Goal: Task Accomplishment & Management: Manage account settings

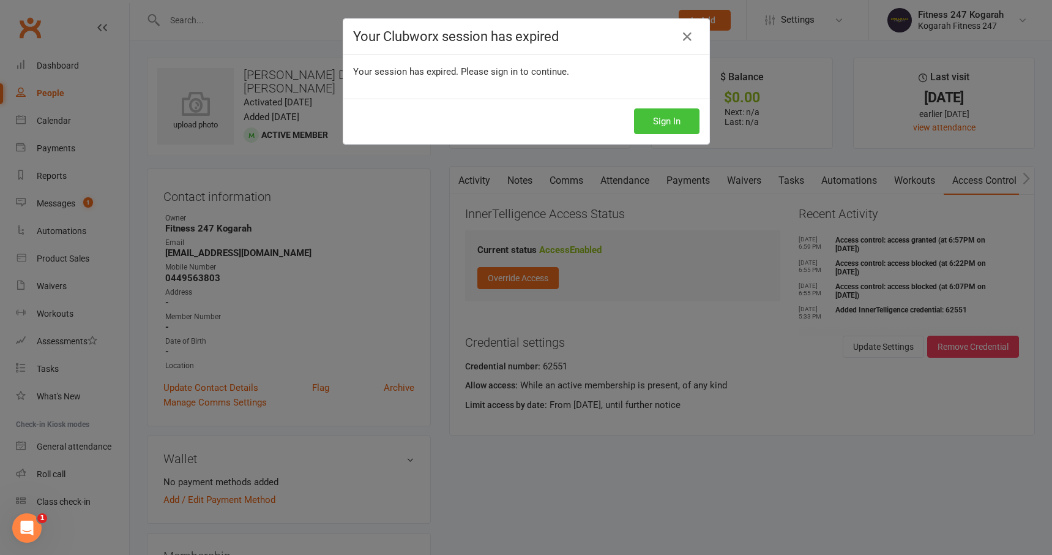
click at [683, 131] on button "Sign In" at bounding box center [666, 121] width 65 height 26
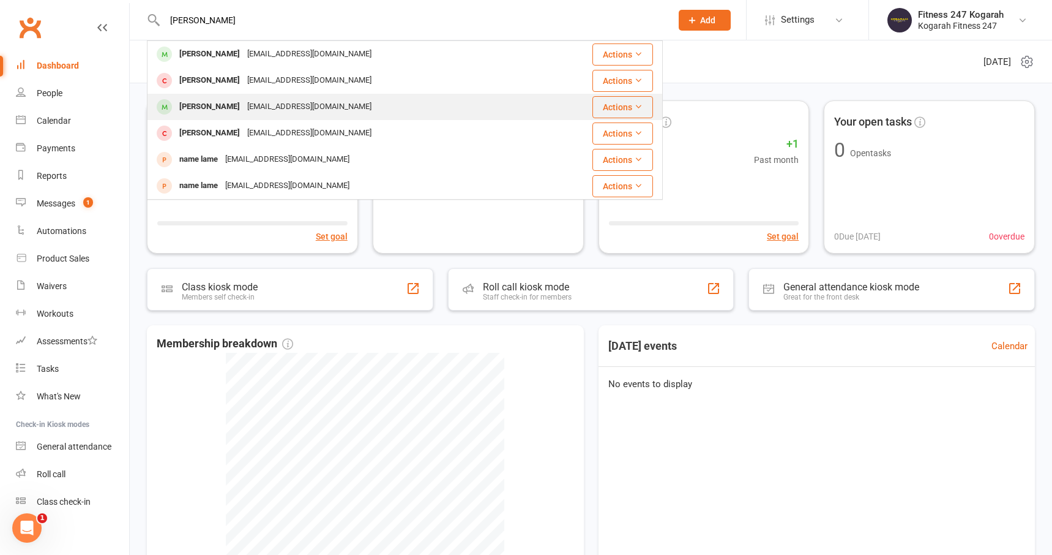
type input "[PERSON_NAME]"
click at [286, 102] on div "[EMAIL_ADDRESS][DOMAIN_NAME]" at bounding box center [310, 107] width 132 height 18
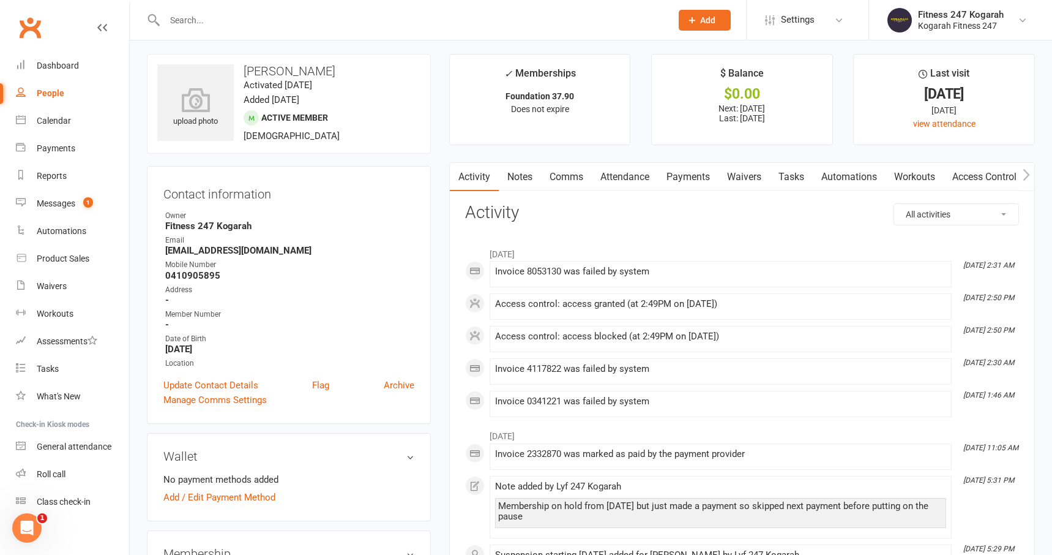
scroll to position [5, 0]
drag, startPoint x: 287, startPoint y: 250, endPoint x: 165, endPoint y: 248, distance: 121.8
click at [165, 248] on strong "[EMAIL_ADDRESS][DOMAIN_NAME]" at bounding box center [289, 249] width 249 height 11
copy strong "[EMAIL_ADDRESS][DOMAIN_NAME]"
drag, startPoint x: 225, startPoint y: 275, endPoint x: 166, endPoint y: 275, distance: 58.1
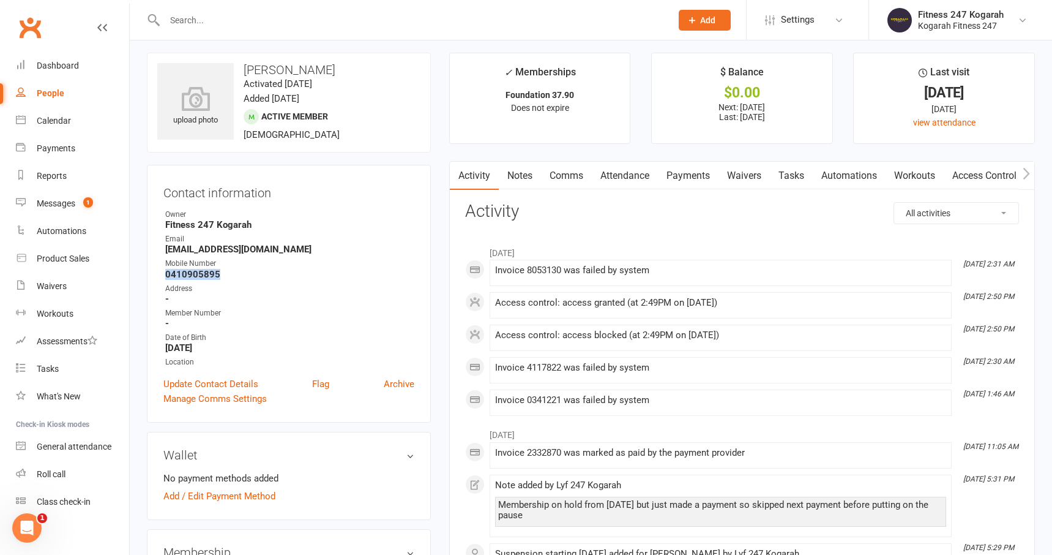
click at [166, 275] on strong "0410905895" at bounding box center [289, 274] width 249 height 11
copy strong "0410905895"
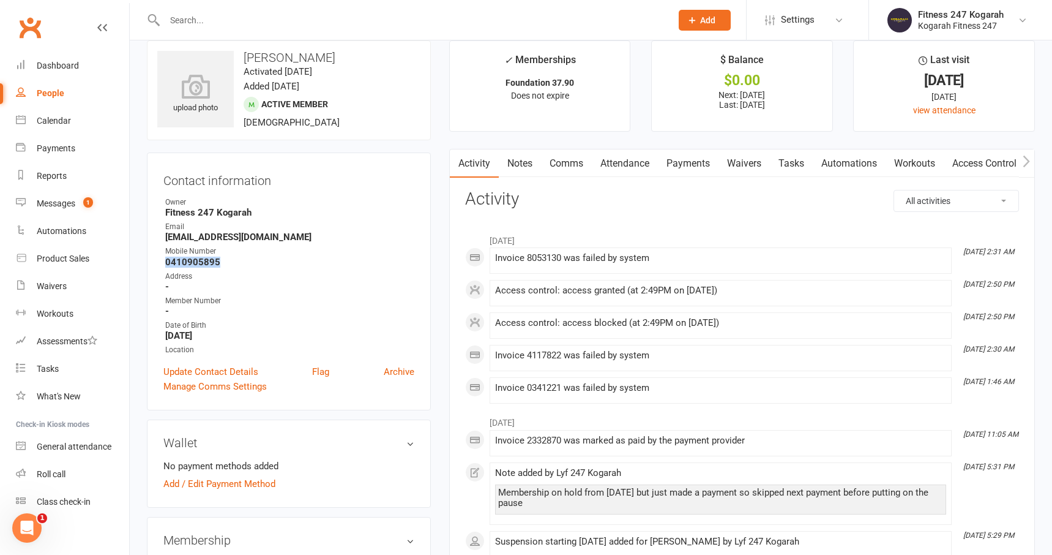
scroll to position [0, 0]
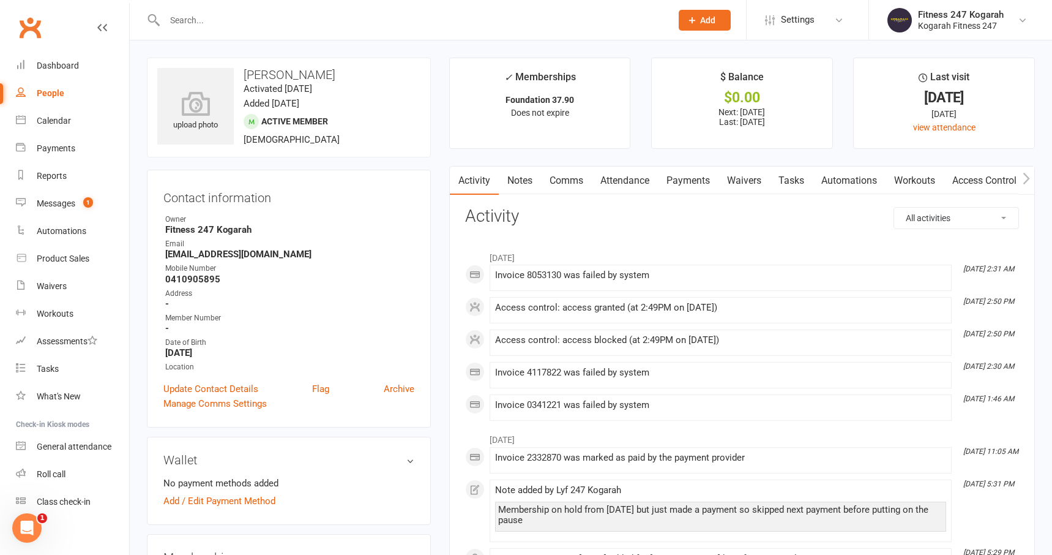
click at [256, 18] on input "text" at bounding box center [412, 20] width 502 height 17
type input "b"
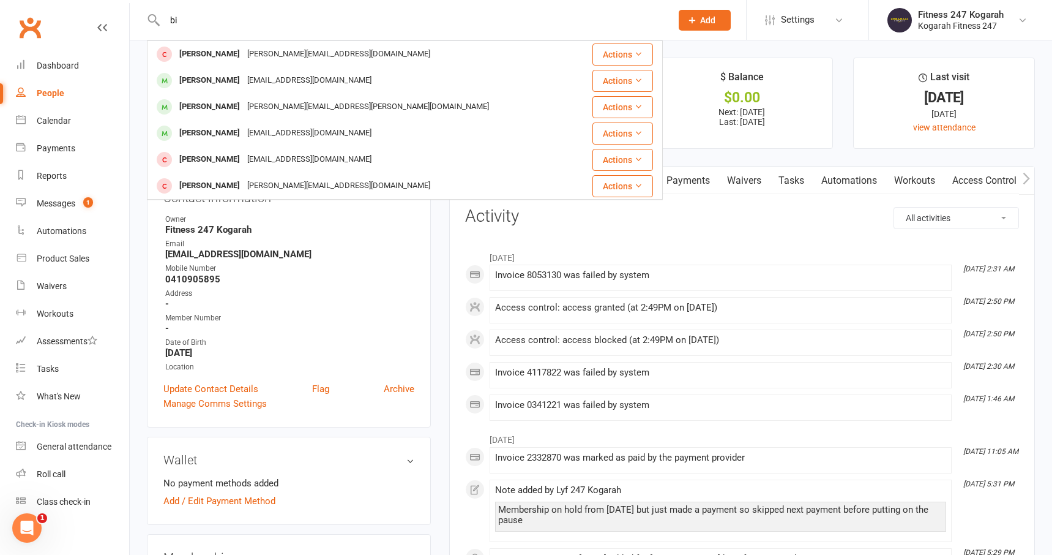
type input "b"
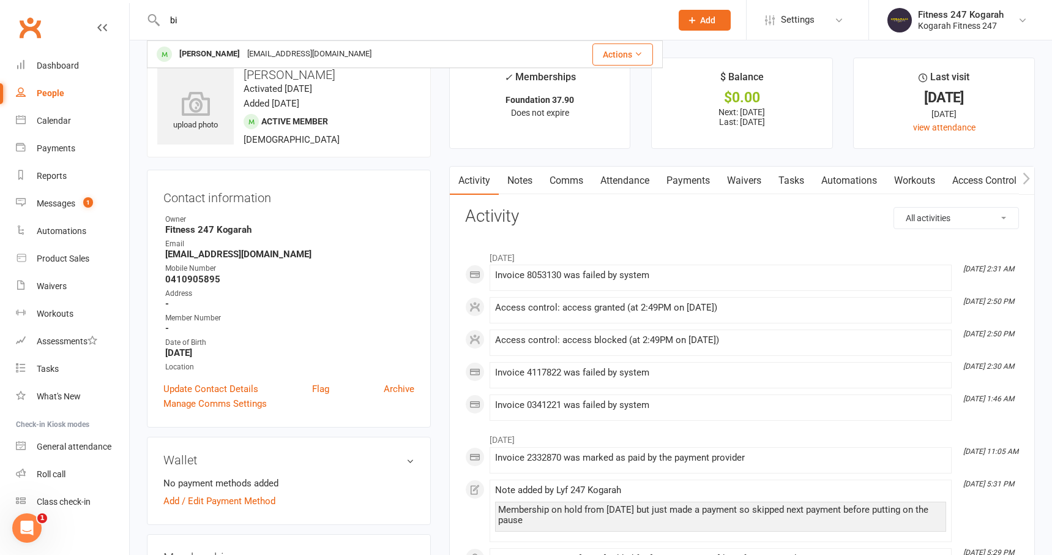
type input "b"
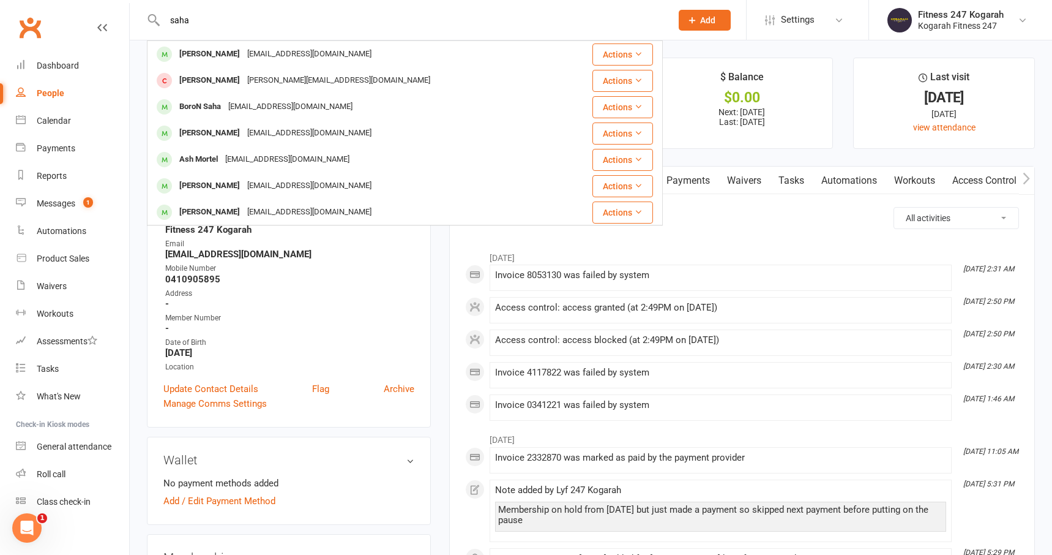
drag, startPoint x: 206, startPoint y: 23, endPoint x: 134, endPoint y: 17, distance: 72.5
click at [136, 17] on react-component "saha Bineeta Saha binee.saha@gmail.com Actions Binoy Saha binoy.saha.bbb@gmail.…" at bounding box center [331, 20] width 663 height 40
drag, startPoint x: 224, startPoint y: 23, endPoint x: 135, endPoint y: 16, distance: 89.0
click at [135, 16] on react-component "kumar Anesh Kumar aneshk6@gmail.com Actions Piyush Kumar piyushlamba057@gmail.c…" at bounding box center [331, 20] width 663 height 40
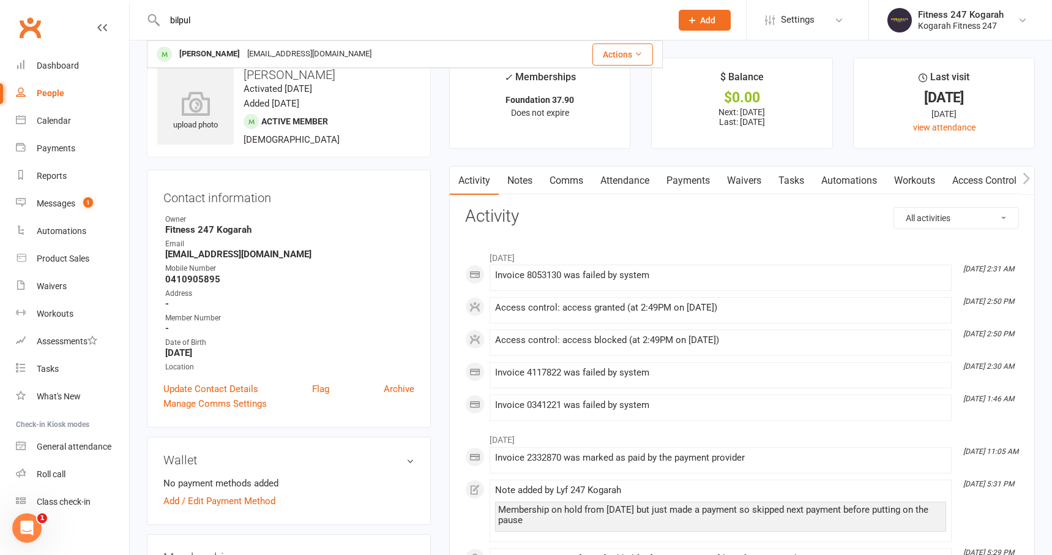
type input "bilpul"
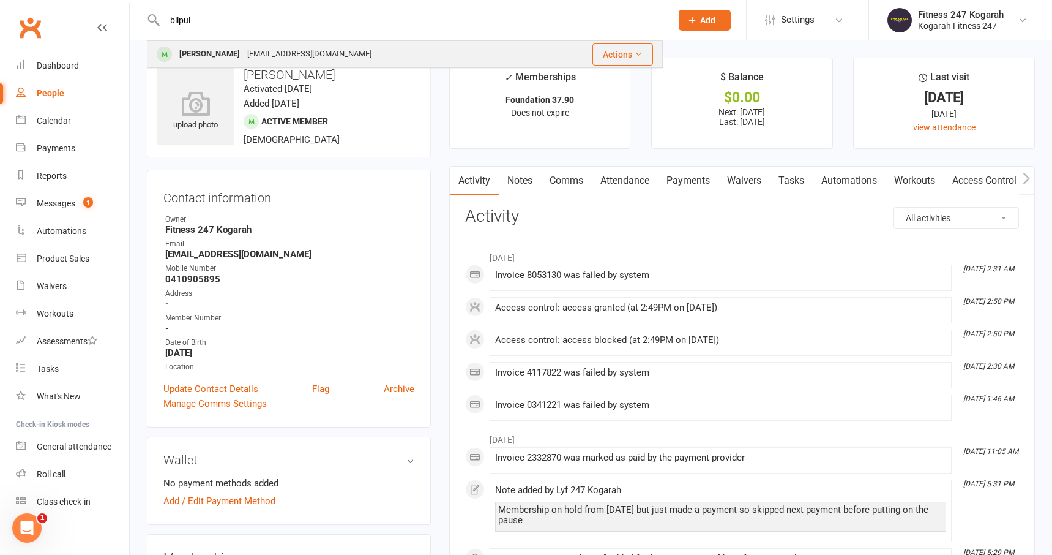
click at [307, 52] on div "billz11@hotmail.com" at bounding box center [310, 54] width 132 height 18
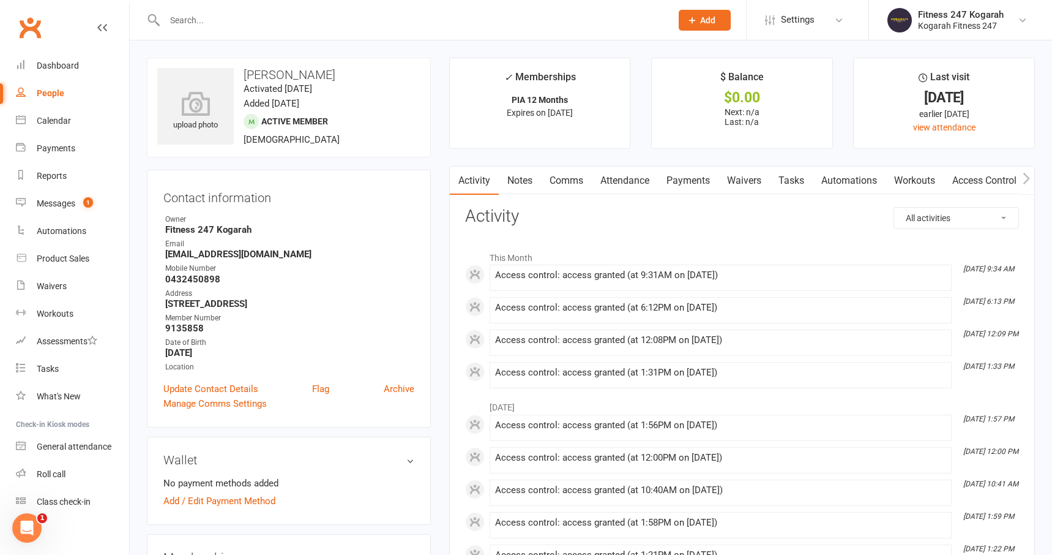
click at [270, 32] on div at bounding box center [405, 20] width 516 height 40
click at [264, 24] on input "text" at bounding box center [412, 20] width 502 height 17
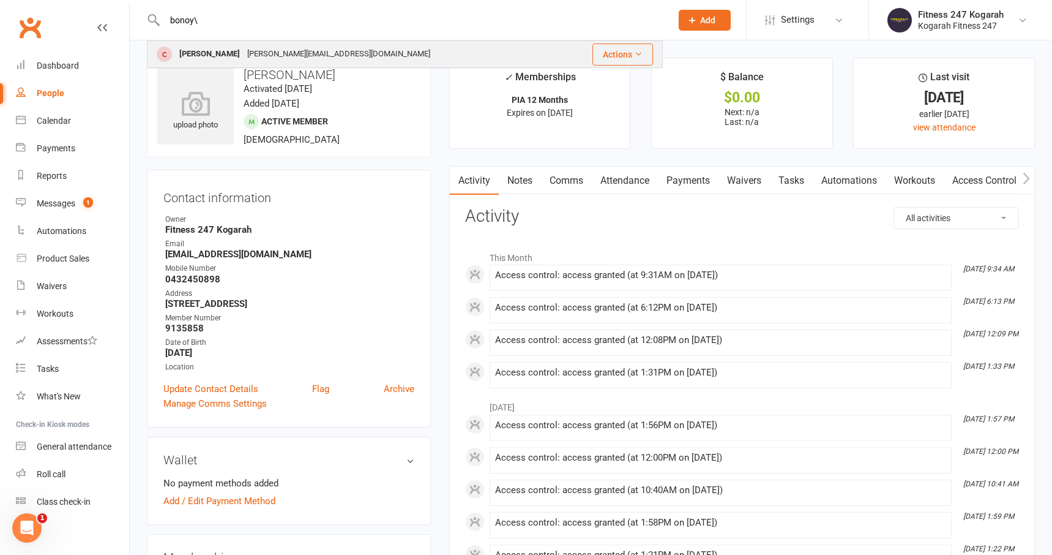
type input "bonoy\"
click at [303, 54] on div "binoy.saha.bbb@gmail.com" at bounding box center [339, 54] width 190 height 18
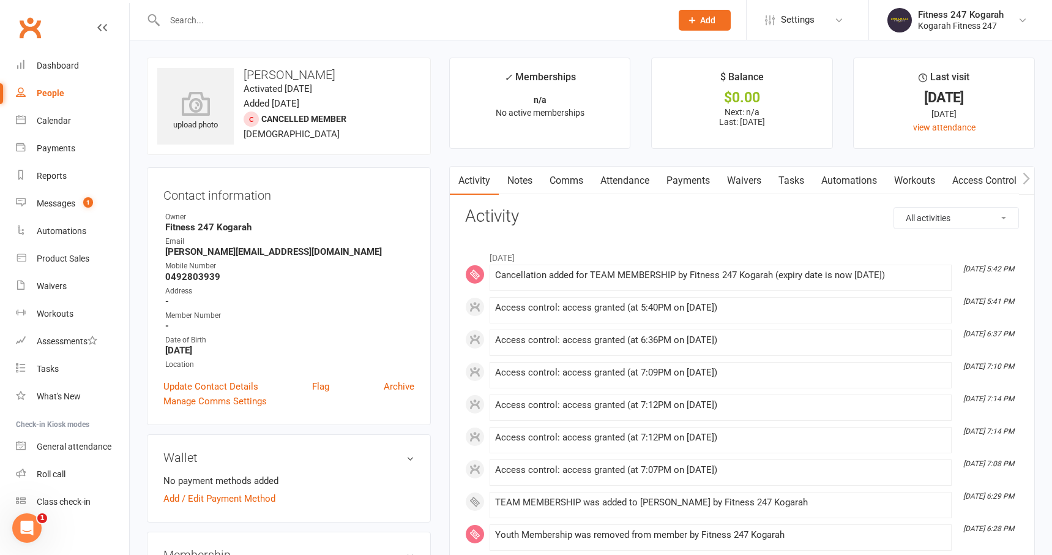
click at [256, 34] on div at bounding box center [405, 20] width 516 height 40
click at [250, 25] on input "text" at bounding box center [412, 20] width 502 height 17
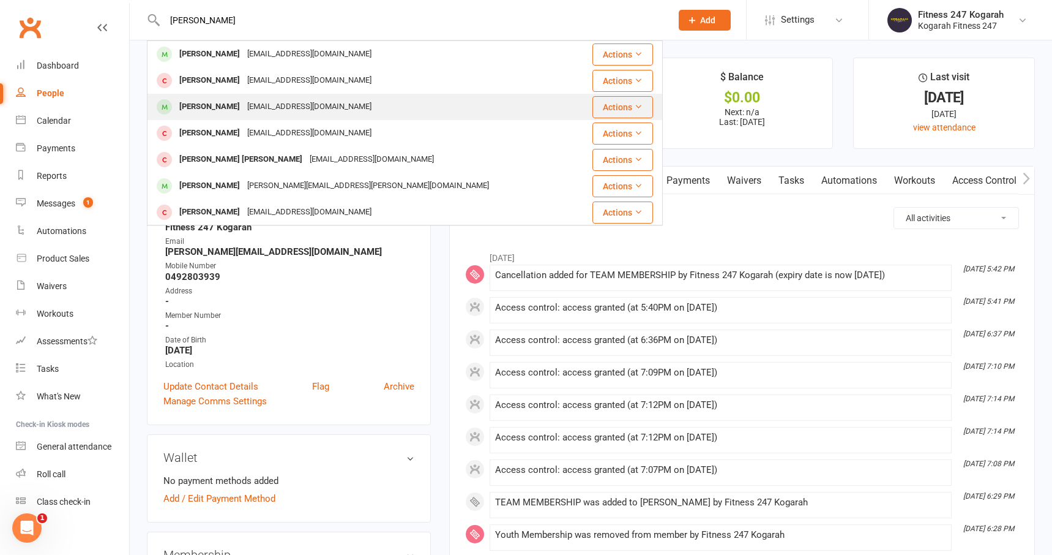
type input "fernando"
click at [290, 108] on div "getfernando18@gmail.com" at bounding box center [310, 107] width 132 height 18
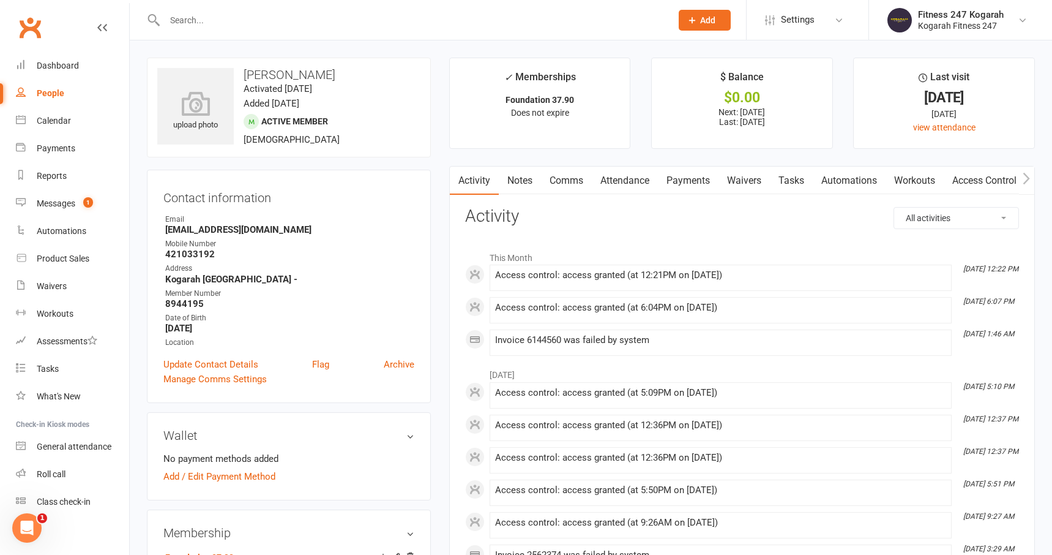
click at [209, 20] on input "text" at bounding box center [412, 20] width 502 height 17
type input "amil"
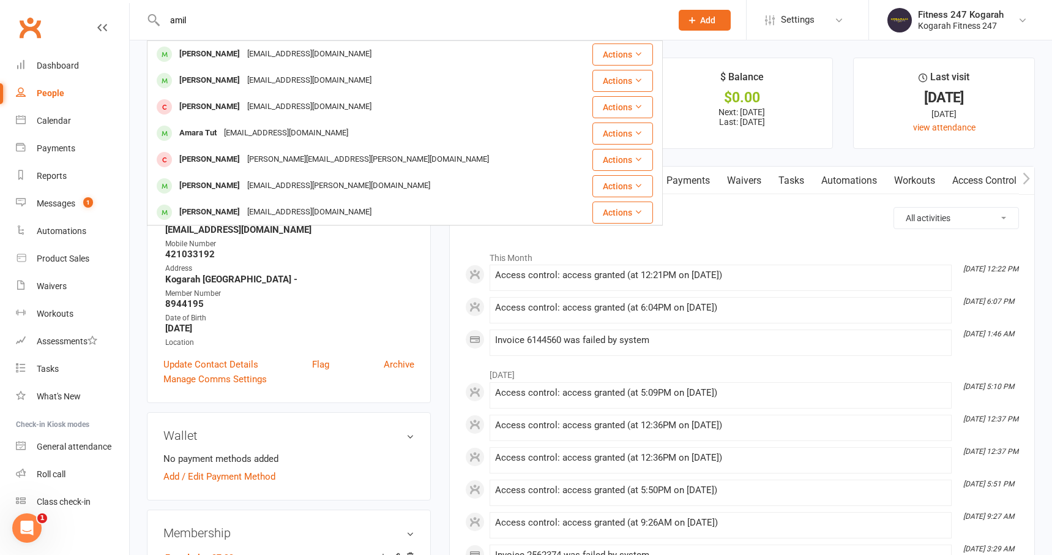
drag, startPoint x: 199, startPoint y: 19, endPoint x: 138, endPoint y: 16, distance: 61.3
click at [138, 16] on react-component "amil Amit Giri giriamit899@gmail.com Actions Amina Ishaq aminagill0@gmail.com A…" at bounding box center [331, 20] width 663 height 40
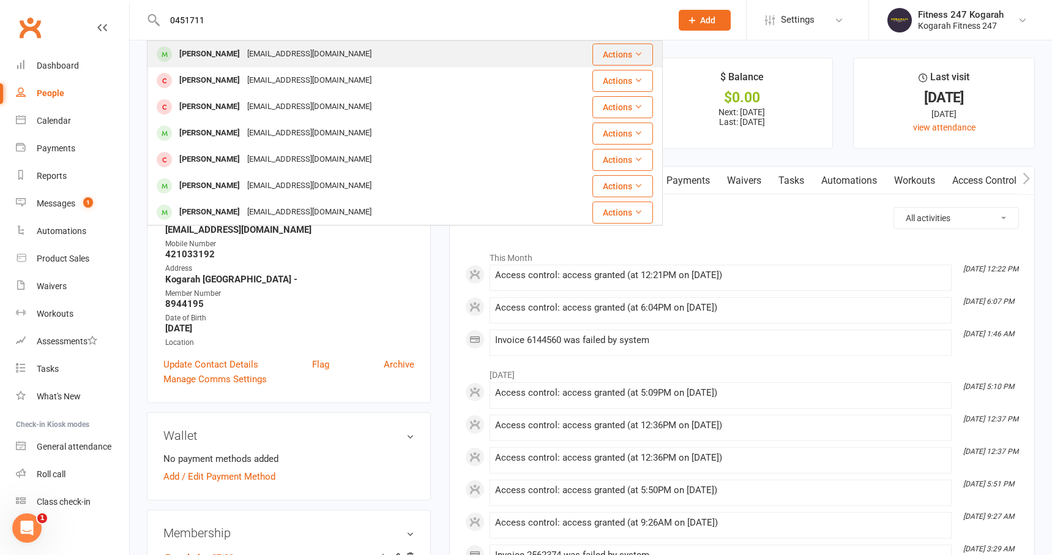
type input "0451711"
click at [244, 58] on div "anilgrg12380@gmail.com" at bounding box center [310, 54] width 132 height 18
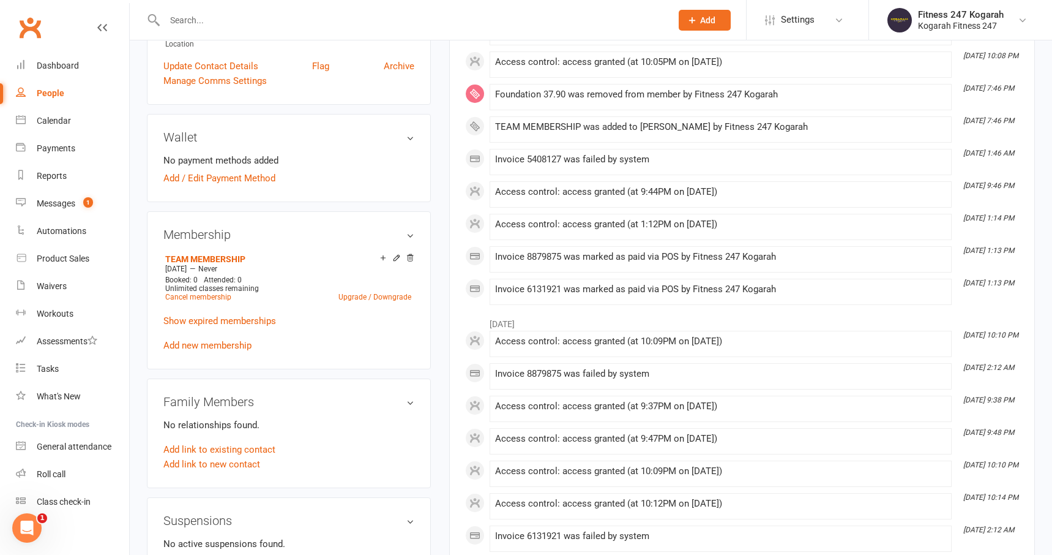
scroll to position [299, 0]
click at [213, 296] on link "Cancel membership" at bounding box center [198, 295] width 66 height 9
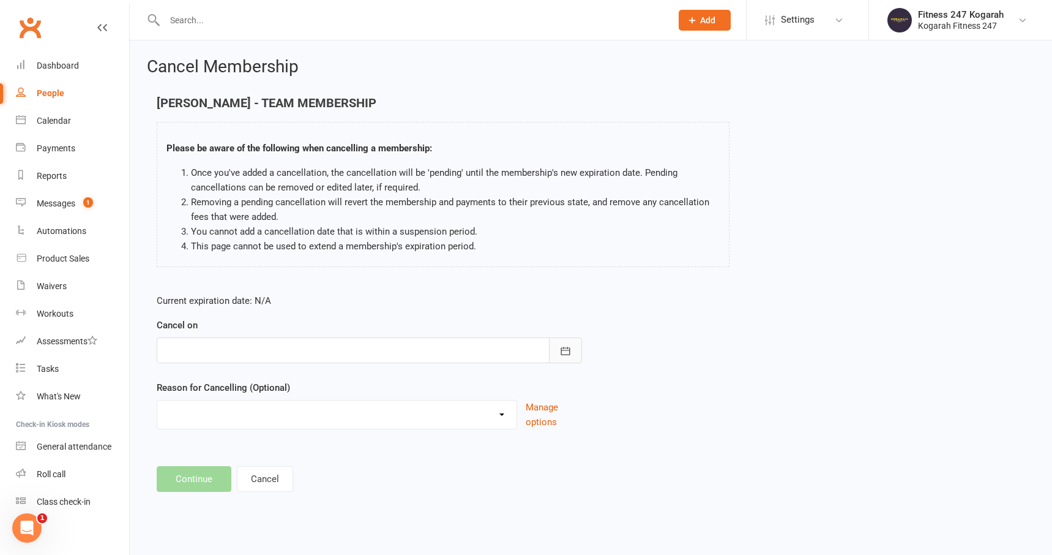
click at [565, 349] on icon "button" at bounding box center [565, 351] width 12 height 12
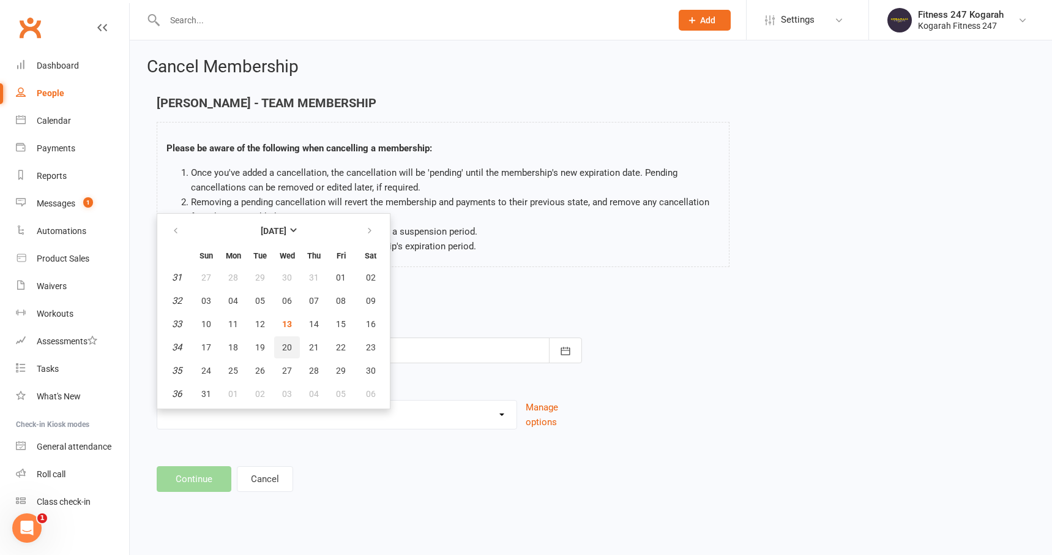
click at [289, 351] on span "20" at bounding box center [287, 347] width 10 height 10
type input "20 Aug 2025"
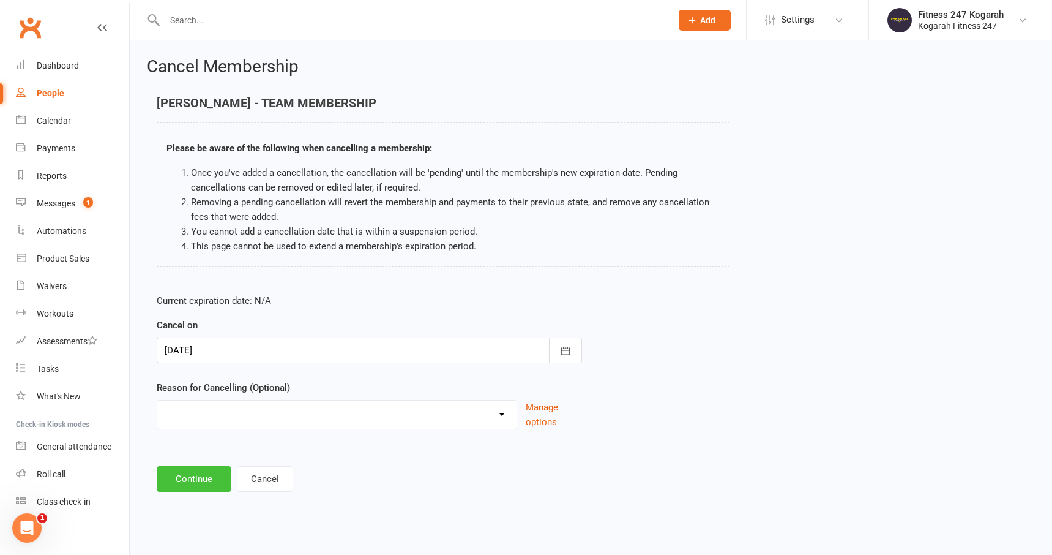
click at [196, 478] on button "Continue" at bounding box center [194, 479] width 75 height 26
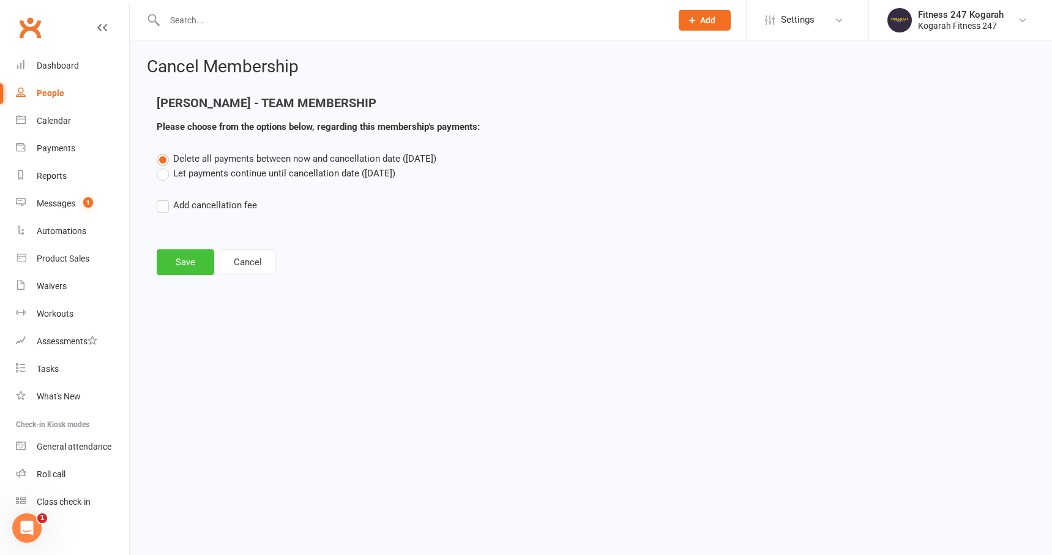
click at [184, 265] on button "Save" at bounding box center [186, 262] width 58 height 26
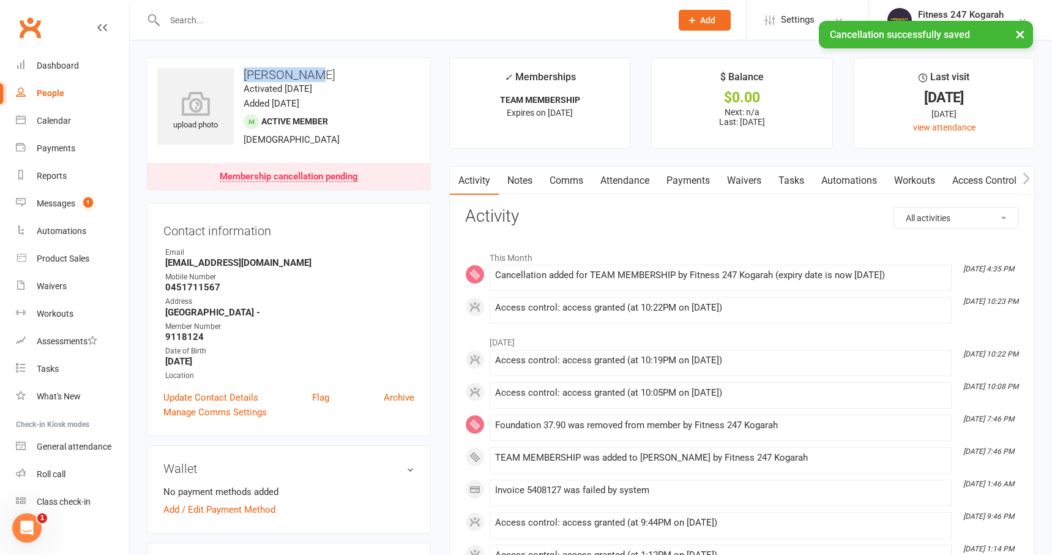
drag, startPoint x: 309, startPoint y: 76, endPoint x: 244, endPoint y: 74, distance: 65.5
click at [244, 74] on h3 "Anil Gurung" at bounding box center [288, 74] width 263 height 13
copy h3 "Anil Gurung"
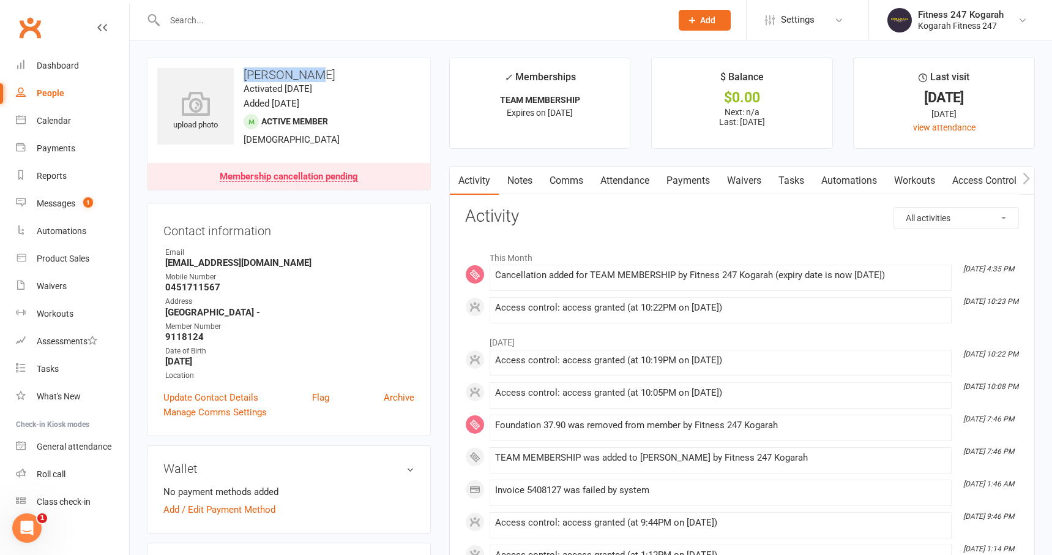
click at [312, 78] on h3 "Anil Gurung" at bounding box center [288, 74] width 263 height 13
drag, startPoint x: 312, startPoint y: 78, endPoint x: 256, endPoint y: 74, distance: 55.8
click at [256, 74] on h3 "Anil Gurung" at bounding box center [288, 74] width 263 height 13
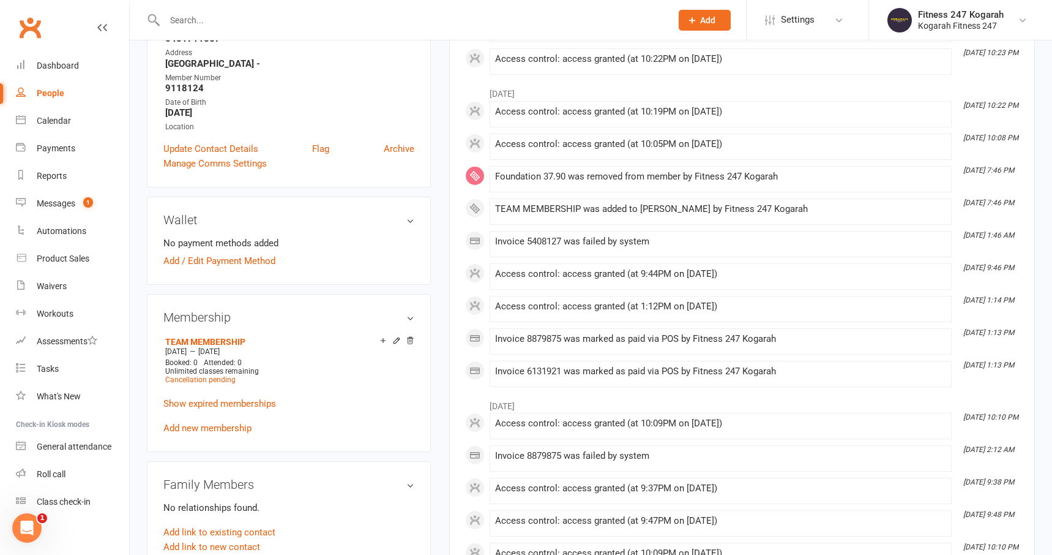
scroll to position [250, 0]
click at [217, 376] on span "Cancellation pending" at bounding box center [200, 377] width 70 height 9
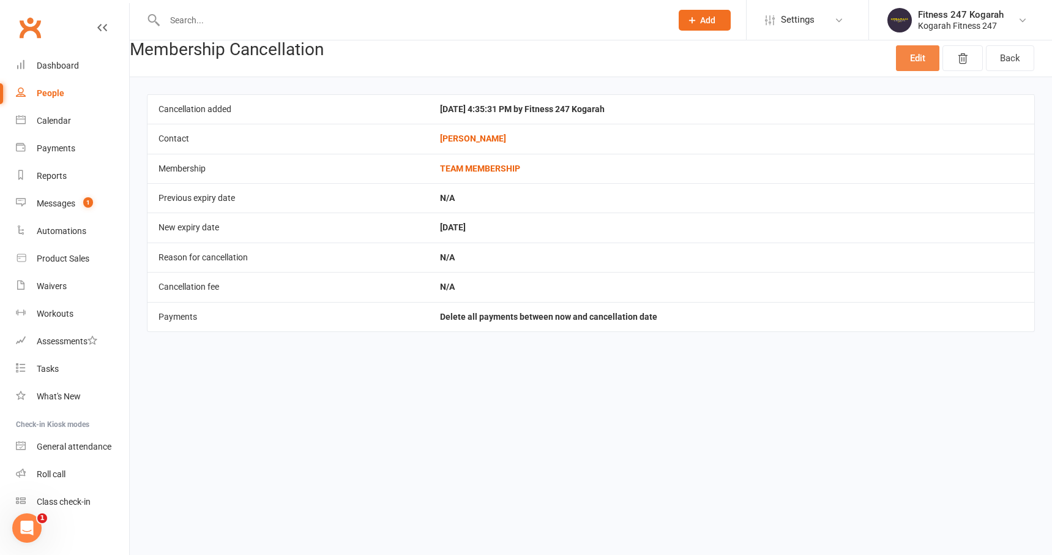
click at [922, 64] on link "Edit" at bounding box center [917, 58] width 43 height 26
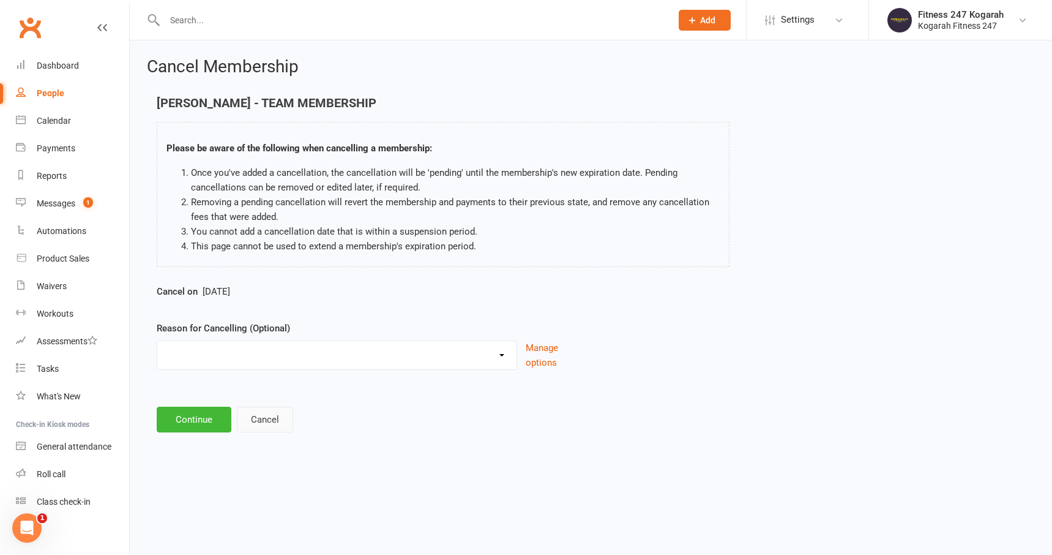
click at [266, 430] on button "Cancel" at bounding box center [265, 419] width 56 height 26
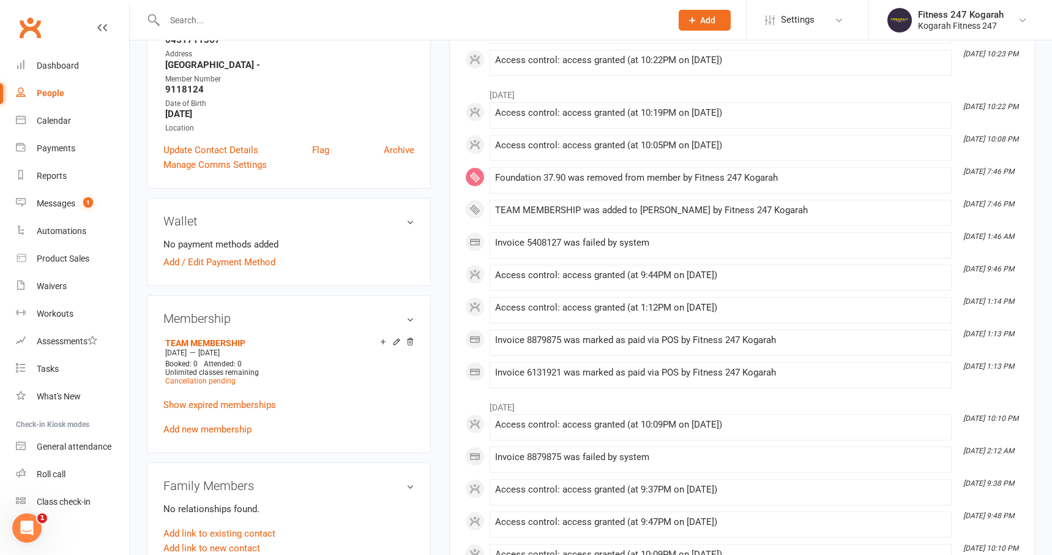
scroll to position [260, 0]
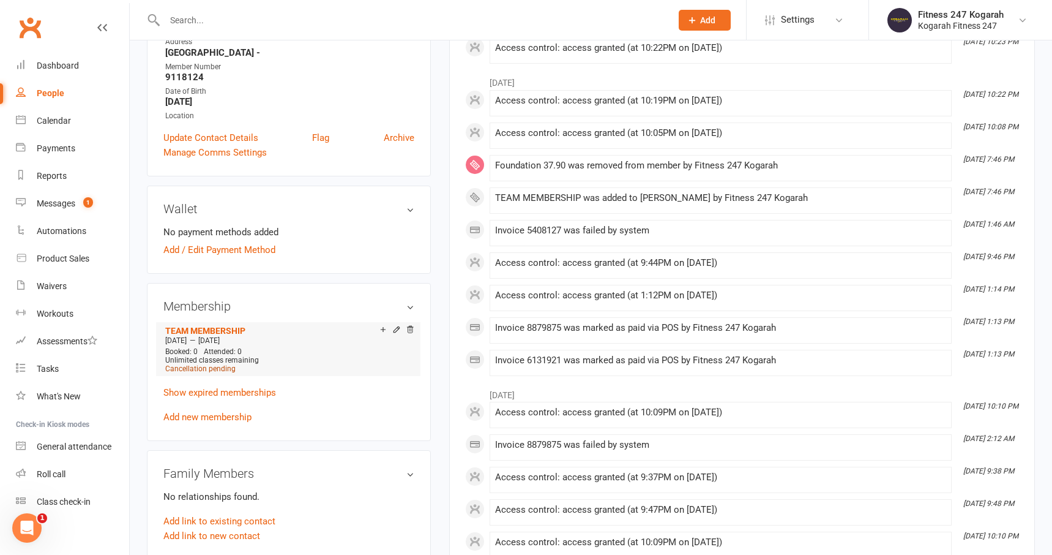
click at [213, 367] on span "Cancellation pending" at bounding box center [200, 368] width 70 height 9
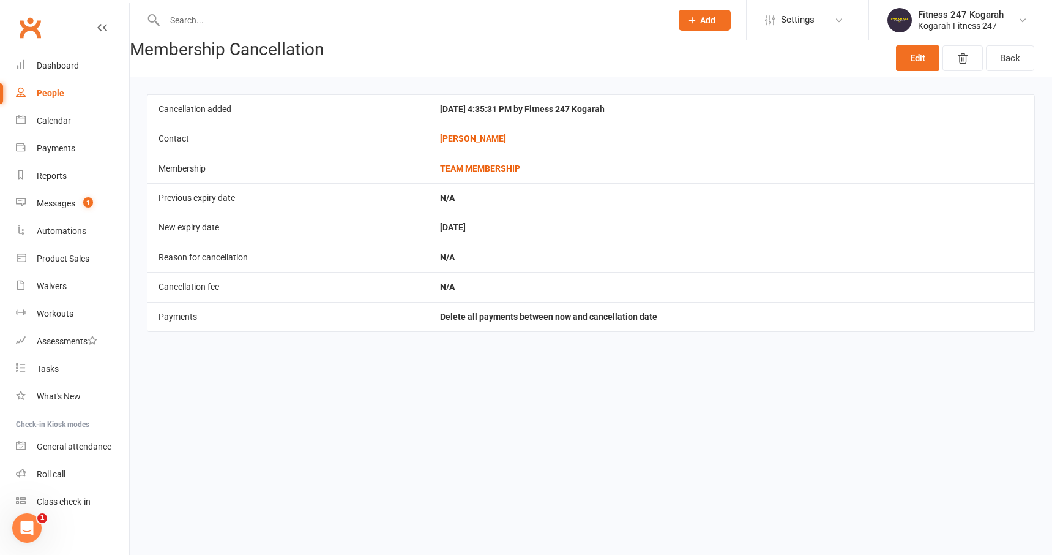
click at [490, 108] on td "Wed, 13 Aug 2025 4:35:31 PM by Fitness 247 Kogarah" at bounding box center [731, 108] width 605 height 29
click at [905, 61] on link "Edit" at bounding box center [917, 58] width 43 height 26
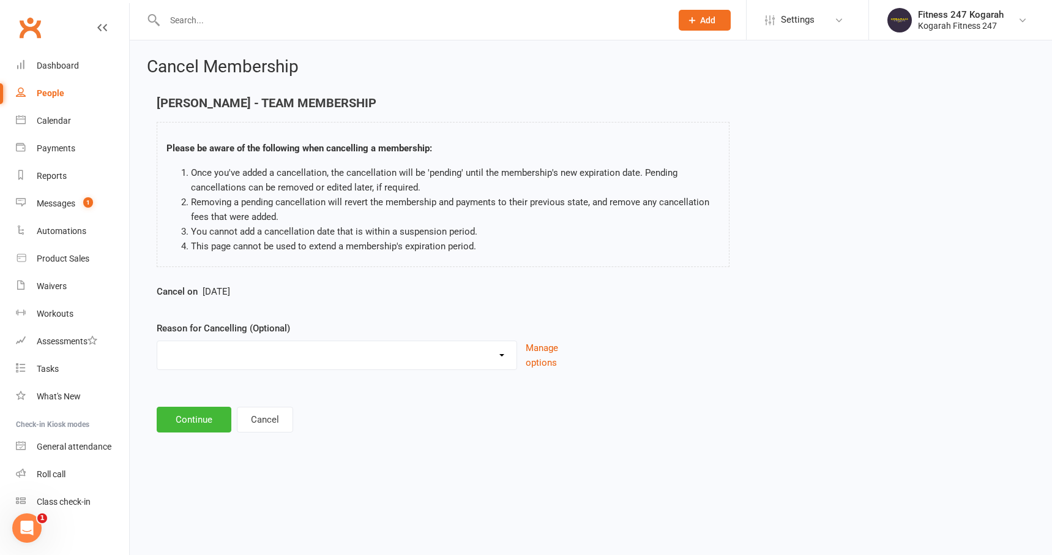
click at [507, 353] on select "Holiday Injury Moving Other reason" at bounding box center [336, 353] width 359 height 24
select select "2"
click at [547, 351] on button "Manage options" at bounding box center [554, 354] width 56 height 29
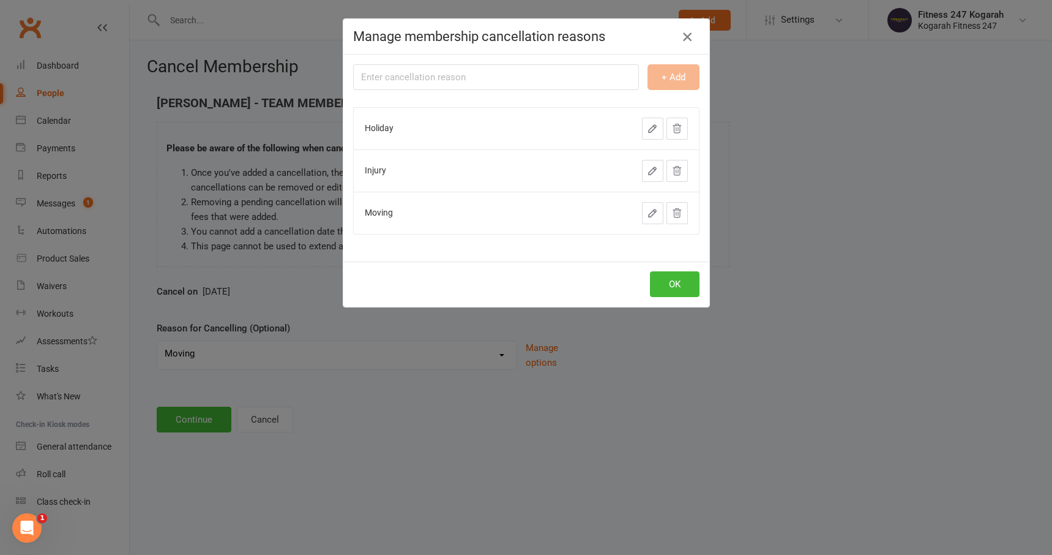
click at [687, 34] on icon "button" at bounding box center [687, 36] width 15 height 15
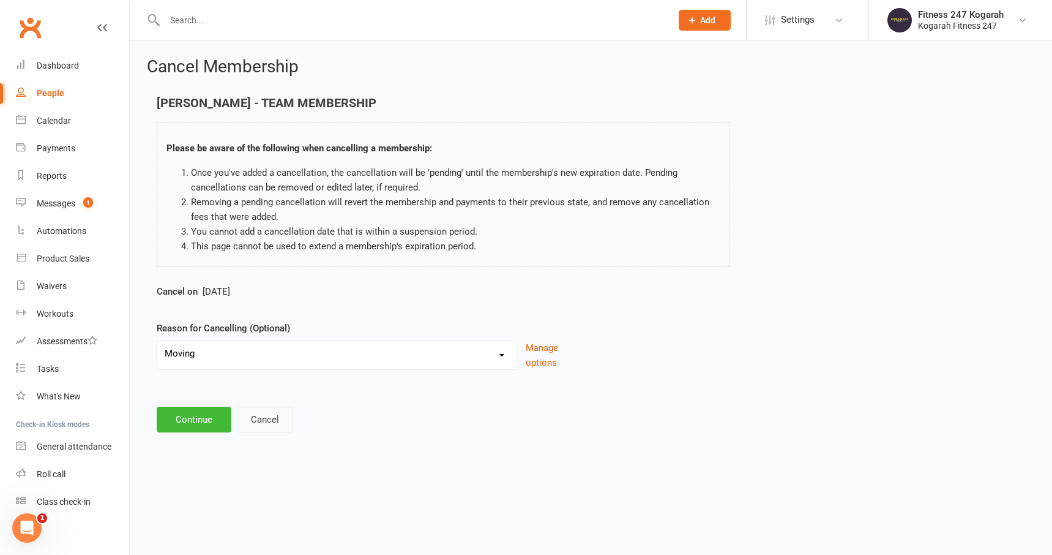
click at [282, 424] on button "Cancel" at bounding box center [265, 419] width 56 height 26
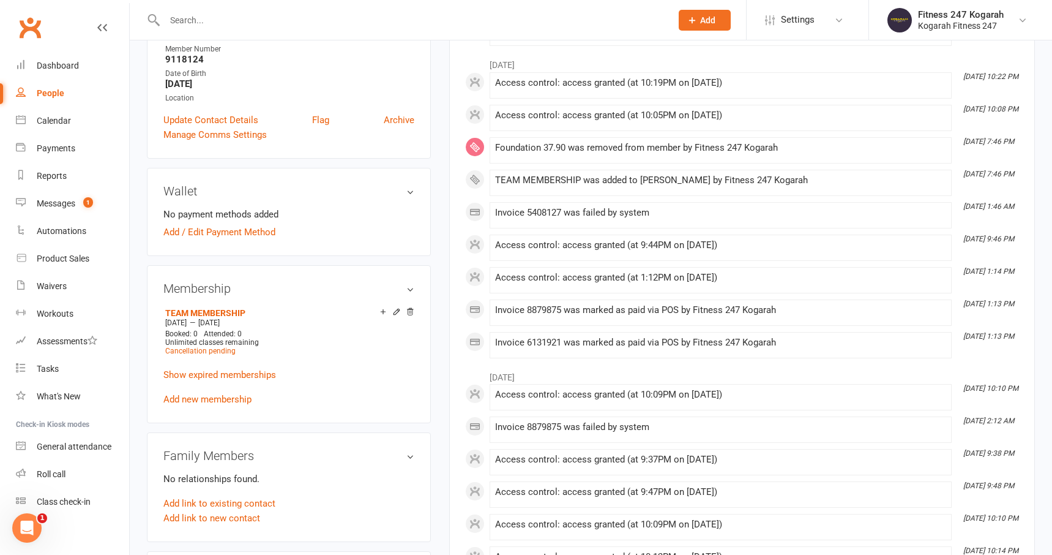
scroll to position [278, 0]
click at [217, 351] on span "Cancellation pending" at bounding box center [200, 350] width 70 height 9
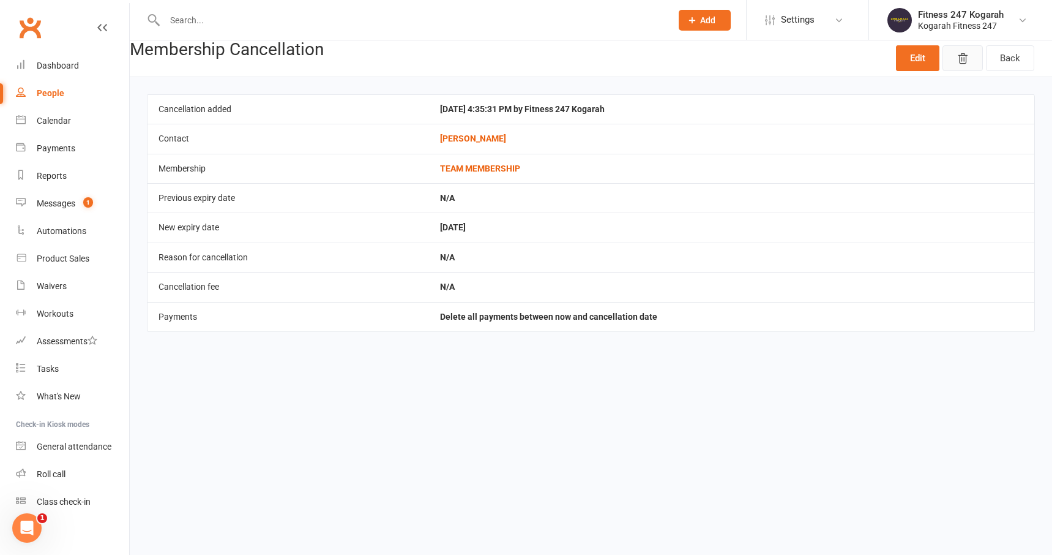
click at [961, 61] on icon "button" at bounding box center [963, 59] width 12 height 12
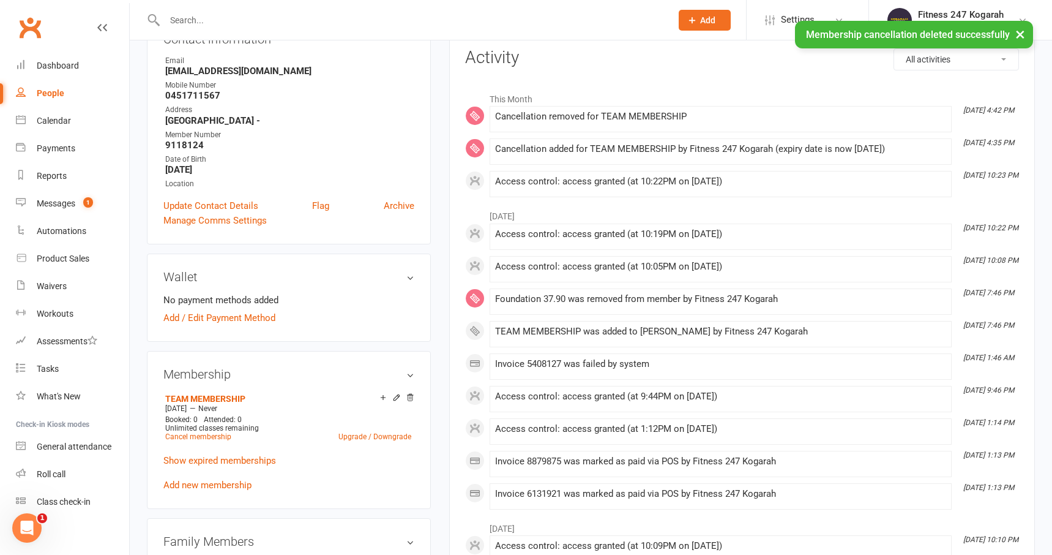
scroll to position [164, 0]
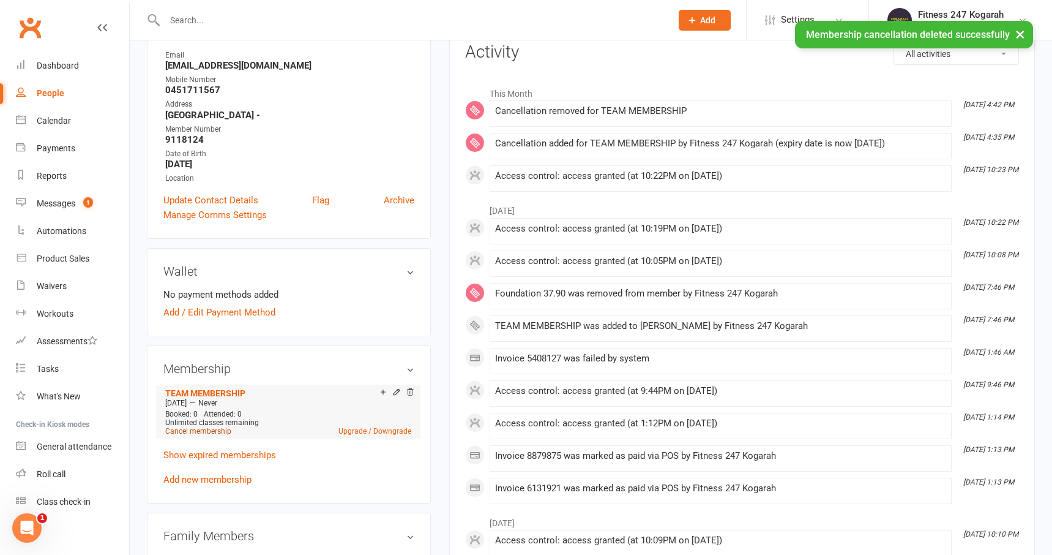
click at [202, 431] on link "Cancel membership" at bounding box center [198, 431] width 66 height 9
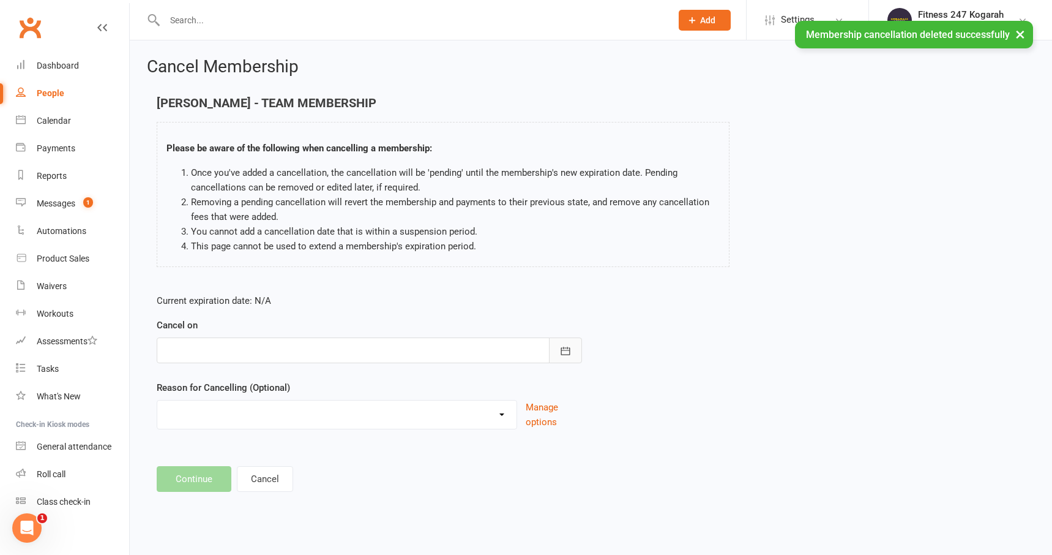
click at [565, 345] on icon "button" at bounding box center [565, 351] width 12 height 12
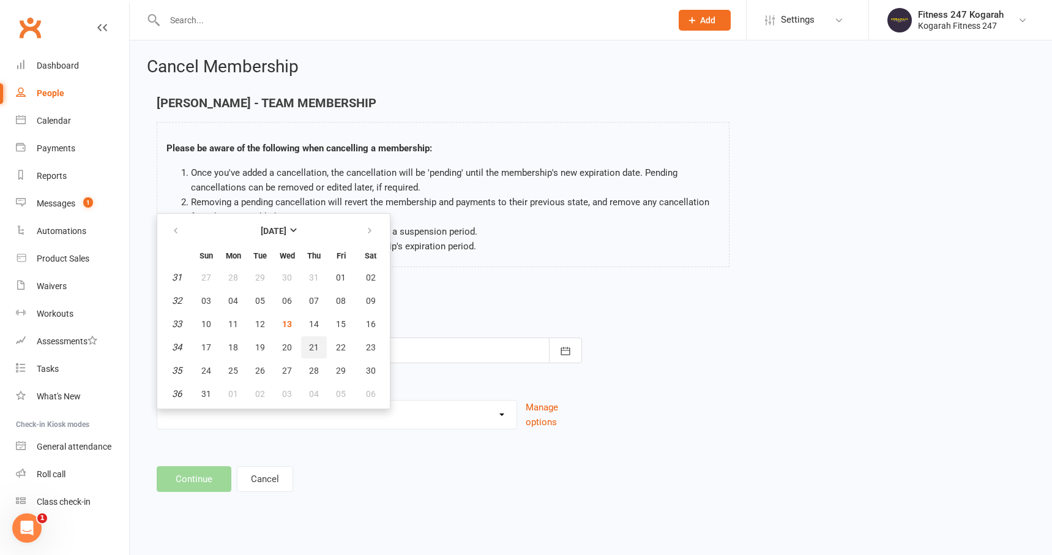
click at [313, 351] on span "21" at bounding box center [314, 347] width 10 height 10
type input "21 Aug 2025"
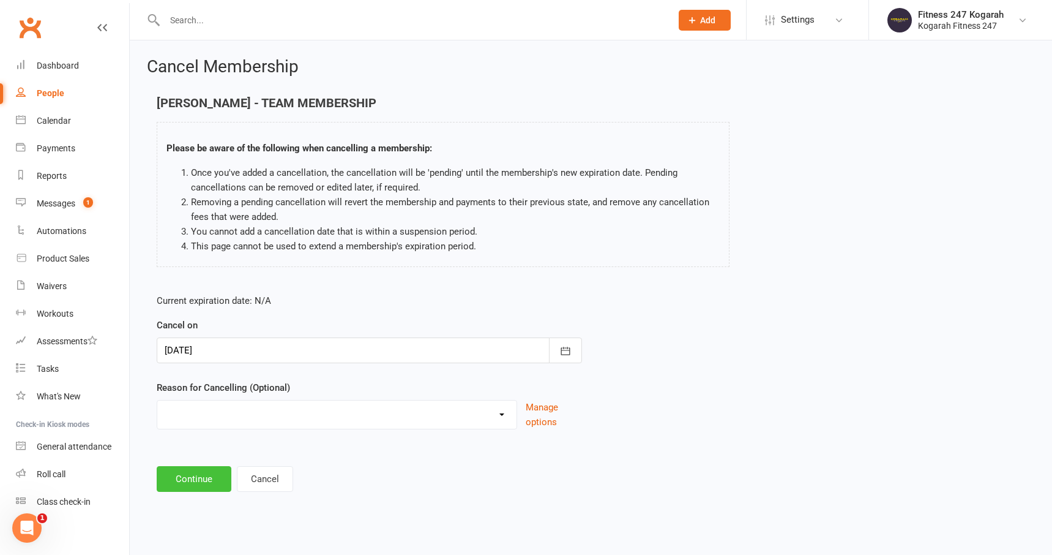
click at [195, 482] on button "Continue" at bounding box center [194, 479] width 75 height 26
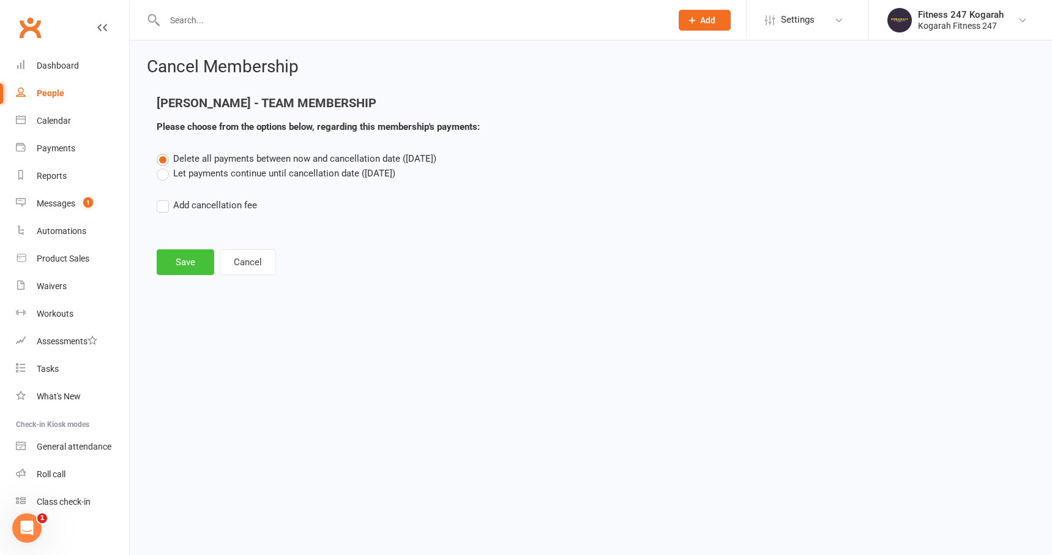
click at [187, 261] on button "Save" at bounding box center [186, 262] width 58 height 26
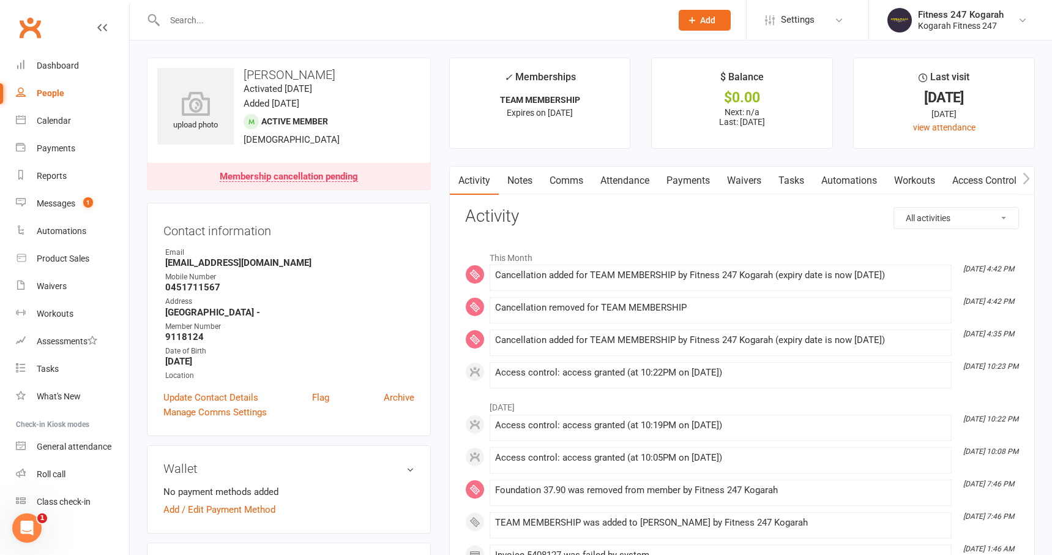
click at [258, 24] on input "text" at bounding box center [412, 20] width 502 height 17
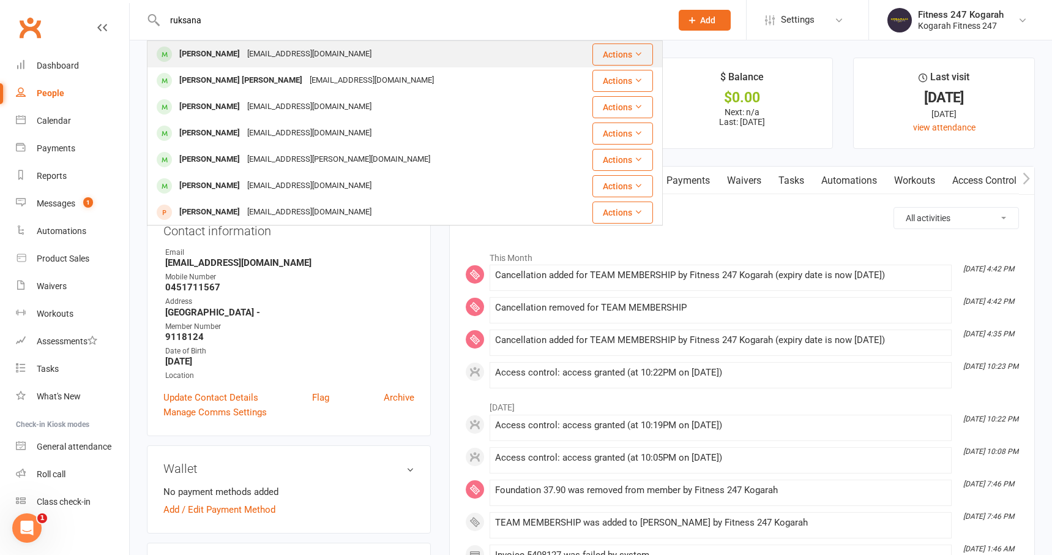
type input "ruksana"
click at [277, 47] on div "ruksanatamang8@gmail.com" at bounding box center [310, 54] width 132 height 18
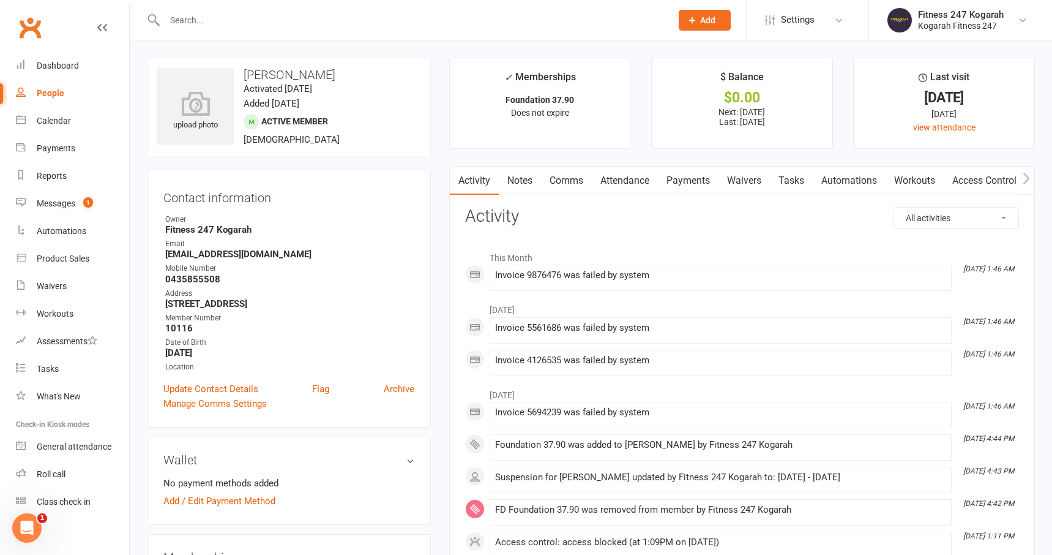
click at [284, 24] on input "text" at bounding box center [412, 20] width 502 height 17
paste input "Laura Daniela"
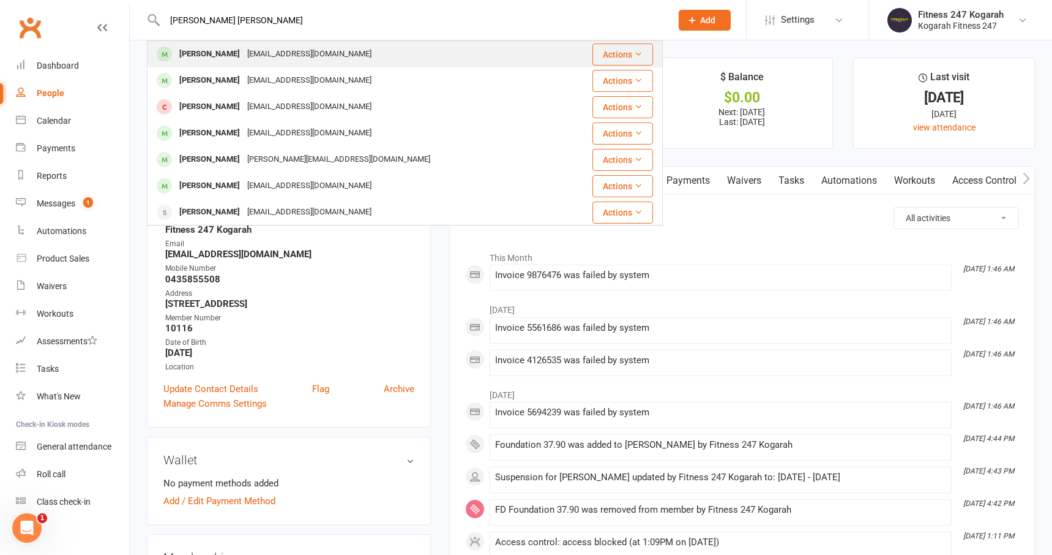
type input "Laura Daniela"
click at [311, 51] on div "lochoaalopera@gmail.com" at bounding box center [310, 54] width 132 height 18
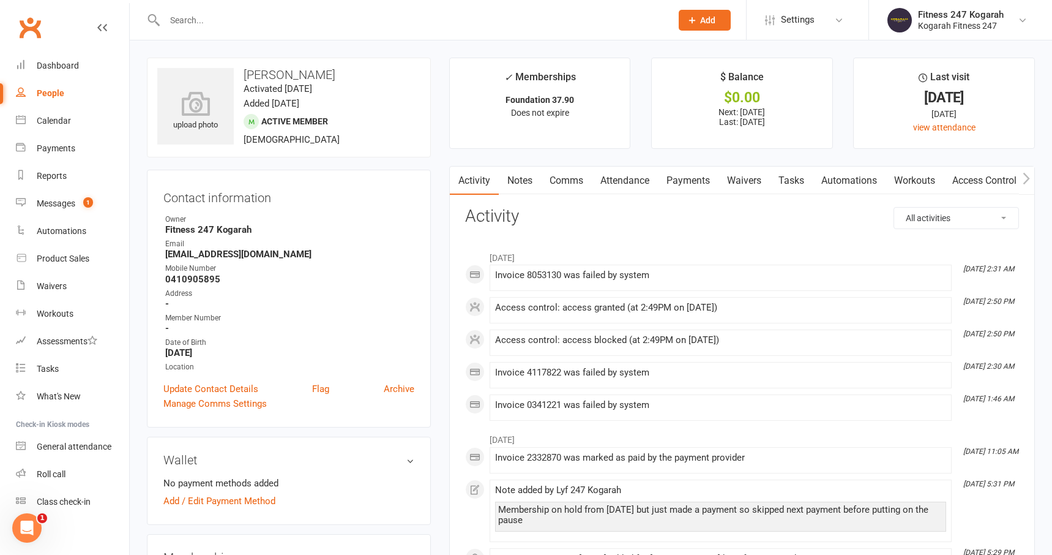
click at [221, 15] on input "text" at bounding box center [412, 20] width 502 height 17
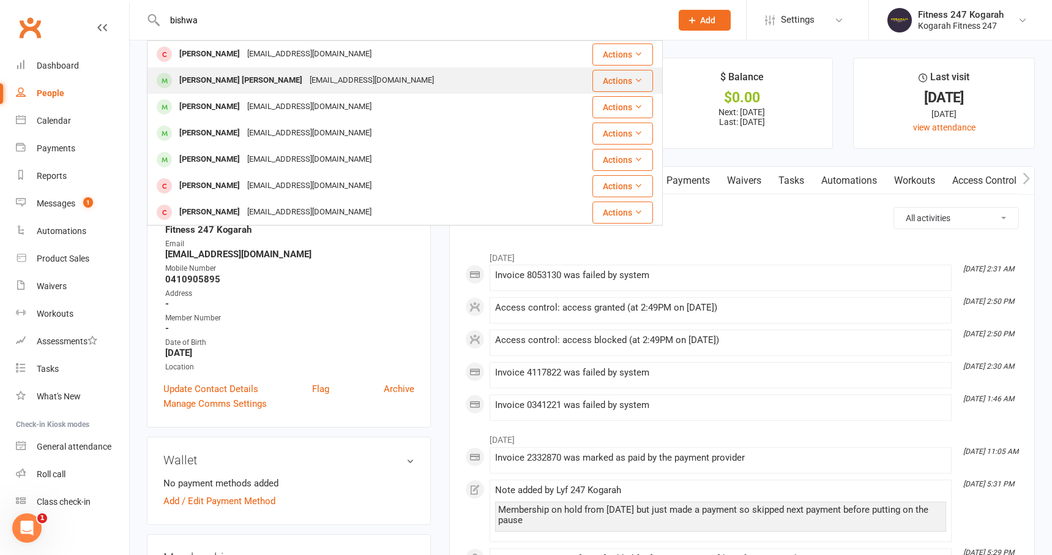
type input "bishwa"
click at [269, 86] on div "Bishwa Pratap Chaudhary" at bounding box center [241, 81] width 130 height 18
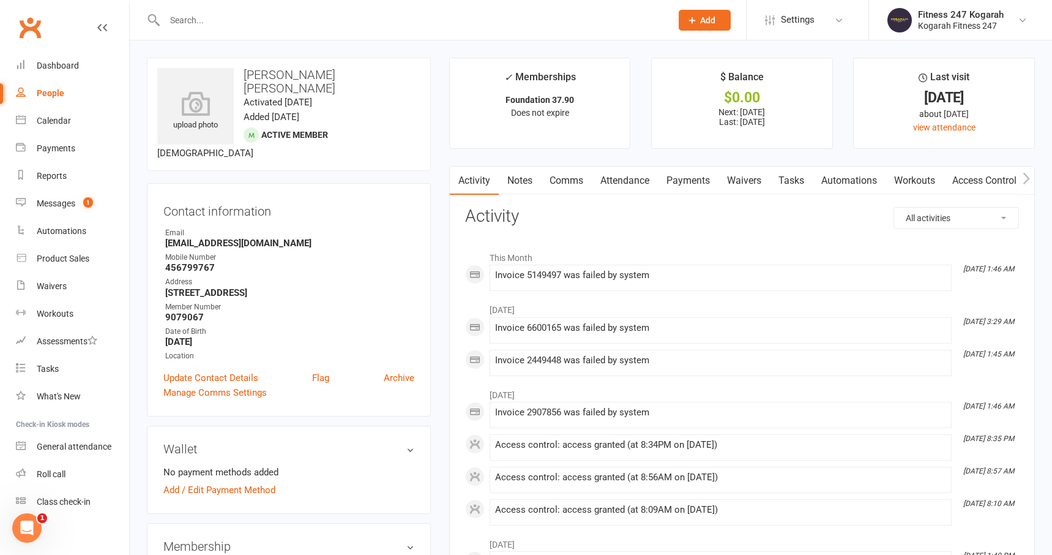
click at [207, 13] on input "text" at bounding box center [412, 20] width 502 height 17
click at [212, 26] on input "text" at bounding box center [412, 20] width 502 height 17
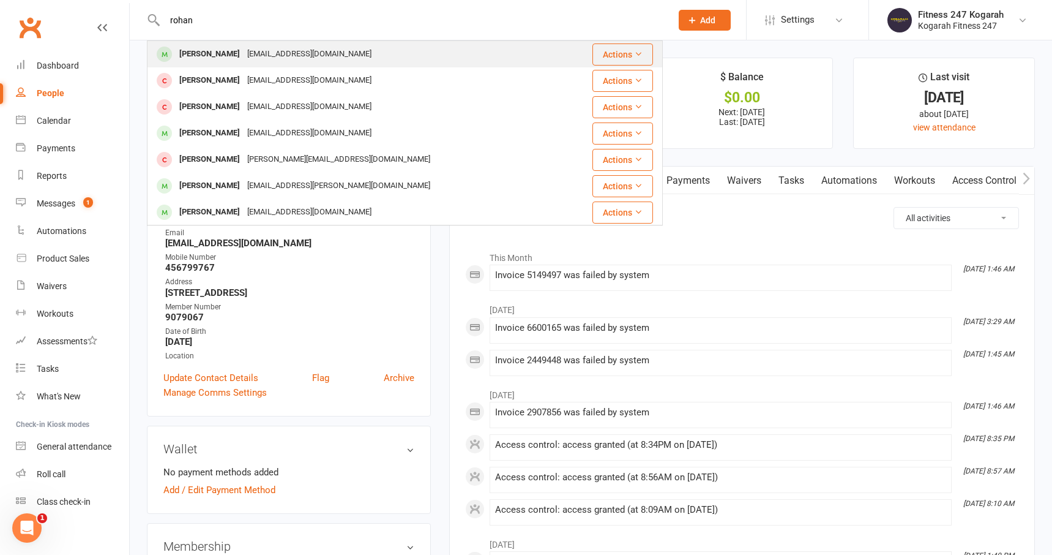
type input "rohan"
click at [226, 56] on div "Rohan Dhungana" at bounding box center [210, 54] width 68 height 18
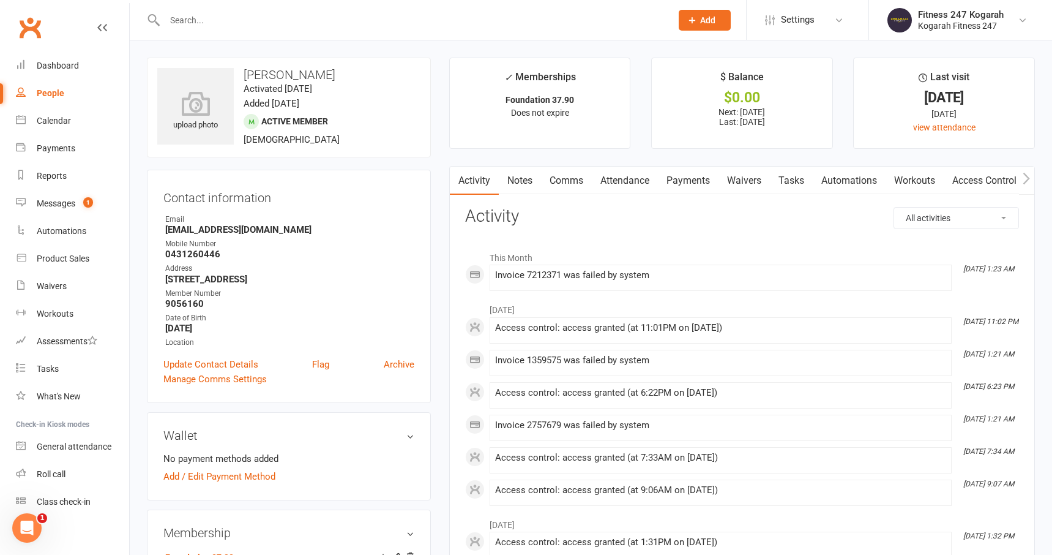
click at [233, 19] on input "text" at bounding box center [412, 20] width 502 height 17
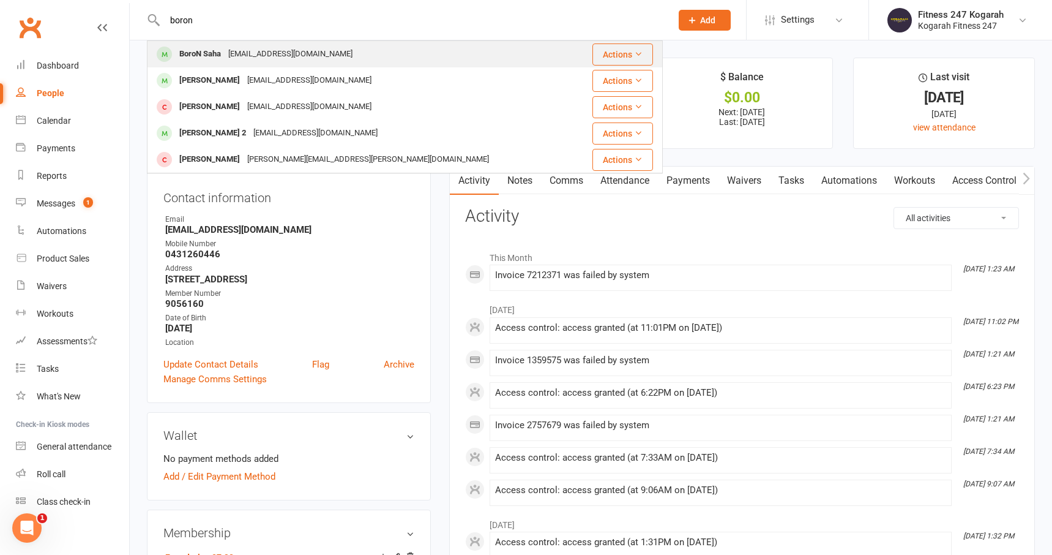
type input "boron"
click at [255, 52] on div "boron.sahan5@gmail.com" at bounding box center [291, 54] width 132 height 18
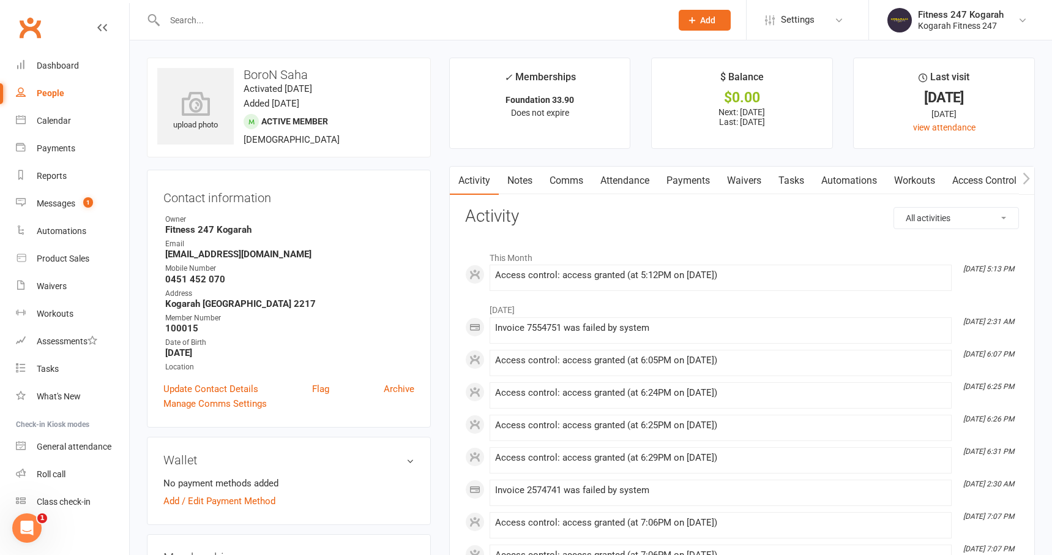
click at [247, 21] on input "text" at bounding box center [412, 20] width 502 height 17
paste input "Md Rasiq Shadman Alam"
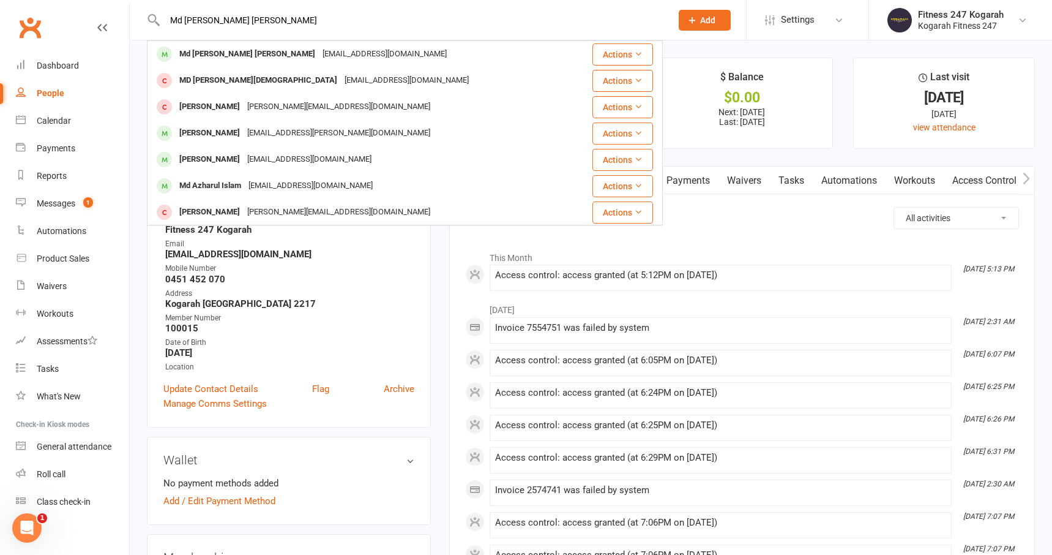
type input "Md Rasiq Shadman Alam"
click at [407, 62] on div "Md Rasiq Shadman Alam rasiqshadmanalam@gmail.com" at bounding box center [359, 54] width 423 height 25
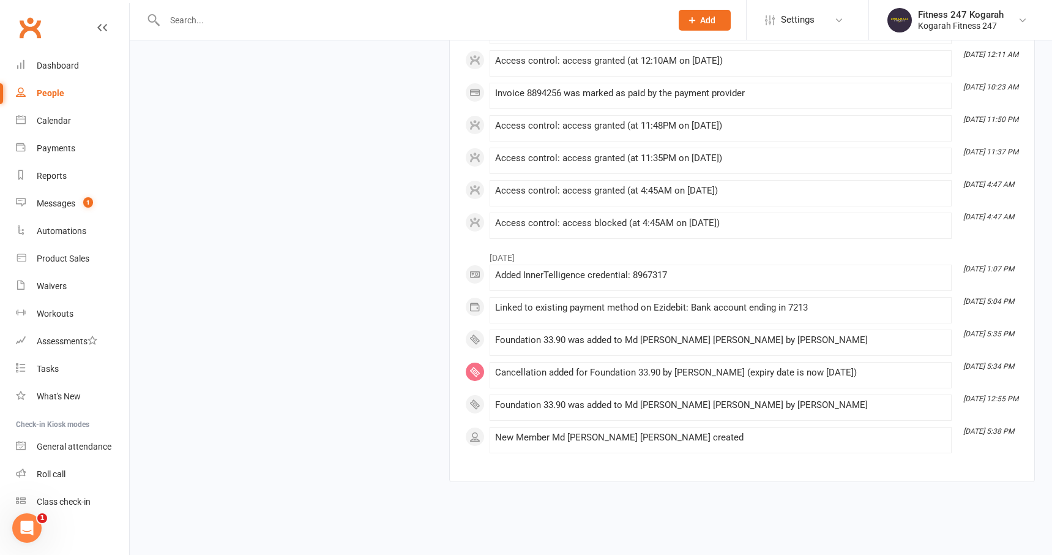
scroll to position [2609, 0]
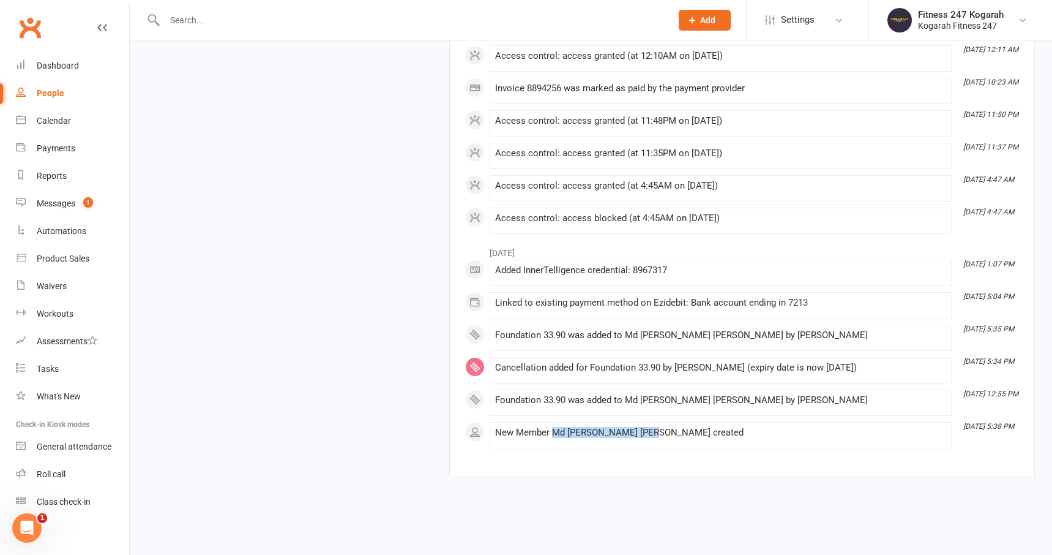
drag, startPoint x: 654, startPoint y: 434, endPoint x: 553, endPoint y: 435, distance: 101.0
click at [553, 435] on div "New Member Md Rasiq Shadman Alam created" at bounding box center [720, 432] width 451 height 10
copy div "Md Rasiq Shadman Alam"
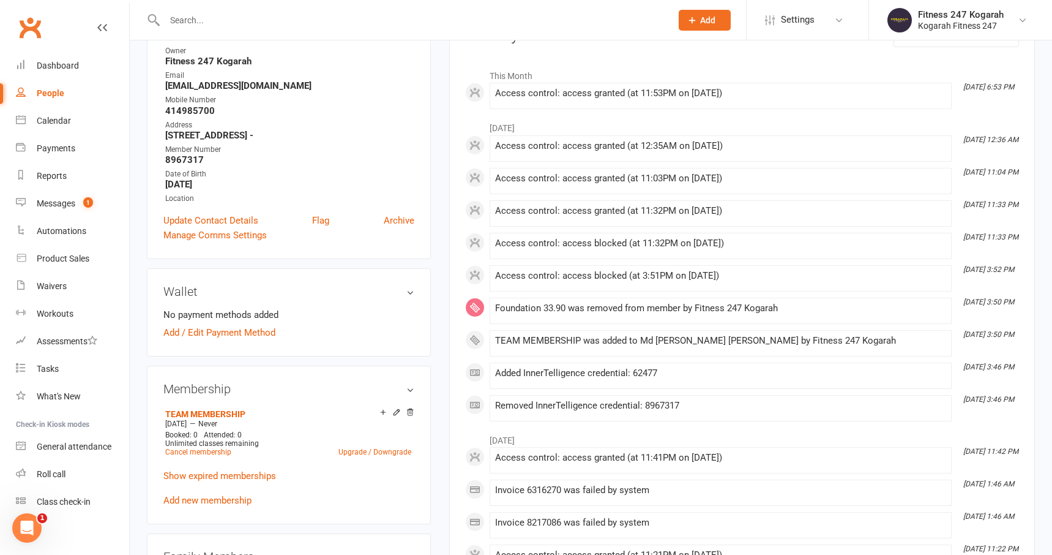
scroll to position [0, 0]
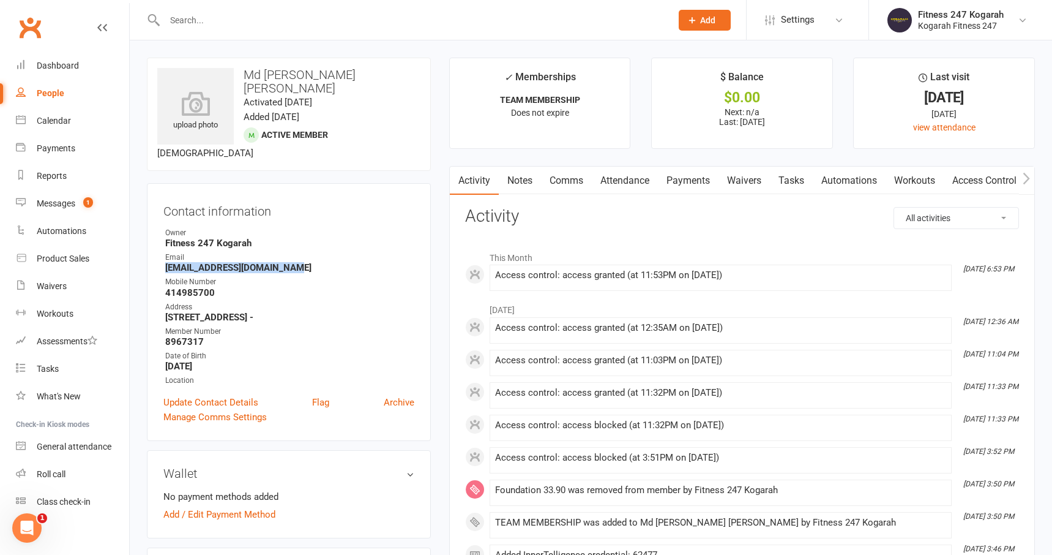
drag, startPoint x: 301, startPoint y: 252, endPoint x: 164, endPoint y: 256, distance: 136.6
click at [164, 256] on li "Email rasiqshadmanalam@gmail.com" at bounding box center [288, 262] width 251 height 21
copy strong "rasiqshadmanalam@gmail.com"
click at [306, 276] on div "Mobile Number" at bounding box center [289, 282] width 249 height 12
drag, startPoint x: 217, startPoint y: 278, endPoint x: 166, endPoint y: 278, distance: 50.2
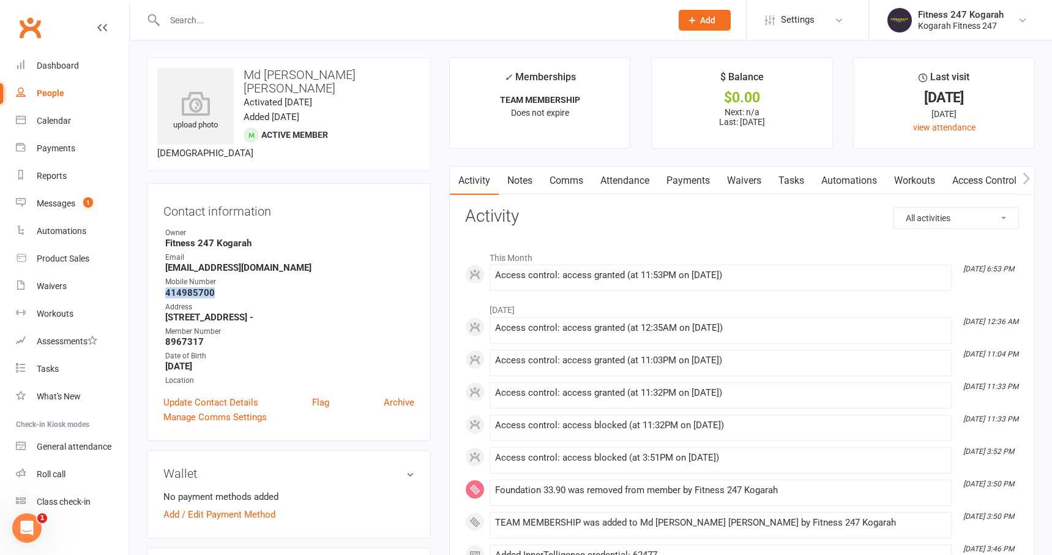
click at [166, 287] on strong "414985700" at bounding box center [289, 292] width 249 height 11
copy strong "414985700"
click at [230, 287] on strong "414985700" at bounding box center [289, 292] width 249 height 11
drag, startPoint x: 226, startPoint y: 279, endPoint x: 164, endPoint y: 279, distance: 61.8
click at [164, 279] on li "Mobile Number 414985700" at bounding box center [288, 286] width 251 height 21
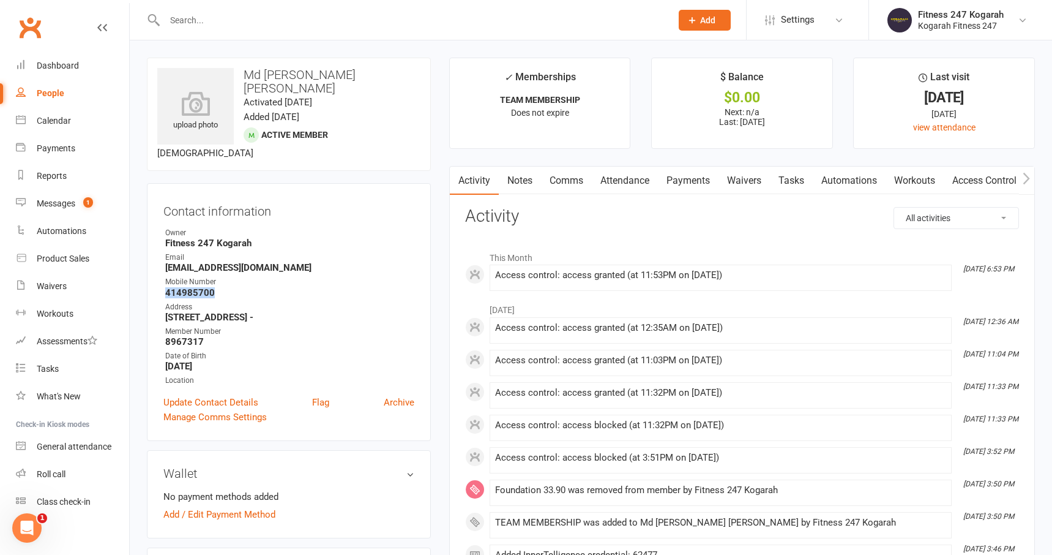
copy strong "414985700"
drag, startPoint x: 304, startPoint y: 255, endPoint x: 165, endPoint y: 255, distance: 138.3
click at [165, 262] on strong "rasiqshadmanalam@gmail.com" at bounding box center [289, 267] width 249 height 11
copy strong "rasiqshadmanalam@gmail.com"
click at [263, 16] on input "text" at bounding box center [412, 20] width 502 height 17
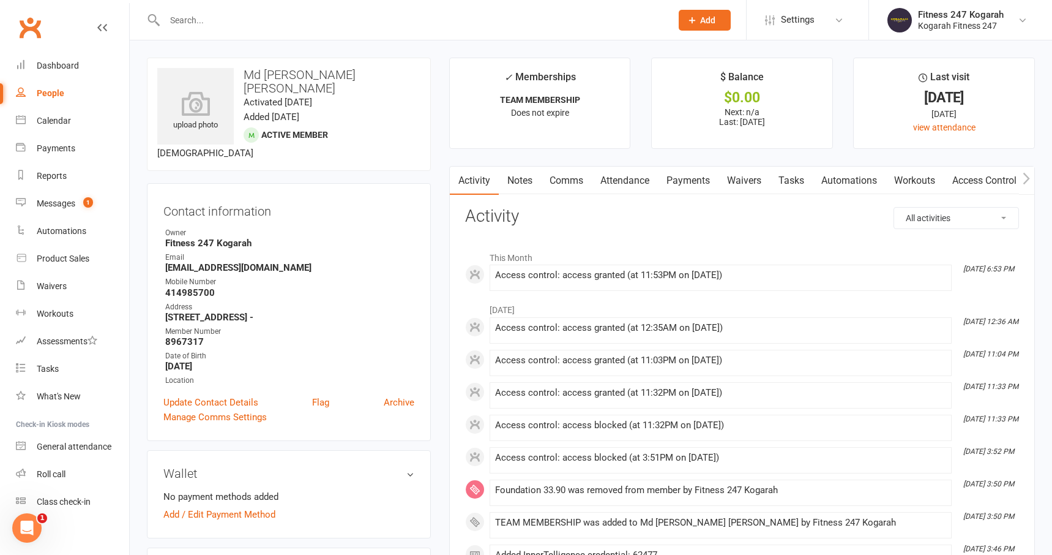
paste input "Dinesh Choudhari"
type input "Dinesh Choudhari"
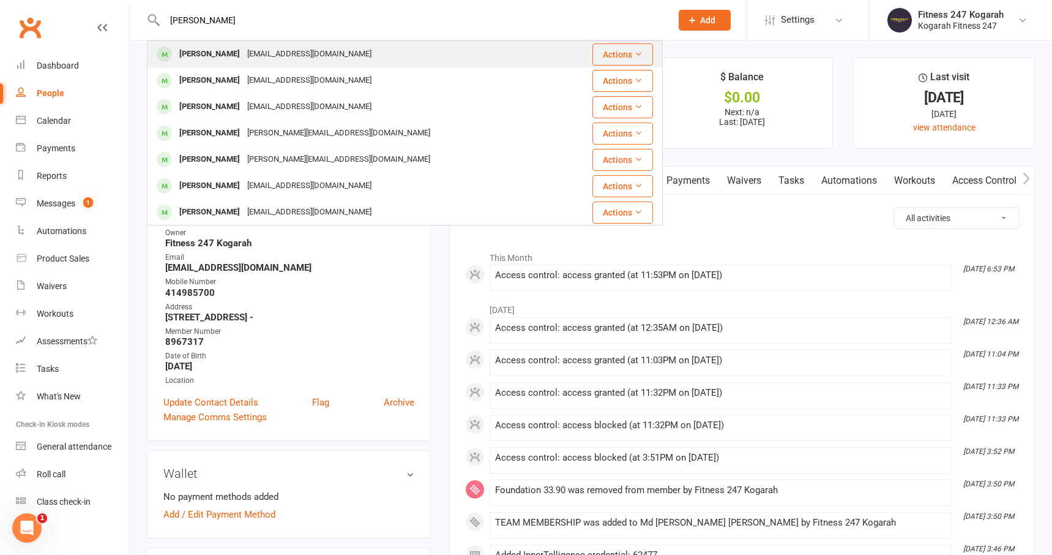
click at [254, 59] on div "dinesh.choudhari05@gmail.com" at bounding box center [310, 54] width 132 height 18
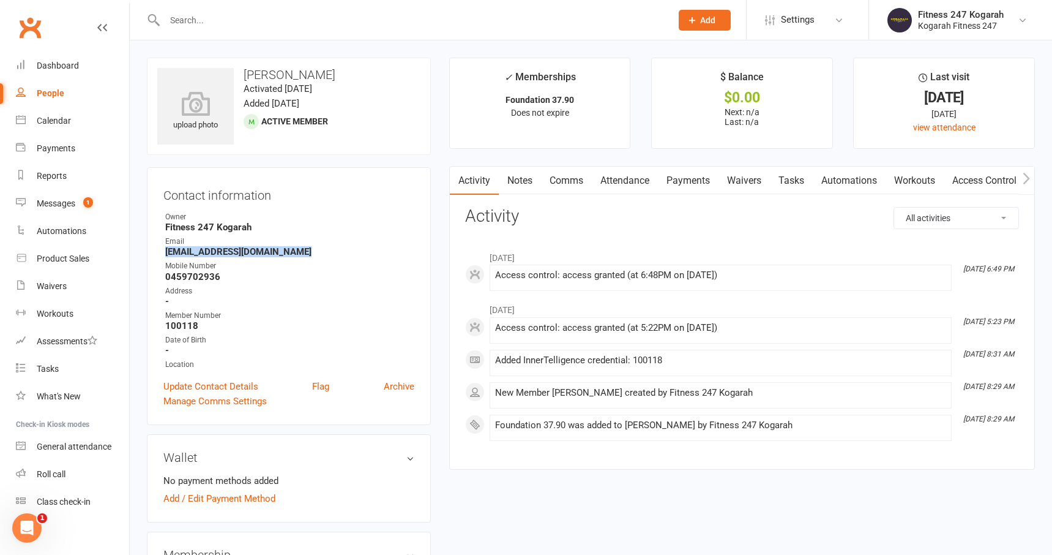
drag, startPoint x: 306, startPoint y: 253, endPoint x: 166, endPoint y: 255, distance: 139.5
click at [166, 255] on strong "dinesh.choudhari05@gmail.com" at bounding box center [289, 251] width 249 height 11
copy strong "dinesh.choudhari05@gmail.com"
click at [231, 23] on input "text" at bounding box center [412, 20] width 502 height 17
paste input "Julio Augusto"
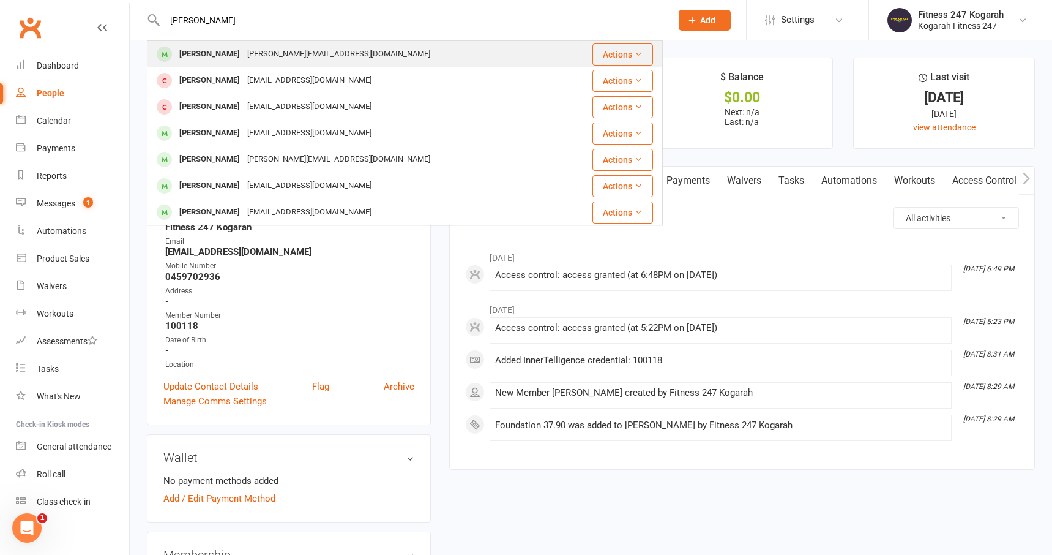
type input "Julio Augusto"
click at [278, 50] on div "julio-c-96@hotmail.com" at bounding box center [339, 54] width 190 height 18
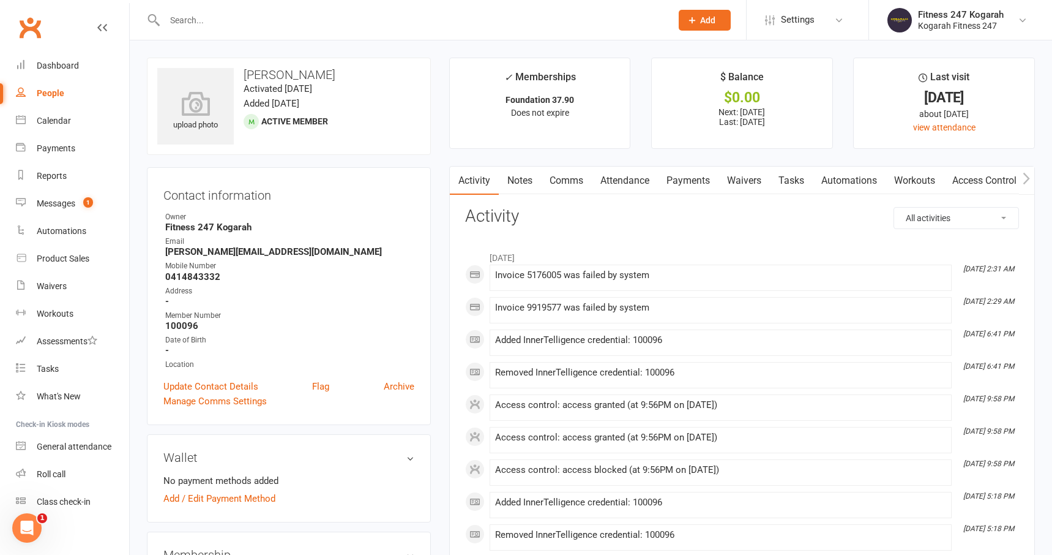
click at [212, 18] on input "text" at bounding box center [412, 20] width 502 height 17
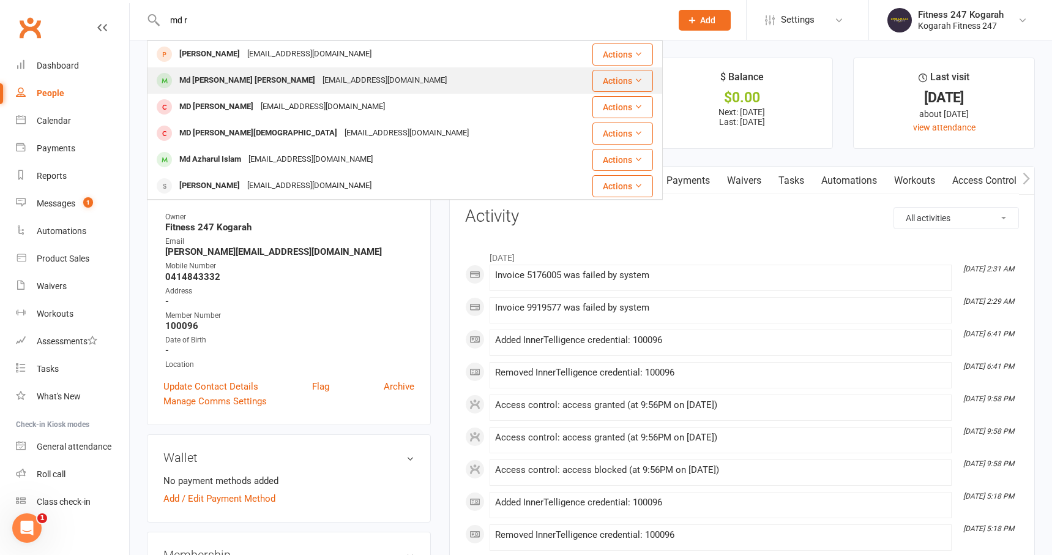
type input "md r"
click at [243, 83] on div "Md Rasiq Shadman Alam" at bounding box center [247, 81] width 143 height 18
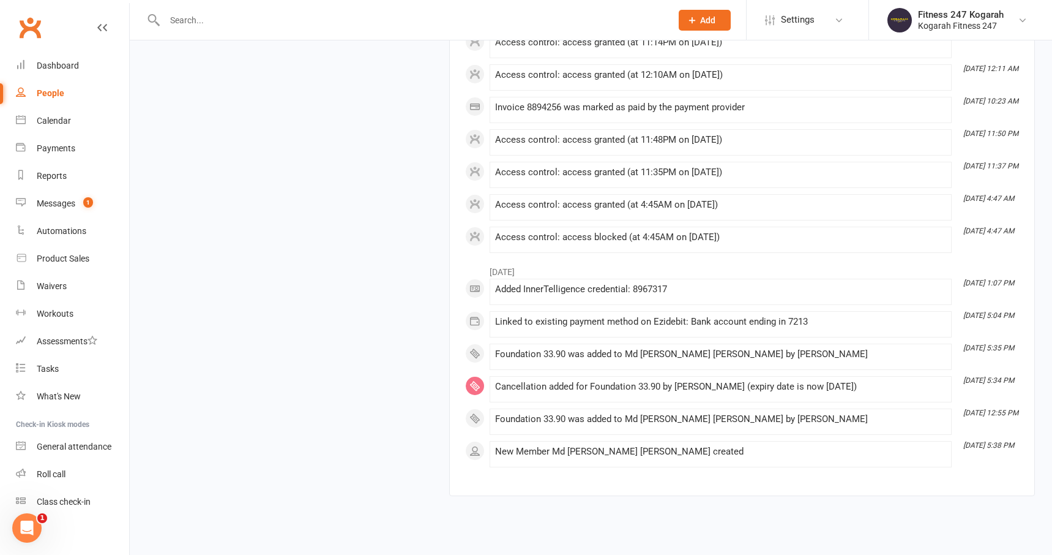
scroll to position [2584, 0]
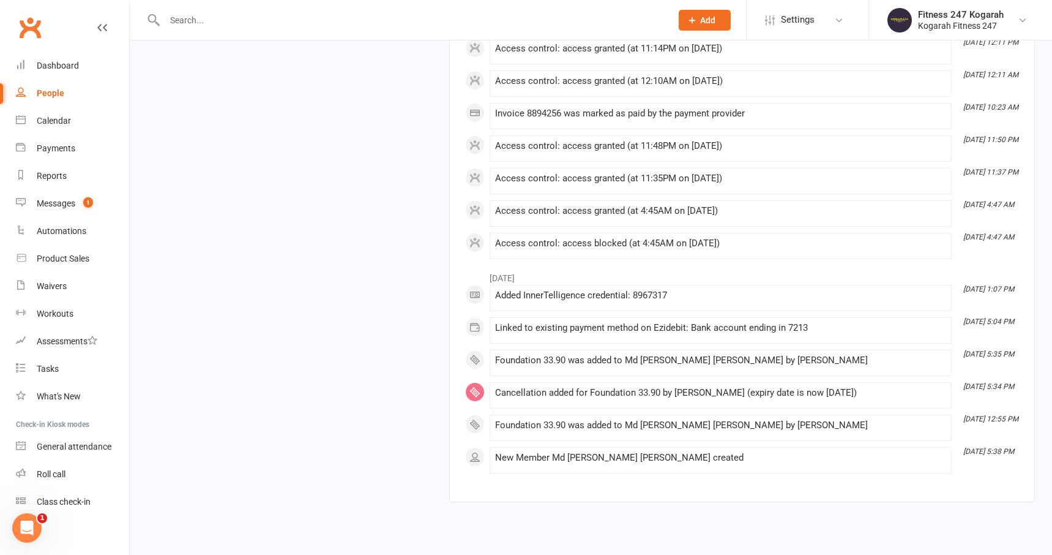
click at [810, 332] on div "Linked to existing payment method on Ezidebit: Bank account ending in 7213" at bounding box center [720, 328] width 451 height 10
drag, startPoint x: 810, startPoint y: 332, endPoint x: 691, endPoint y: 329, distance: 119.4
click at [691, 329] on div "Linked to existing payment method on Ezidebit: Bank account ending in 7213" at bounding box center [720, 328] width 451 height 10
copy div "Bank account ending in 7213"
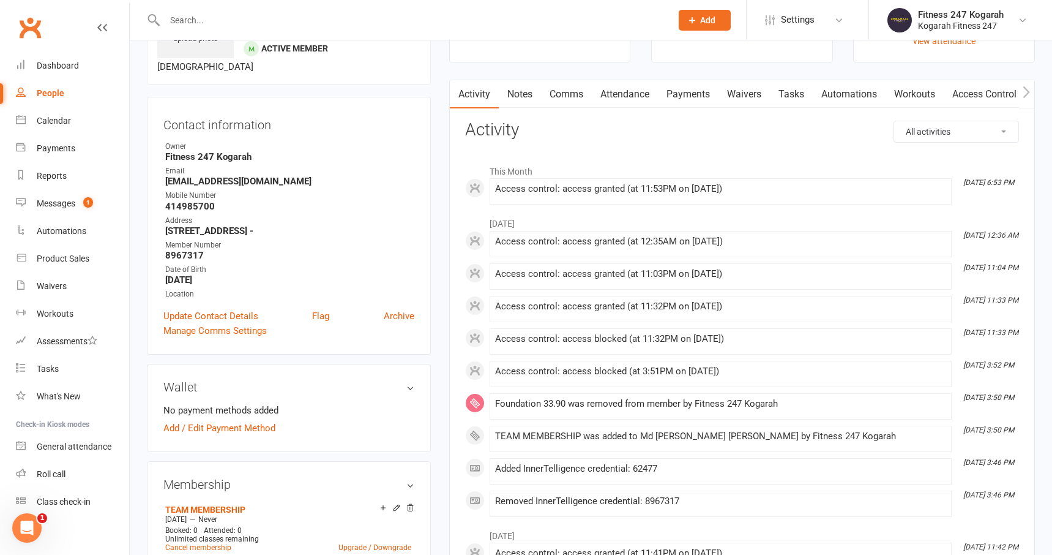
scroll to position [0, 0]
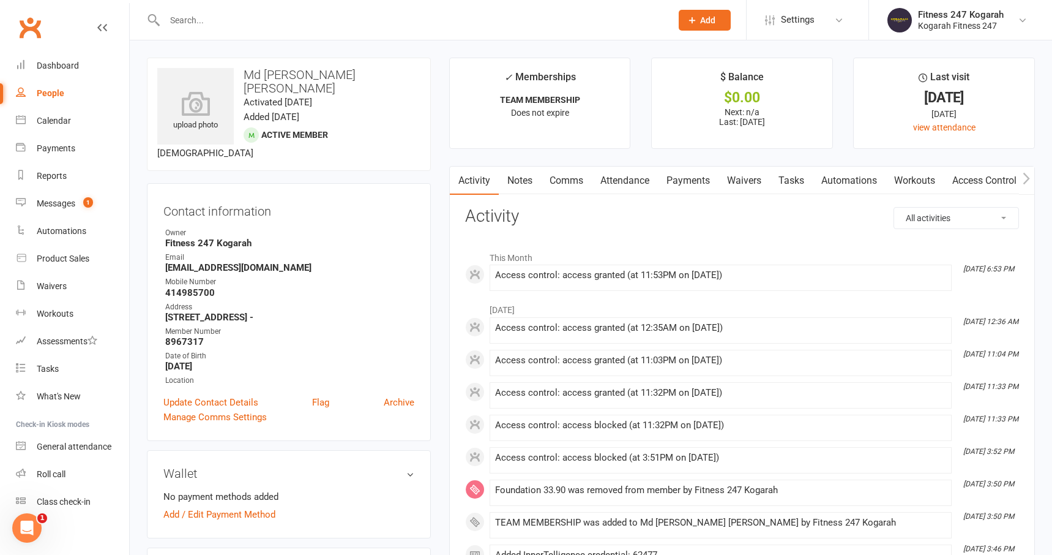
click at [239, 23] on input "text" at bounding box center [412, 20] width 502 height 17
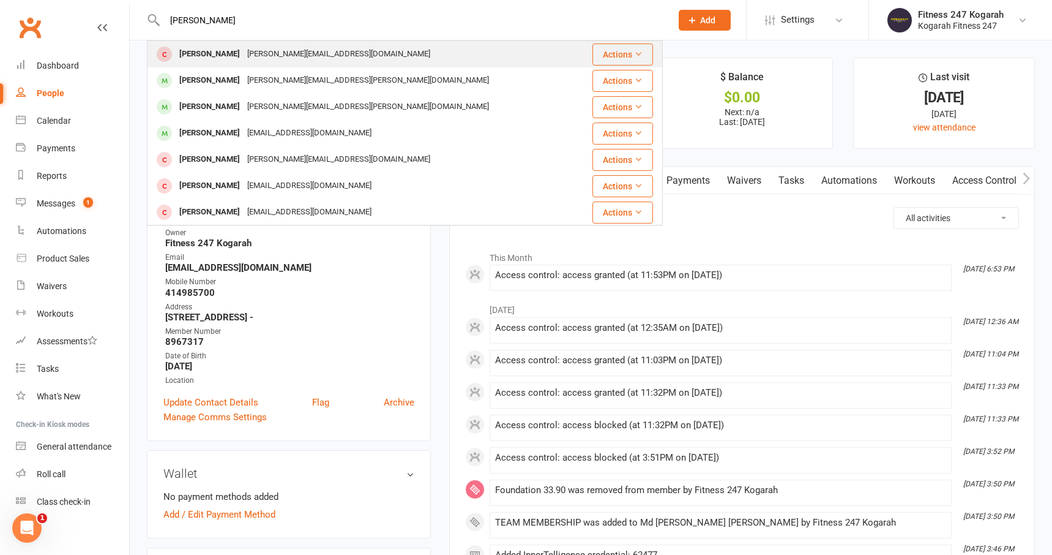
type input "james spyra"
click at [269, 53] on div "james.spyrakis100003931.2@dupemail.com" at bounding box center [339, 54] width 190 height 18
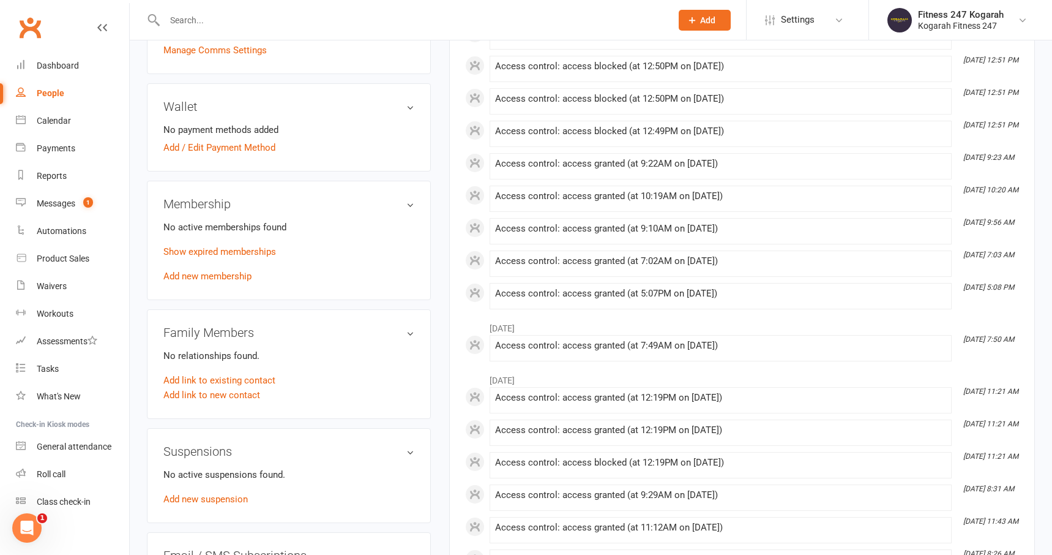
scroll to position [332, 0]
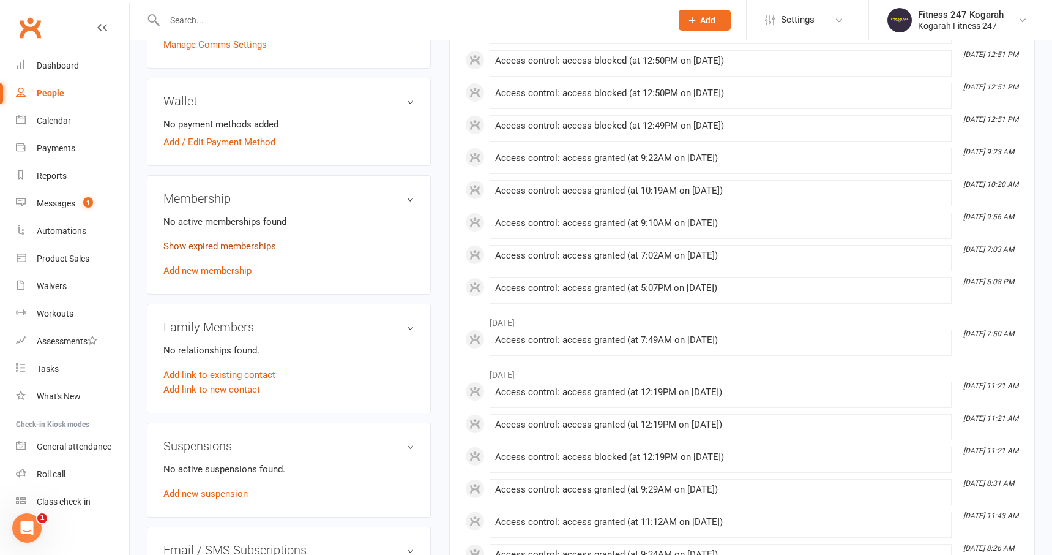
click at [198, 247] on link "Show expired memberships" at bounding box center [219, 246] width 113 height 11
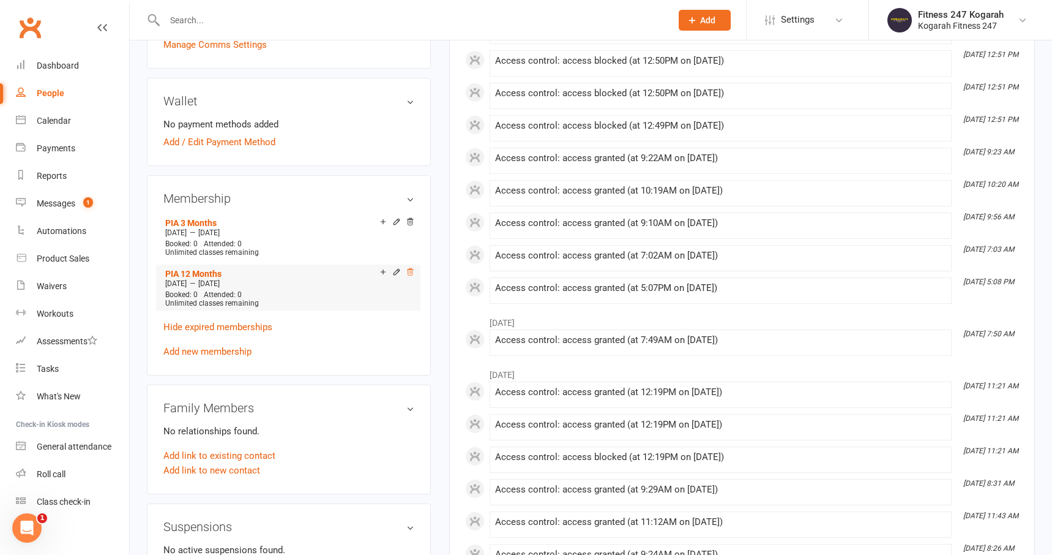
click at [409, 270] on icon at bounding box center [410, 272] width 6 height 7
click at [219, 352] on link "Add new membership" at bounding box center [207, 351] width 88 height 11
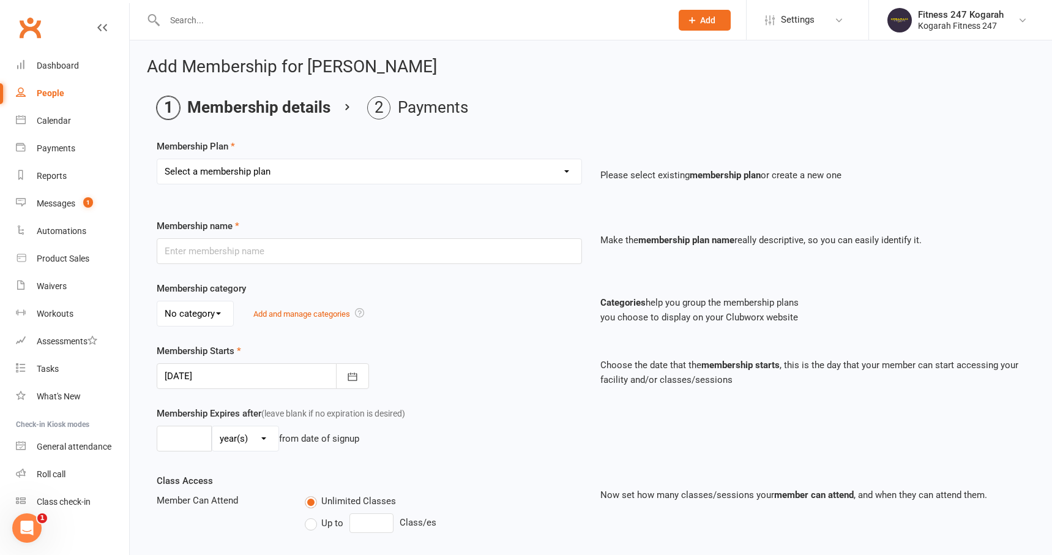
click at [239, 165] on select "Select a membership plan Create new Membership Plan Foundation 19.45 Foundation…" at bounding box center [369, 171] width 424 height 24
select select "18"
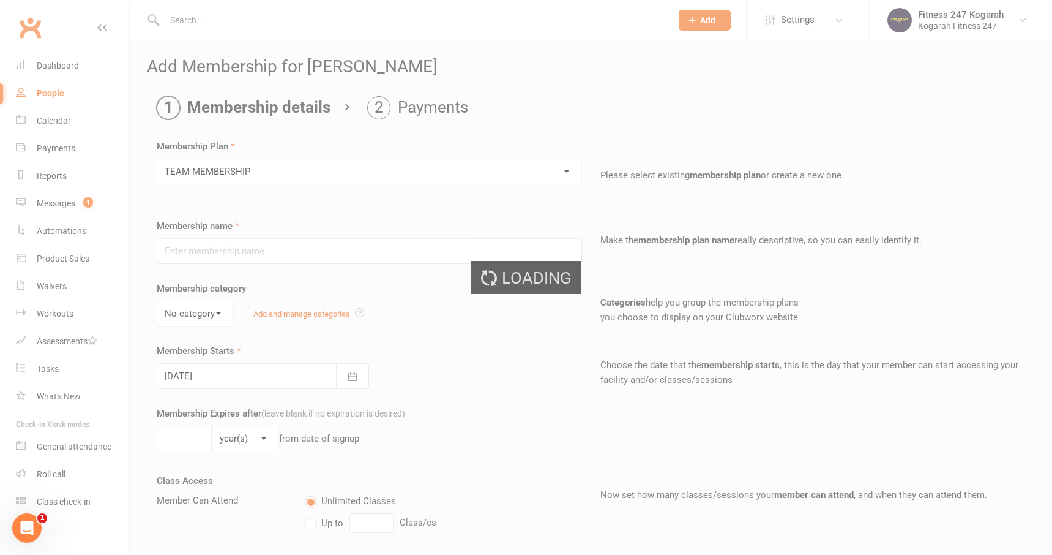
type input "TEAM MEMBERSHIP"
select select "2"
type input "0"
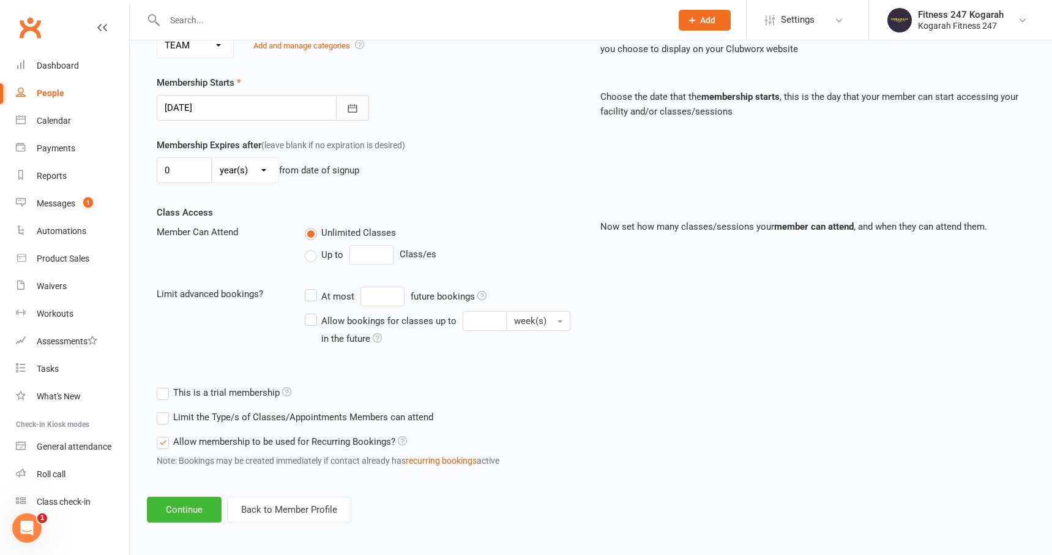
scroll to position [271, 0]
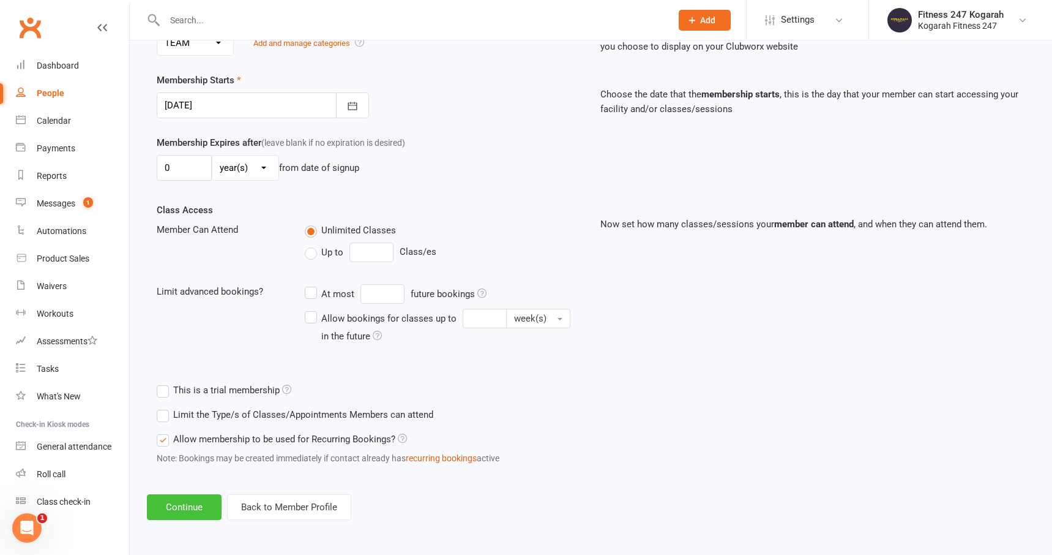
click at [197, 506] on button "Continue" at bounding box center [184, 507] width 75 height 26
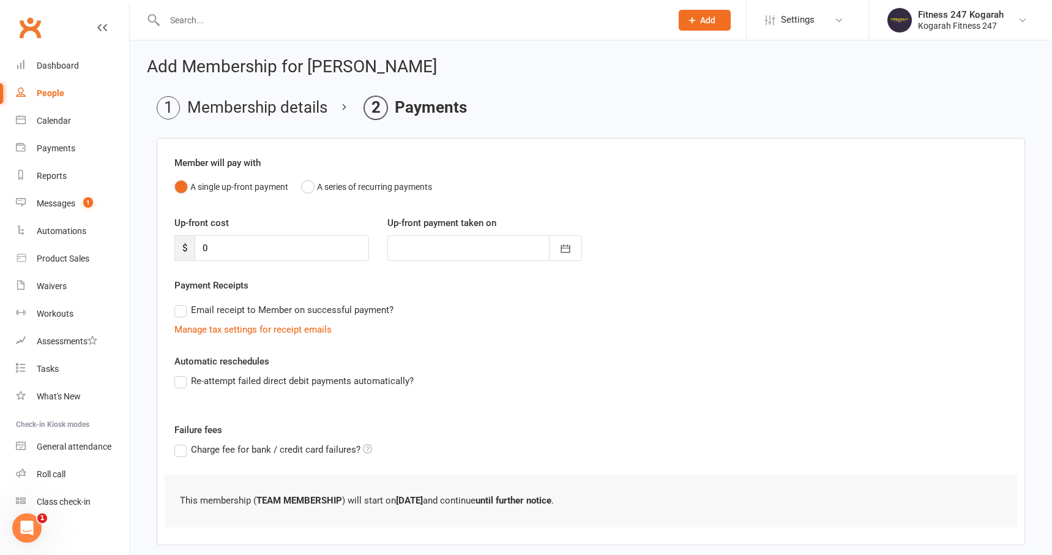
scroll to position [63, 0]
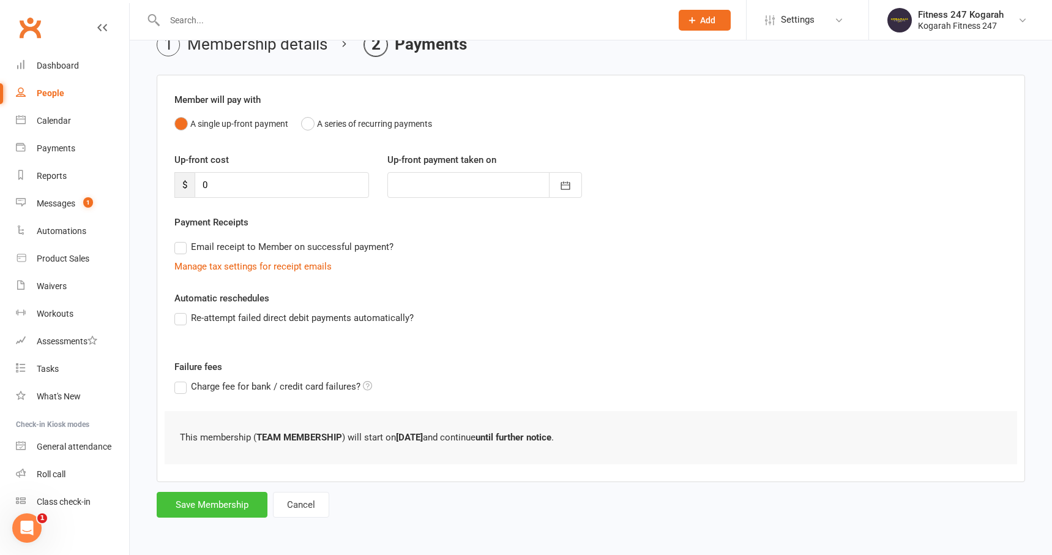
click at [204, 507] on button "Save Membership" at bounding box center [212, 504] width 111 height 26
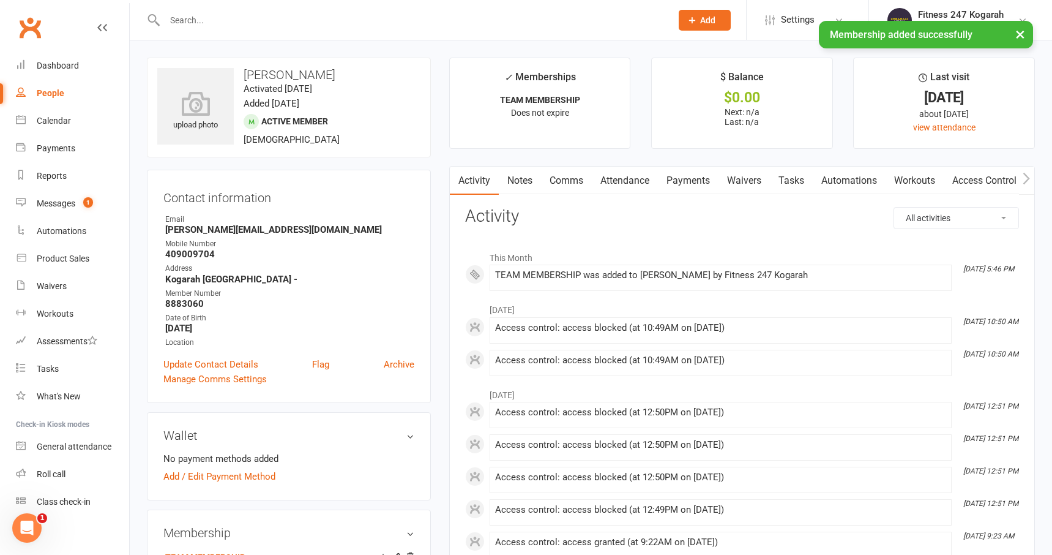
click at [1004, 174] on link "Access Control" at bounding box center [984, 180] width 81 height 28
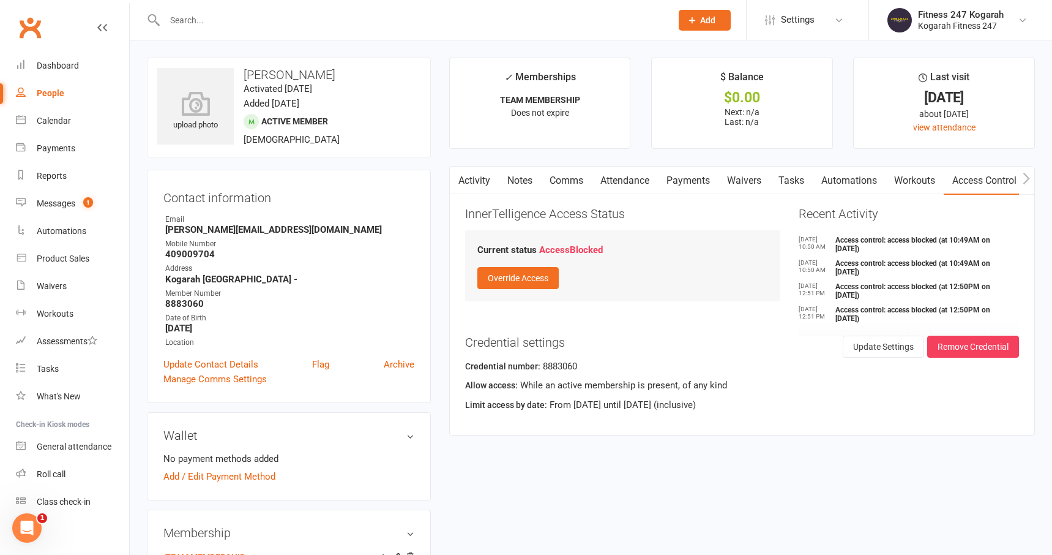
click at [226, 21] on input "text" at bounding box center [412, 20] width 502 height 17
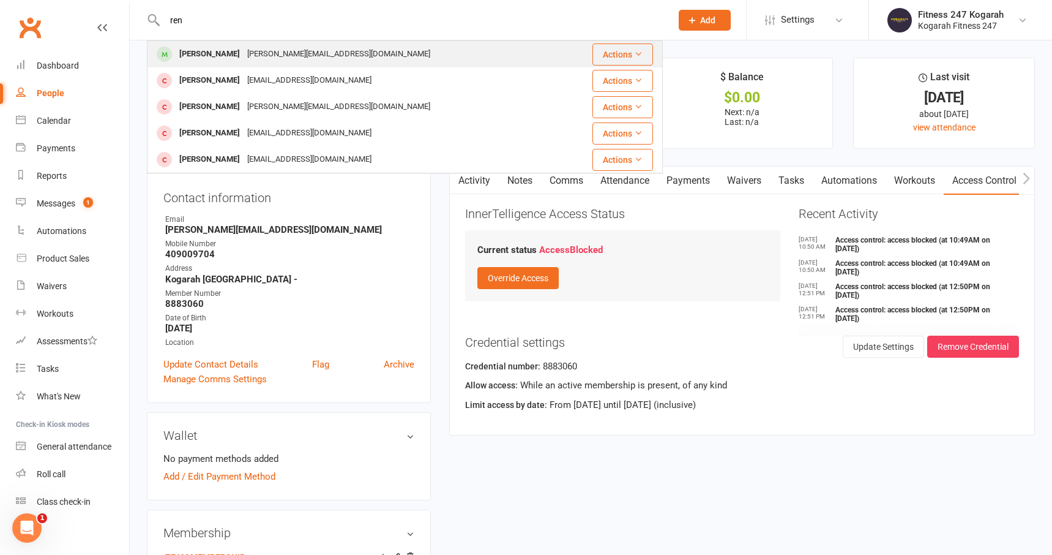
type input "ren"
click at [249, 53] on div "renee.zalidas@gmail.com" at bounding box center [339, 54] width 190 height 18
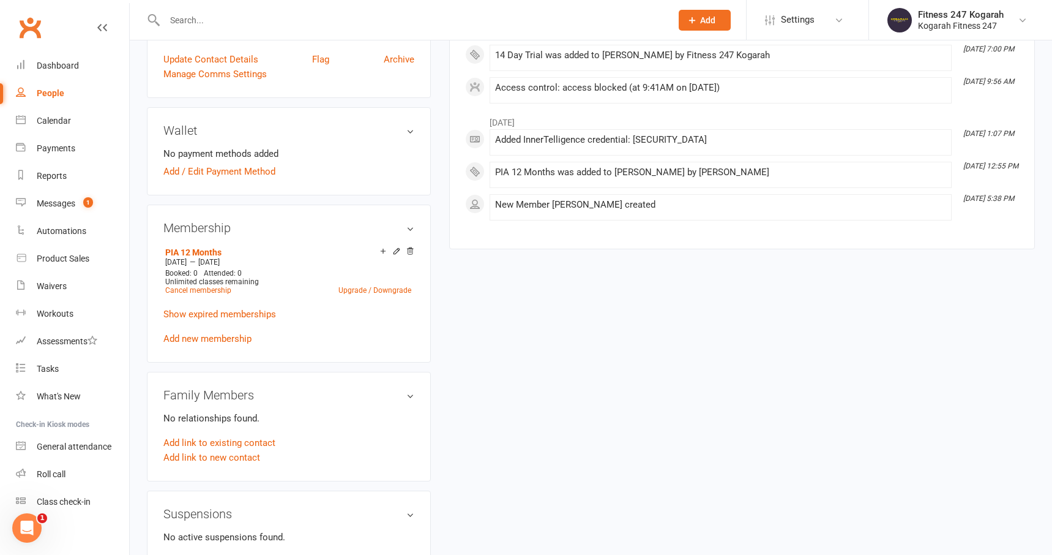
scroll to position [305, 0]
click at [198, 337] on link "Add new membership" at bounding box center [207, 337] width 88 height 11
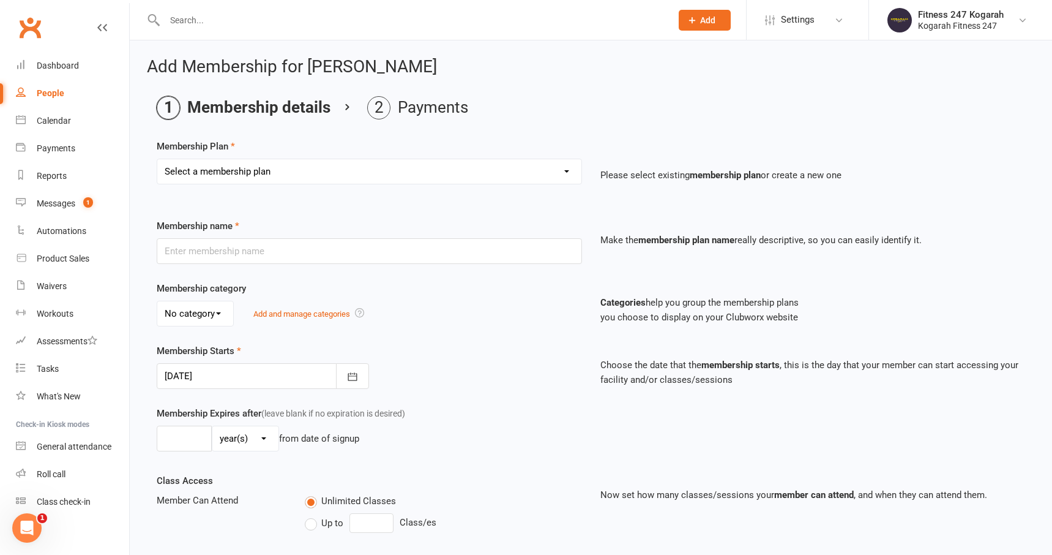
click at [275, 170] on select "Select a membership plan Create new Membership Plan Foundation 19.45 Foundation…" at bounding box center [369, 171] width 424 height 24
select select "18"
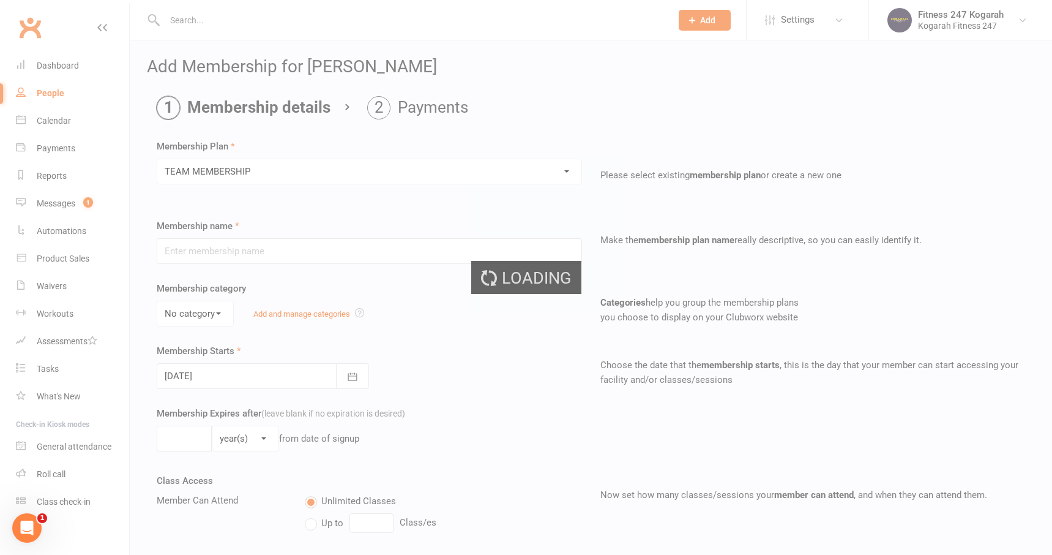
type input "TEAM MEMBERSHIP"
select select "2"
type input "0"
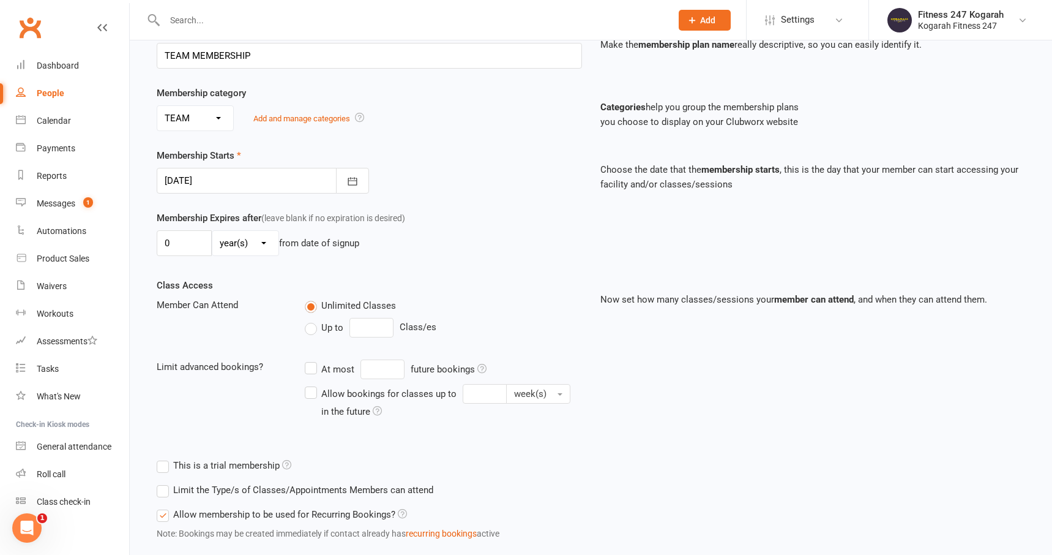
scroll to position [271, 0]
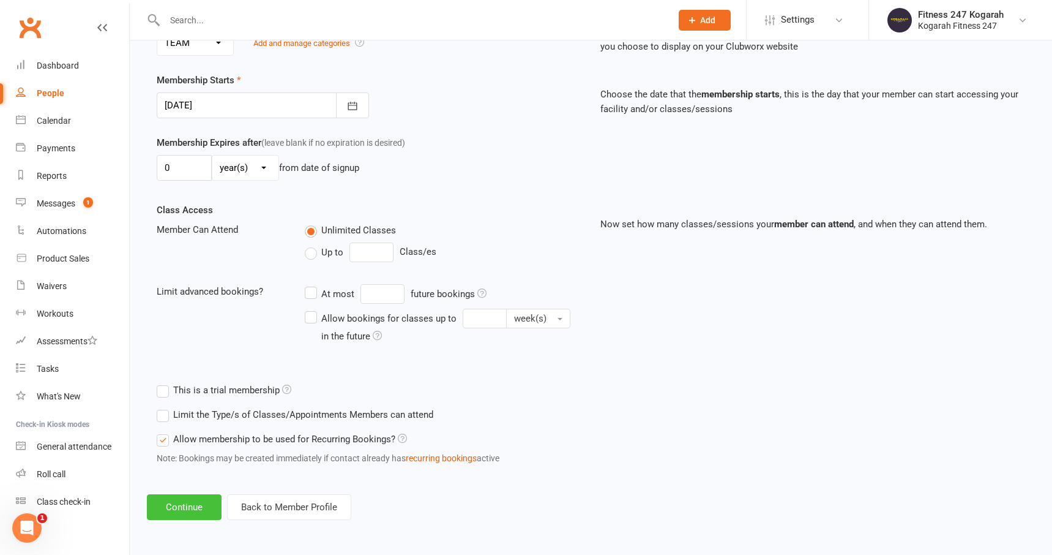
click at [189, 511] on button "Continue" at bounding box center [184, 507] width 75 height 26
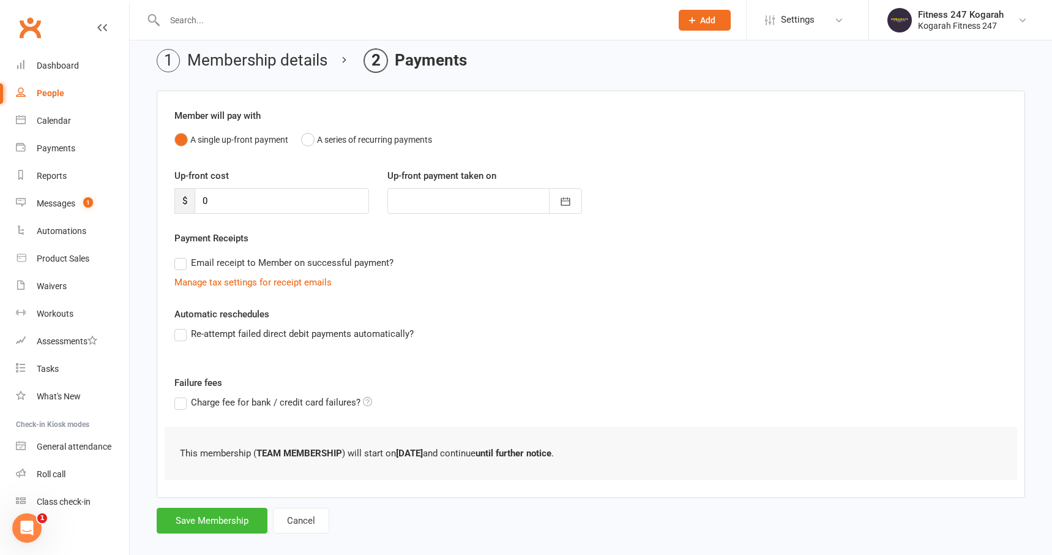
scroll to position [63, 0]
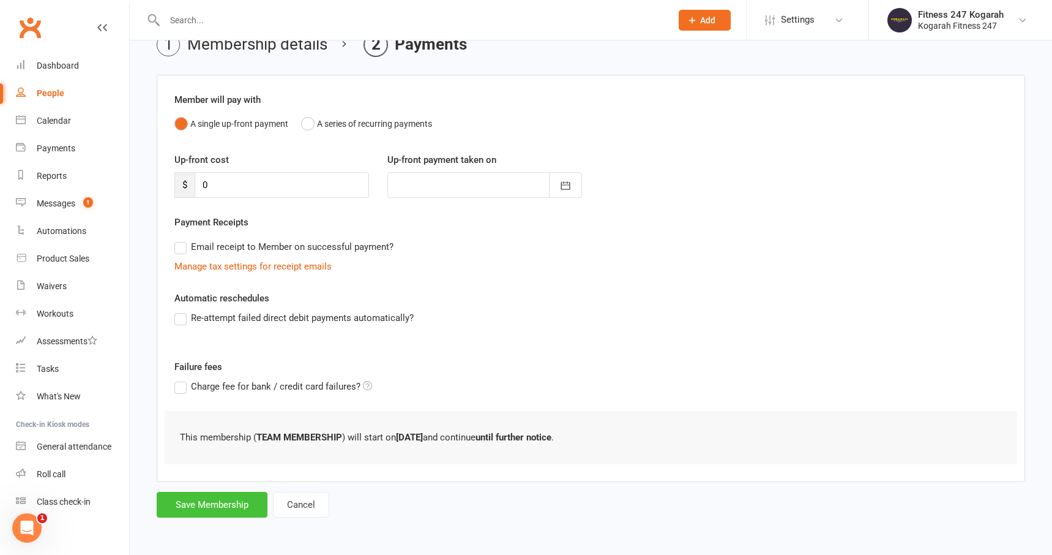
click at [224, 505] on button "Save Membership" at bounding box center [212, 504] width 111 height 26
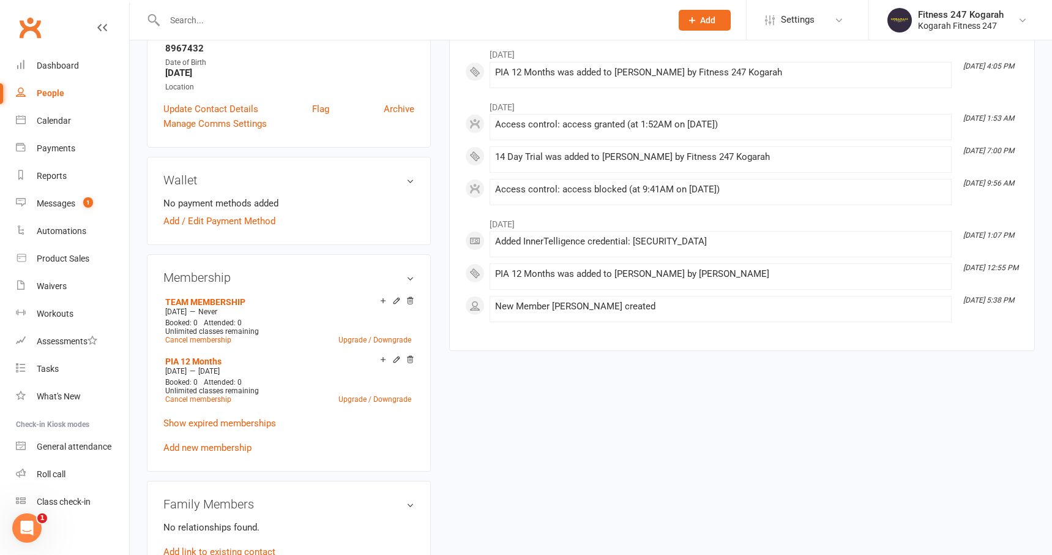
scroll to position [272, 0]
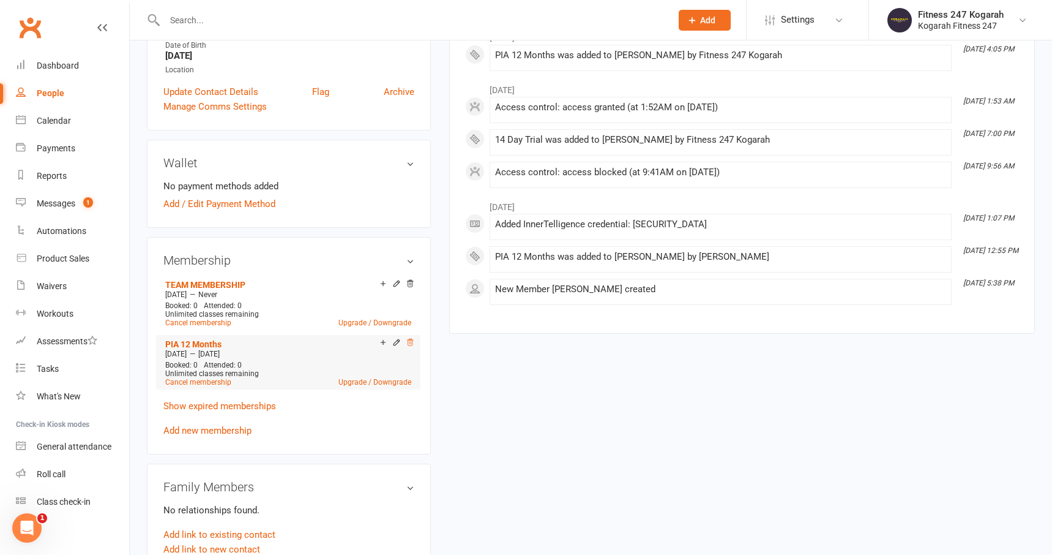
click at [411, 343] on icon at bounding box center [410, 342] width 9 height 9
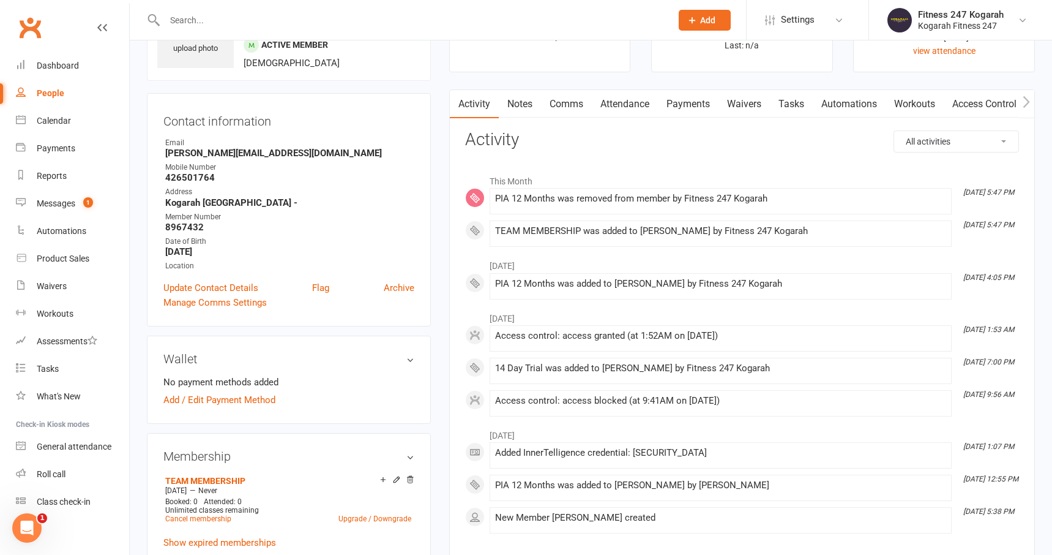
scroll to position [0, 0]
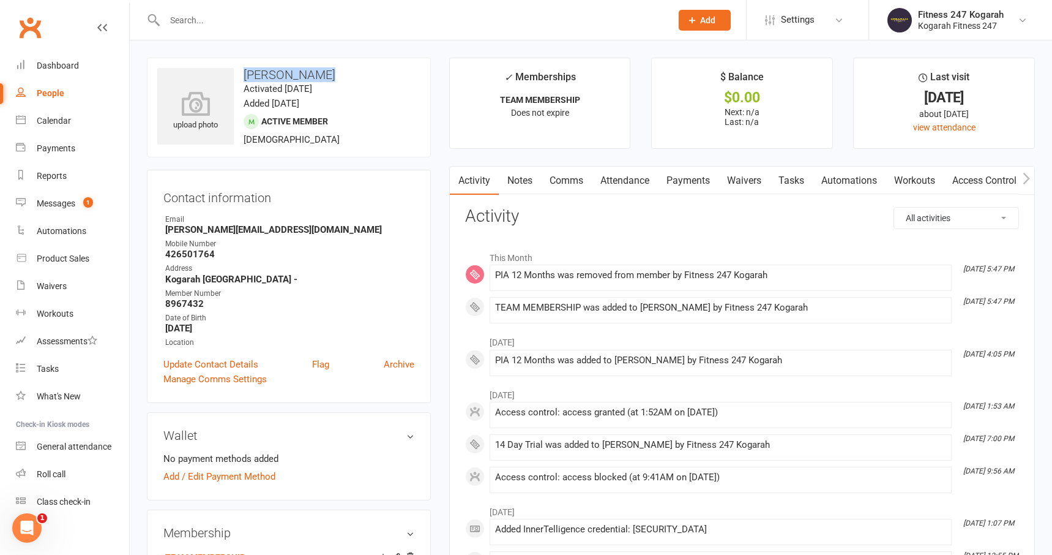
drag, startPoint x: 324, startPoint y: 76, endPoint x: 245, endPoint y: 76, distance: 79.0
click at [245, 76] on h3 "Renee Zalidas" at bounding box center [288, 74] width 263 height 13
drag, startPoint x: 277, startPoint y: 232, endPoint x: 167, endPoint y: 234, distance: 109.6
click at [167, 234] on strong "renee.zalidas@gmail.com" at bounding box center [289, 229] width 249 height 11
drag, startPoint x: 214, startPoint y: 256, endPoint x: 162, endPoint y: 256, distance: 52.0
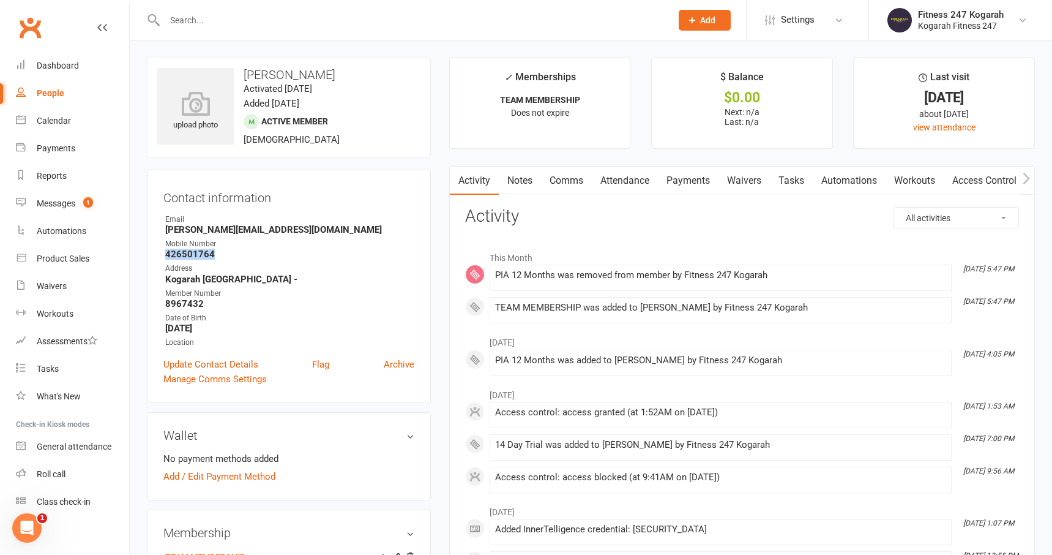
click at [162, 256] on div "Contact information Owner Email renee.zalidas@gmail.com Mobile Number 426501764…" at bounding box center [289, 286] width 284 height 233
drag, startPoint x: 240, startPoint y: 327, endPoint x: 167, endPoint y: 323, distance: 73.0
click at [167, 323] on strong "January 1, 1970" at bounding box center [289, 328] width 249 height 11
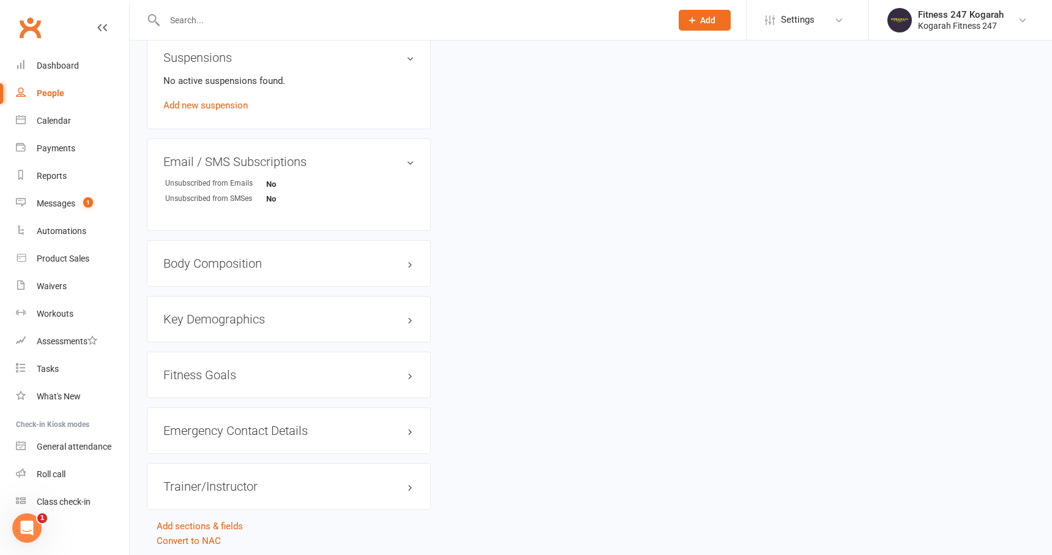
scroll to position [801, 0]
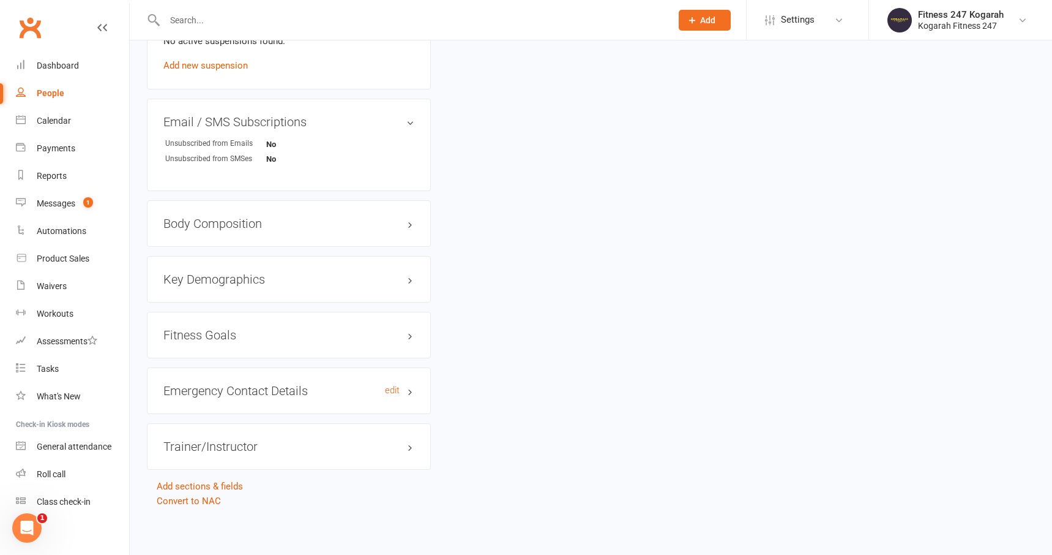
click at [408, 390] on h3 "Emergency Contact Details edit" at bounding box center [288, 390] width 251 height 13
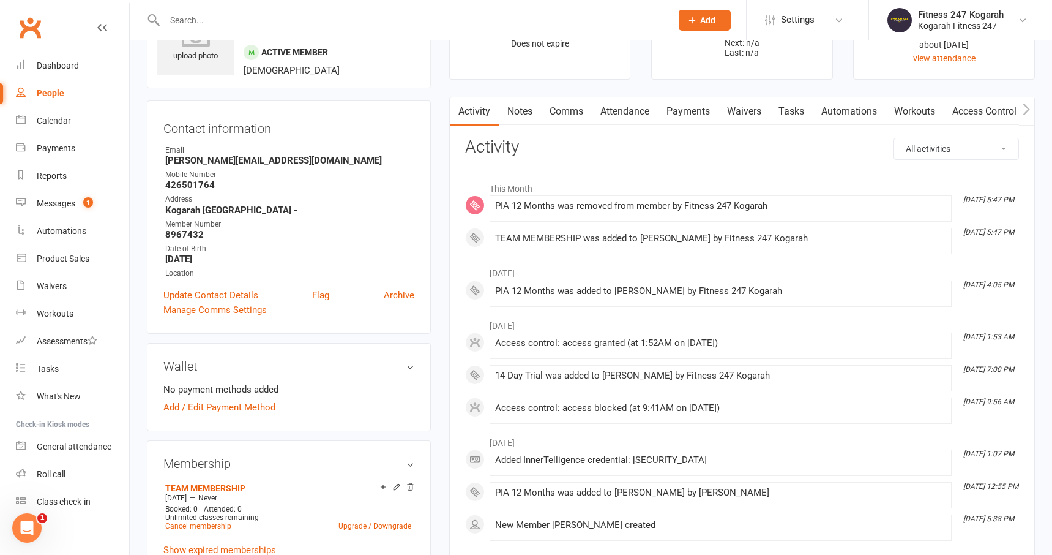
scroll to position [0, 0]
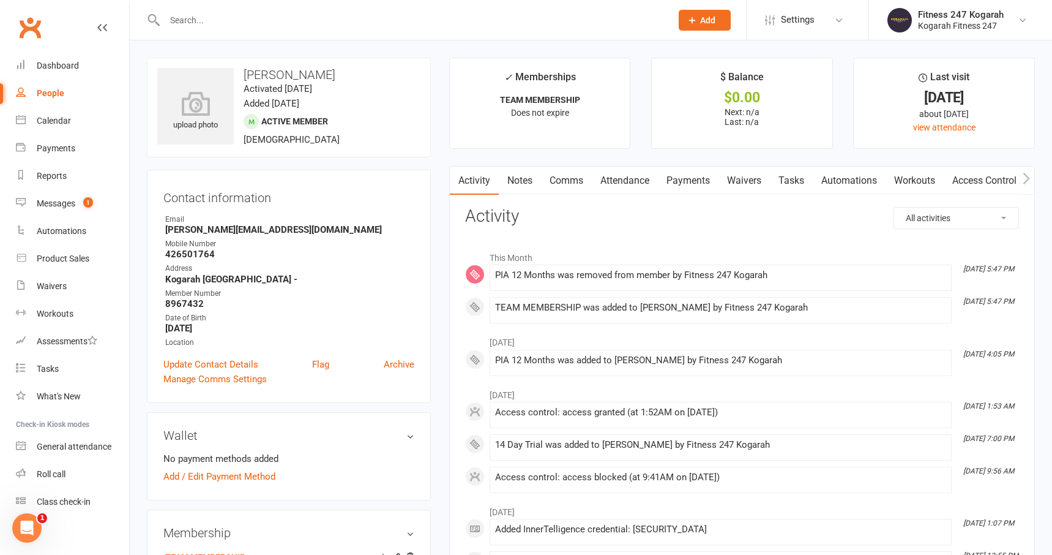
click at [1009, 183] on link "Access Control" at bounding box center [984, 180] width 81 height 28
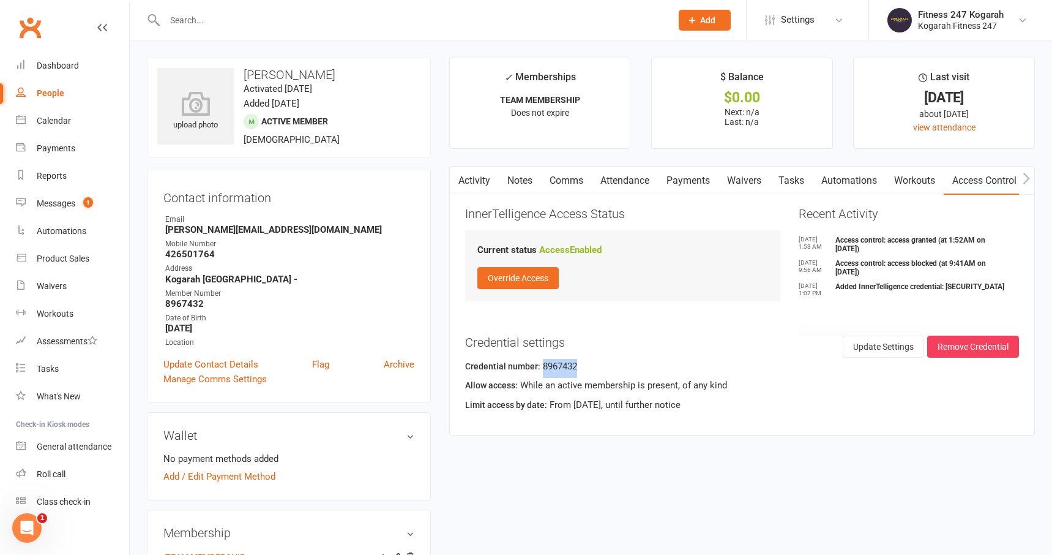
drag, startPoint x: 576, startPoint y: 368, endPoint x: 542, endPoint y: 366, distance: 34.3
click at [542, 366] on div "Credential number: 8967432" at bounding box center [742, 368] width 554 height 19
click at [258, 29] on div at bounding box center [405, 20] width 516 height 40
click at [252, 25] on input "text" at bounding box center [412, 20] width 502 height 17
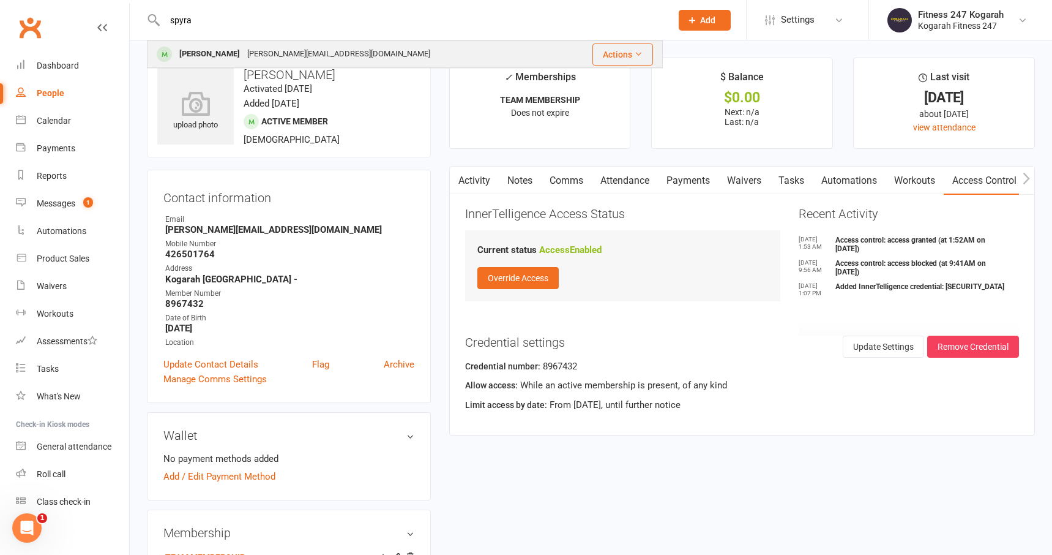
type input "spyra"
click at [231, 47] on div "James Spyrakis" at bounding box center [210, 54] width 68 height 18
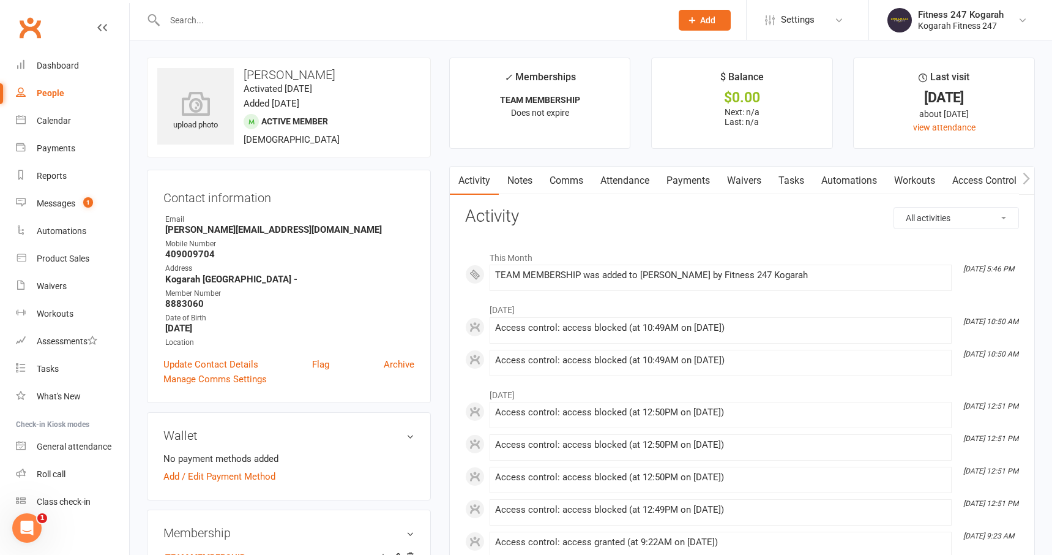
drag, startPoint x: 335, startPoint y: 80, endPoint x: 245, endPoint y: 73, distance: 90.8
click at [245, 73] on h3 "James Spyrakis" at bounding box center [288, 74] width 263 height 13
drag, startPoint x: 355, startPoint y: 230, endPoint x: 165, endPoint y: 229, distance: 190.3
click at [165, 229] on strong "james.spyrakis100003931.2@dupemail.com" at bounding box center [289, 229] width 249 height 11
drag, startPoint x: 217, startPoint y: 254, endPoint x: 165, endPoint y: 255, distance: 52.0
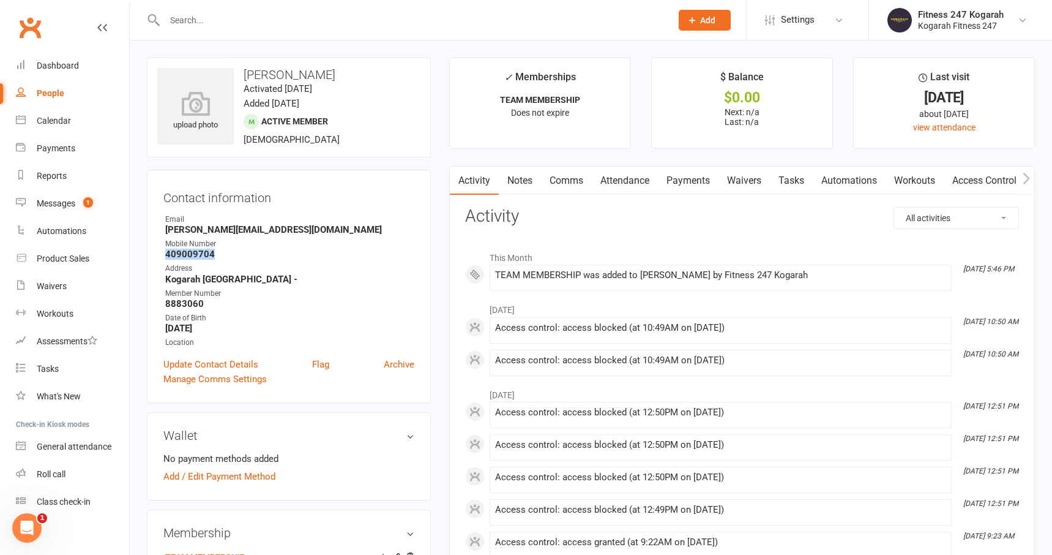
click at [165, 255] on li "Mobile Number 409009704" at bounding box center [288, 248] width 251 height 21
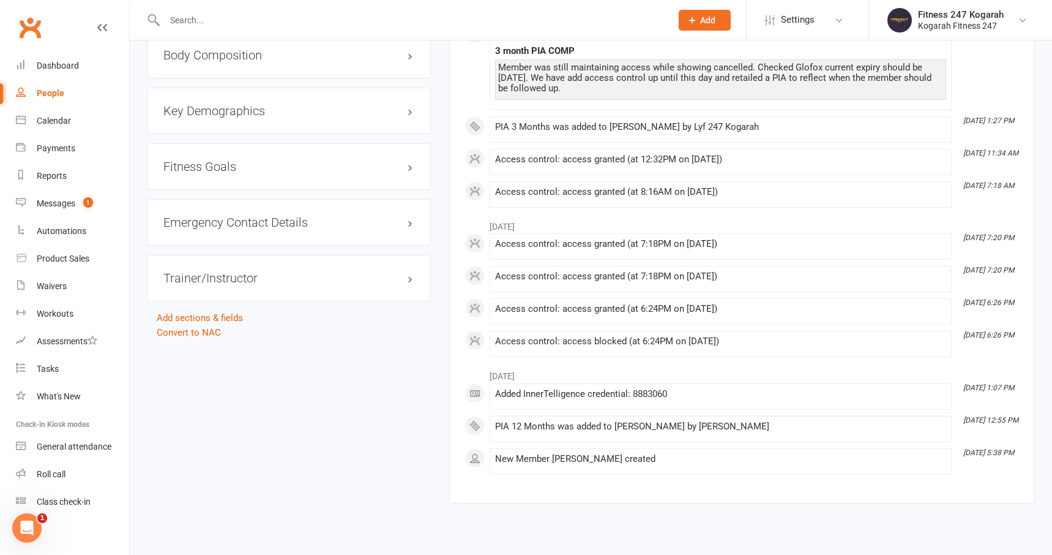
scroll to position [982, 0]
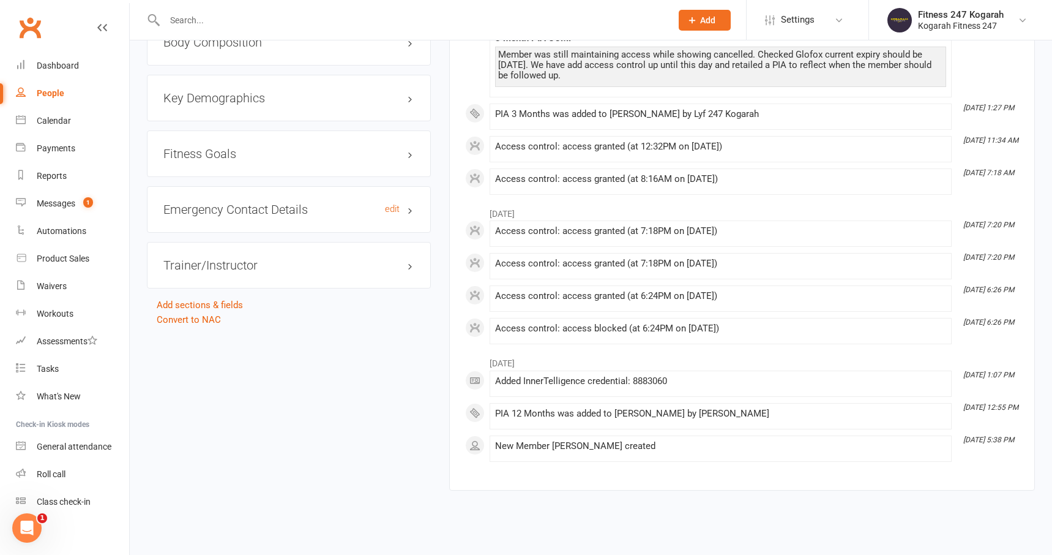
click at [411, 209] on h3 "Emergency Contact Details edit" at bounding box center [288, 209] width 251 height 13
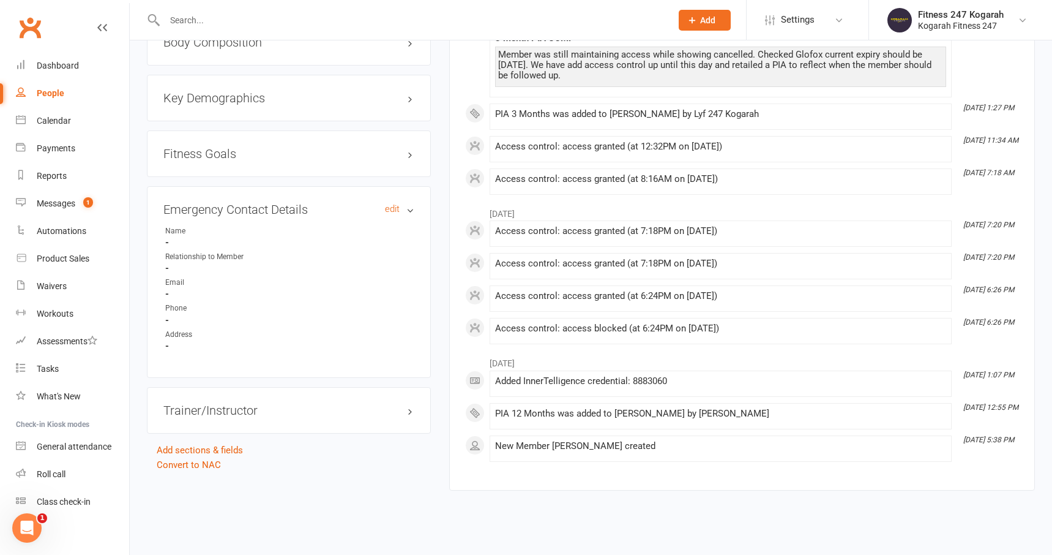
click at [411, 209] on h3 "Emergency Contact Details edit" at bounding box center [288, 209] width 251 height 13
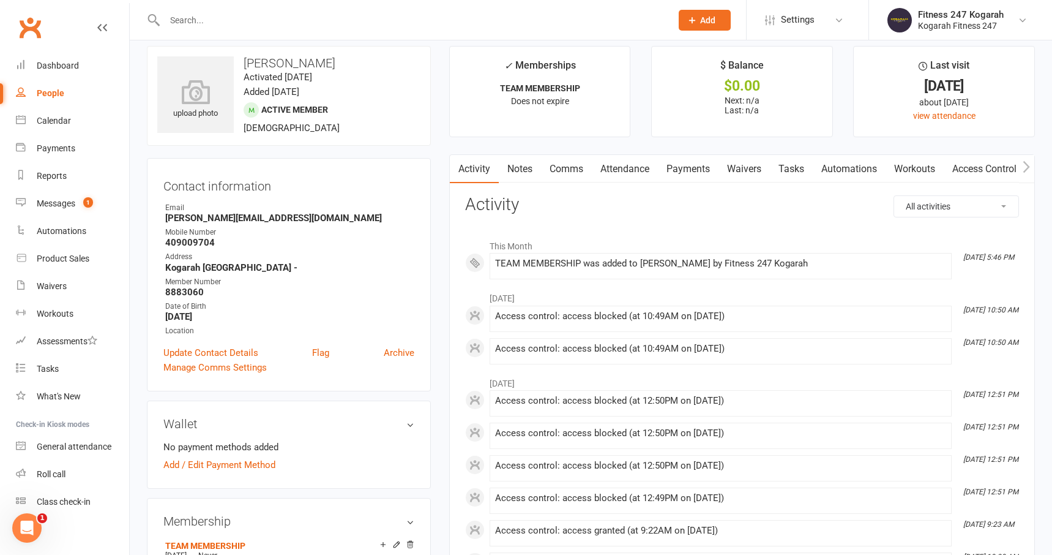
scroll to position [0, 0]
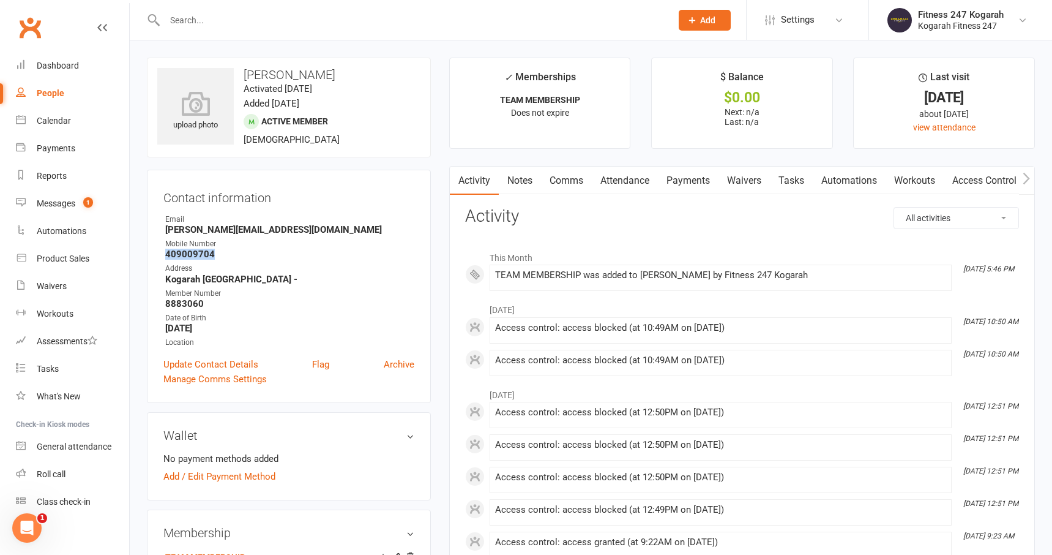
drag, startPoint x: 215, startPoint y: 256, endPoint x: 167, endPoint y: 253, distance: 48.4
click at [167, 253] on strong "409009704" at bounding box center [289, 253] width 249 height 11
click at [980, 183] on link "Access Control" at bounding box center [984, 180] width 81 height 28
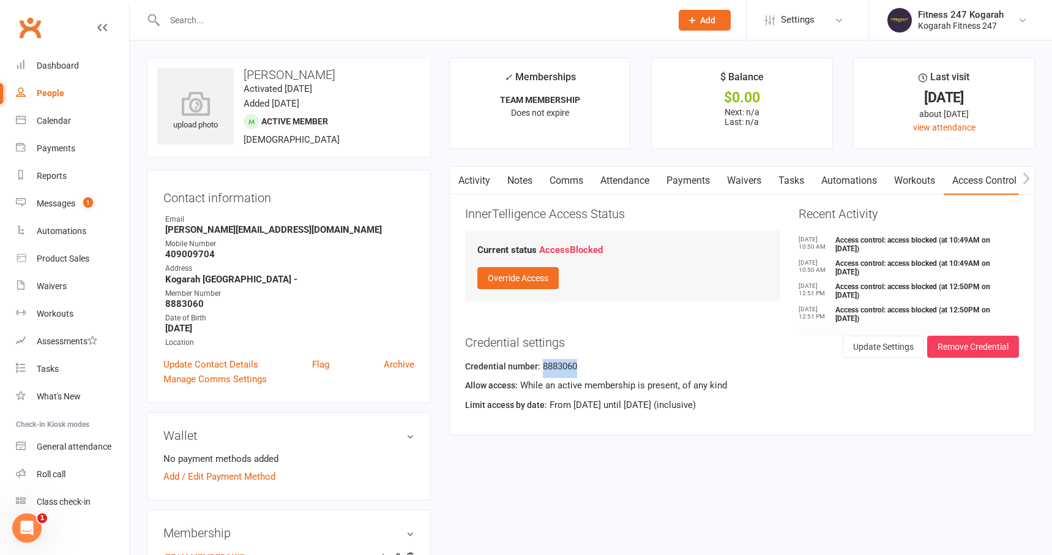
drag, startPoint x: 581, startPoint y: 364, endPoint x: 542, endPoint y: 368, distance: 39.3
click at [542, 368] on div "Credential number: 8883060" at bounding box center [742, 368] width 554 height 19
click at [547, 282] on button "Override Access" at bounding box center [517, 278] width 81 height 22
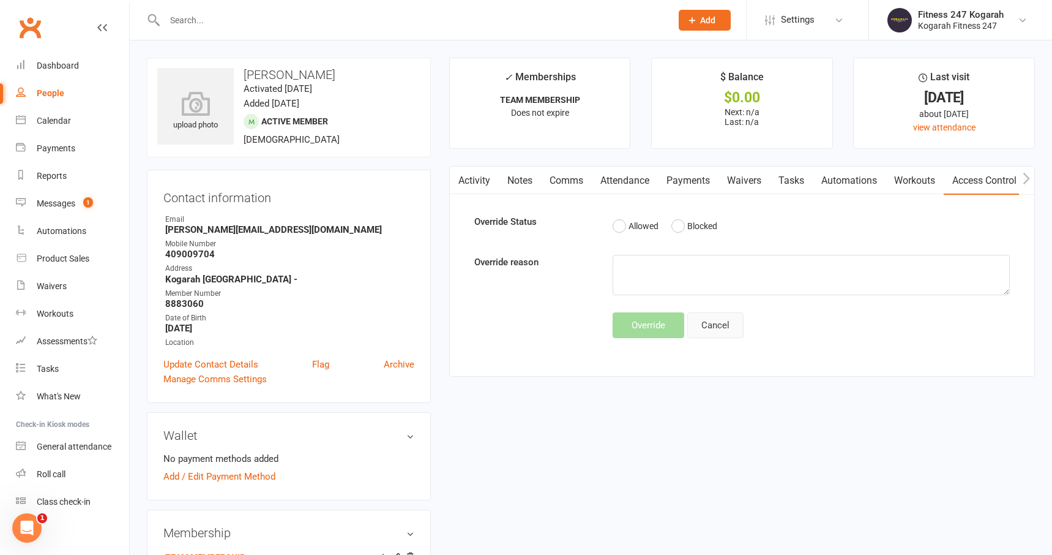
click at [721, 324] on button "Cancel" at bounding box center [715, 325] width 56 height 26
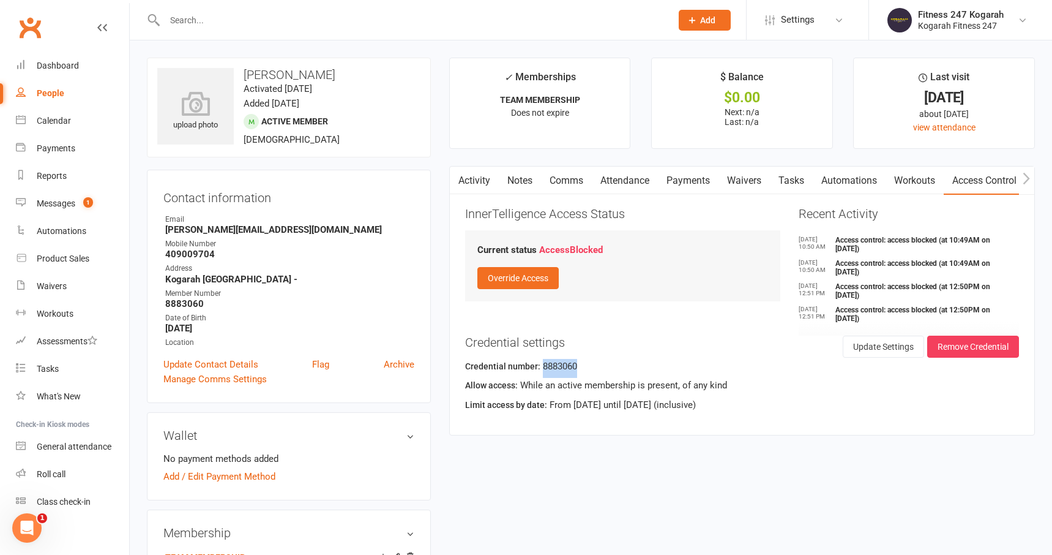
drag, startPoint x: 581, startPoint y: 366, endPoint x: 542, endPoint y: 367, distance: 39.8
click at [542, 367] on div "Credential number: 8883060" at bounding box center [742, 368] width 554 height 19
click at [970, 350] on button "Remove Credential" at bounding box center [973, 346] width 92 height 22
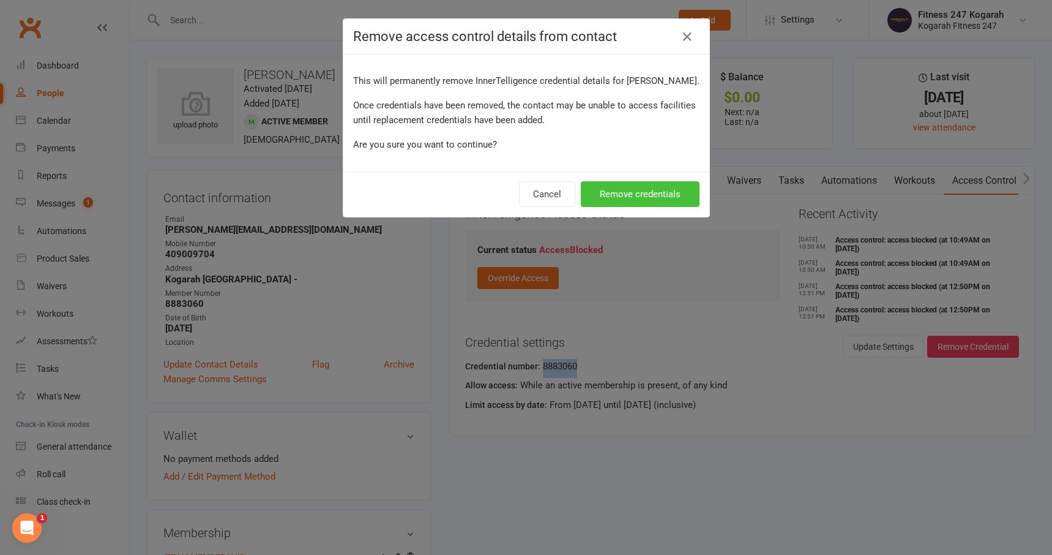
click at [657, 186] on button "Remove credentials" at bounding box center [640, 194] width 119 height 26
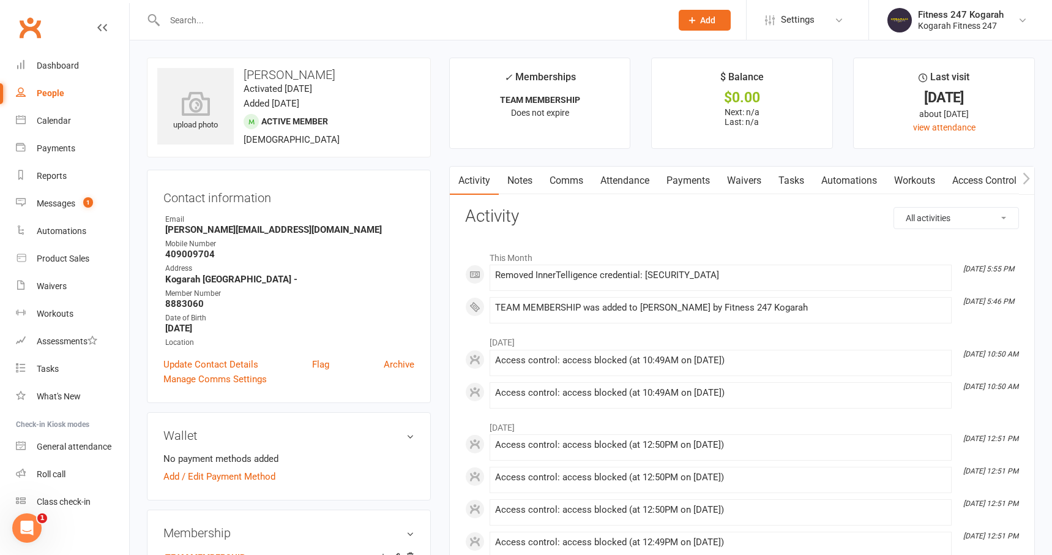
click at [991, 180] on link "Access Control" at bounding box center [984, 180] width 81 height 28
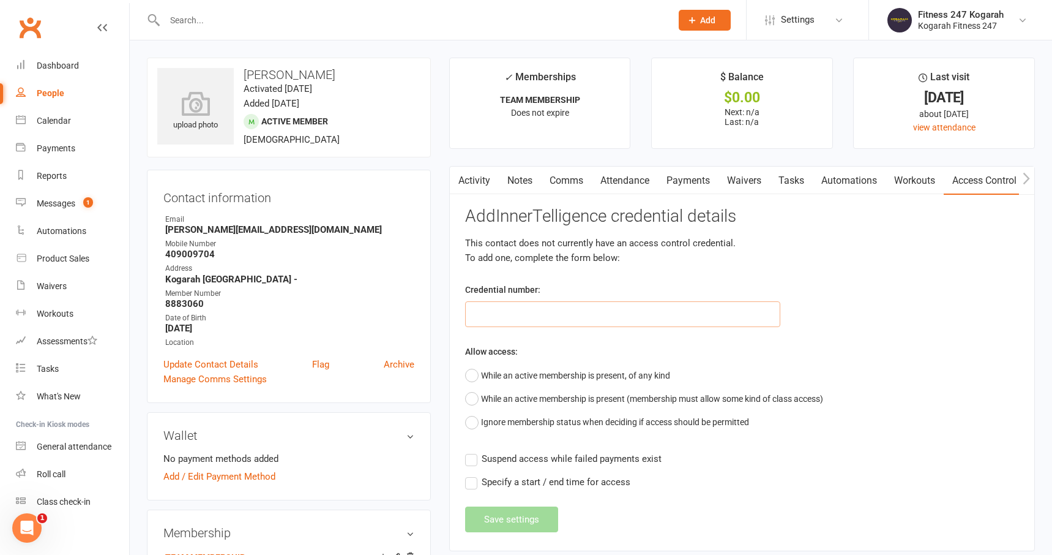
click at [537, 316] on input "text" at bounding box center [623, 314] width 316 height 26
paste input "8883060"
type input "8883060"
click at [471, 375] on button "While an active membership is present, of any kind" at bounding box center [567, 375] width 205 height 23
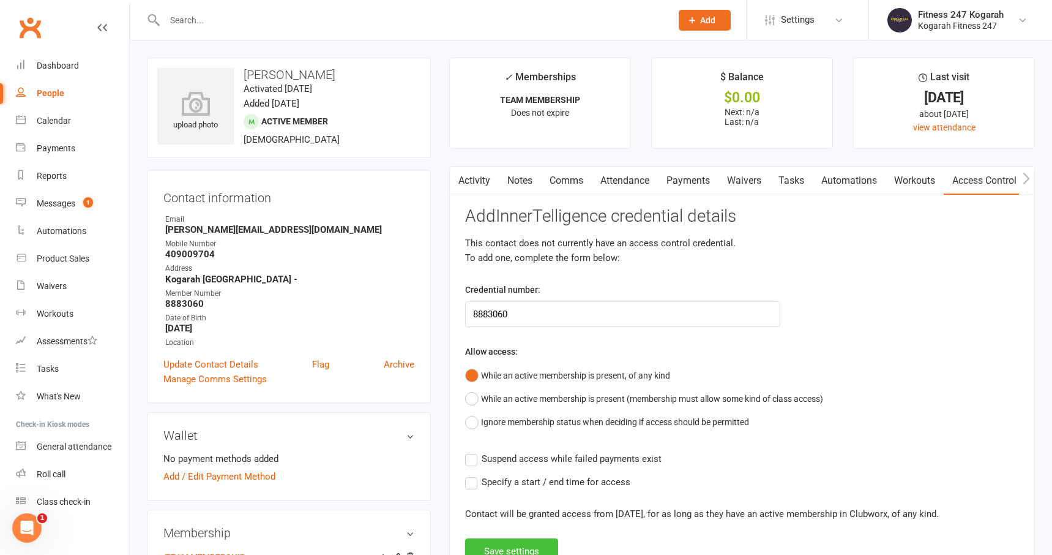
click at [536, 545] on button "Save settings" at bounding box center [511, 551] width 93 height 26
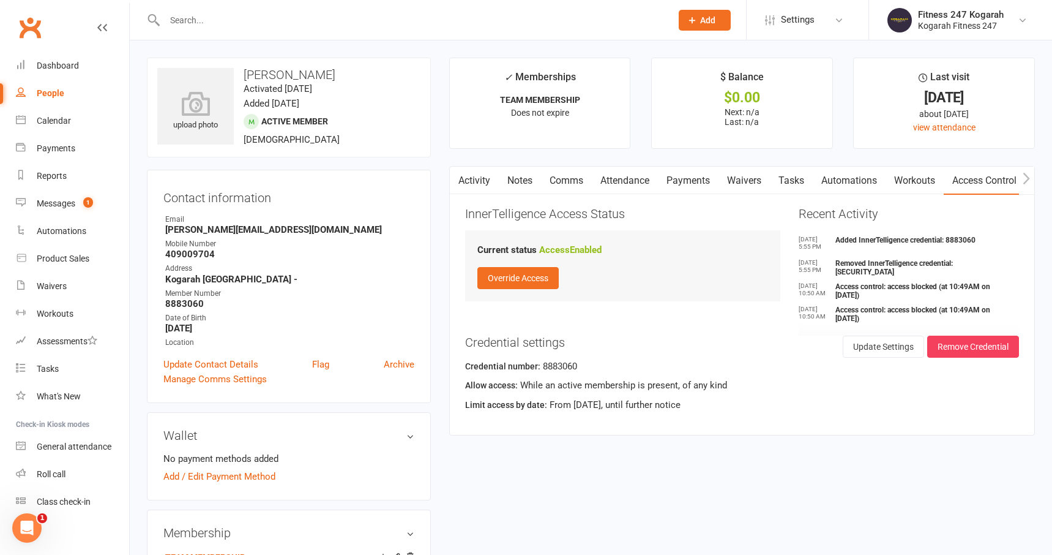
click at [250, 24] on input "text" at bounding box center [412, 20] width 502 height 17
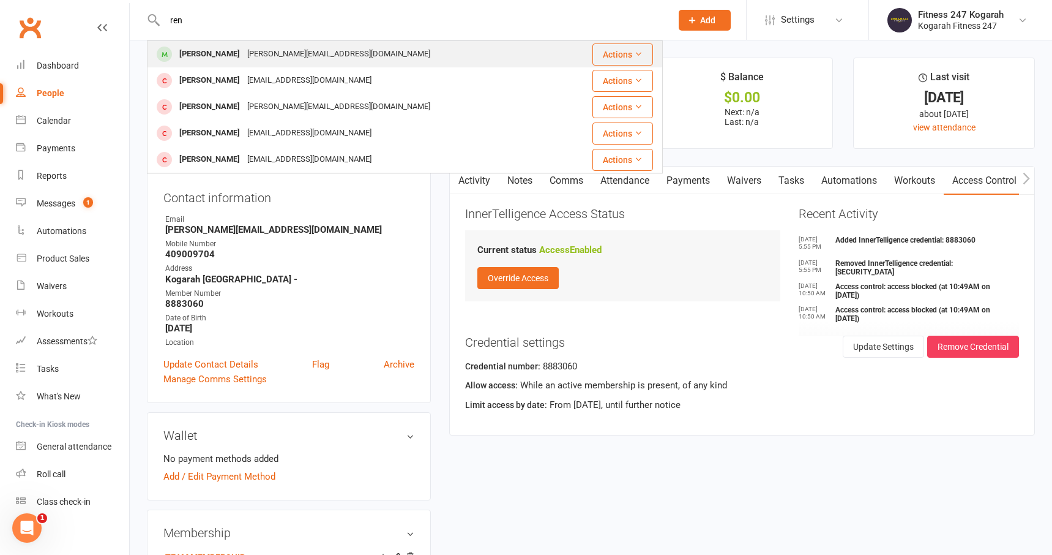
type input "ren"
click at [215, 56] on div "Renee Zalidas" at bounding box center [210, 54] width 68 height 18
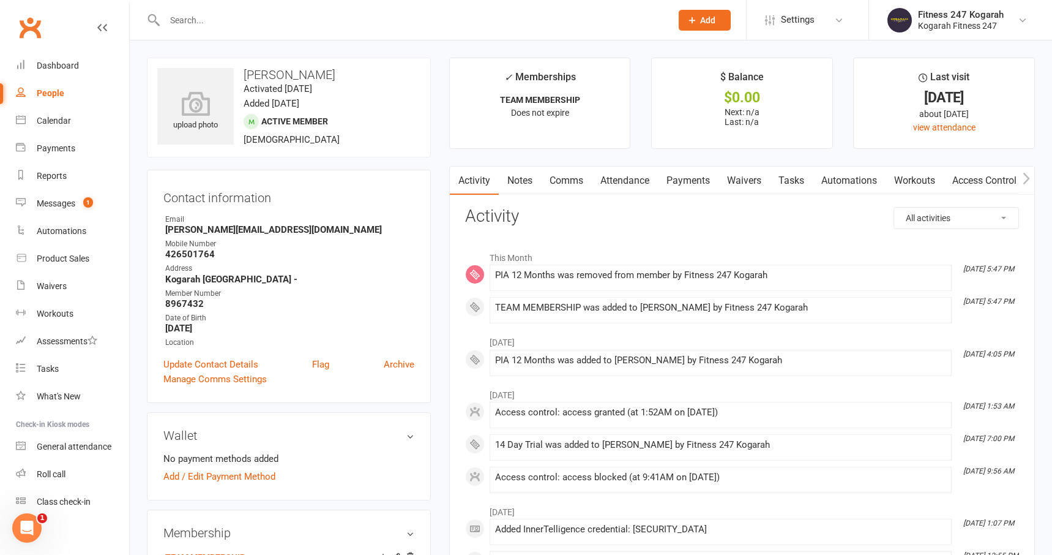
click at [972, 181] on link "Access Control" at bounding box center [984, 180] width 81 height 28
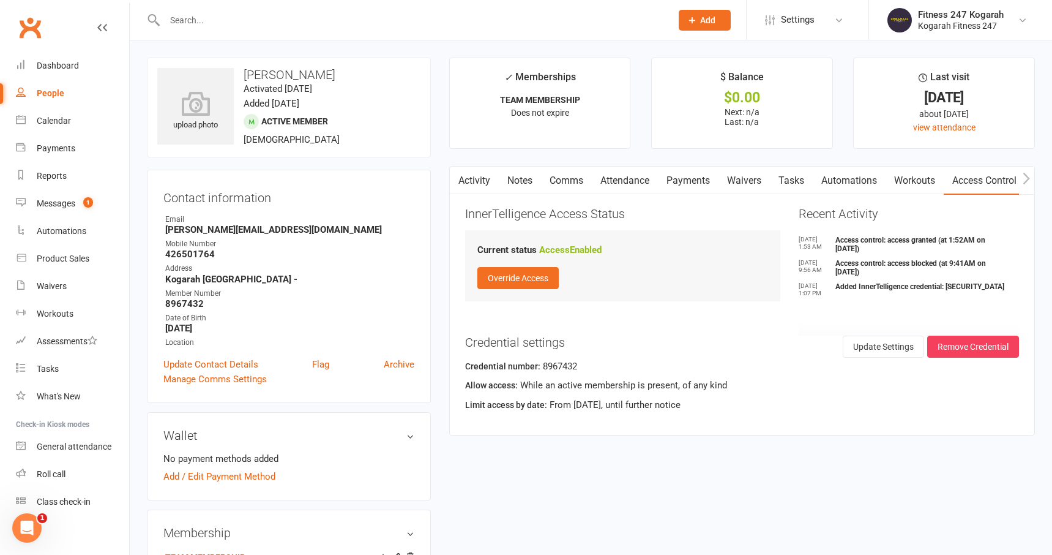
click at [265, 19] on input "text" at bounding box center [412, 20] width 502 height 17
paste input "Laura Daniela"
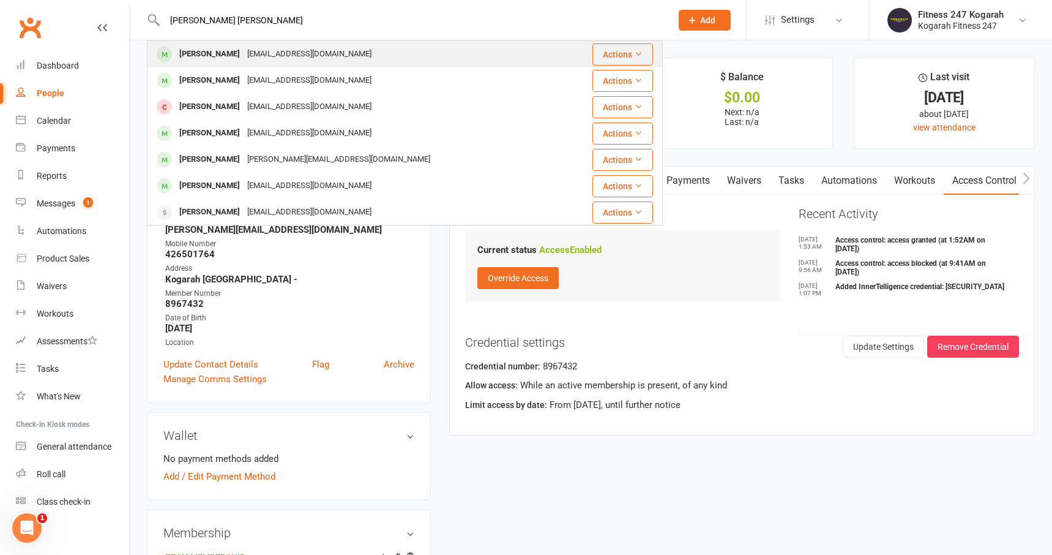
type input "Laura Daniela"
click at [297, 62] on div "lochoaalopera@gmail.com" at bounding box center [310, 54] width 132 height 18
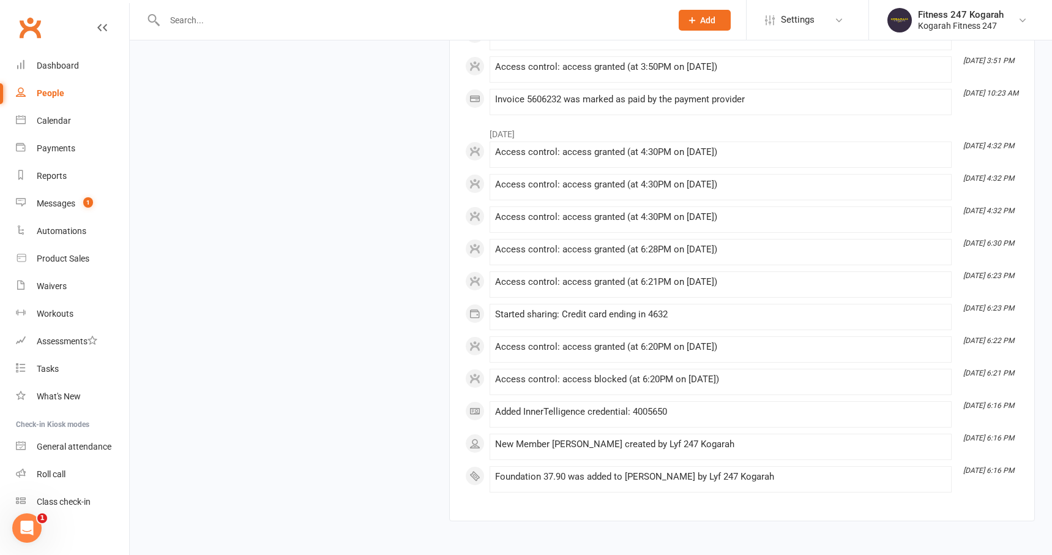
scroll to position [1690, 0]
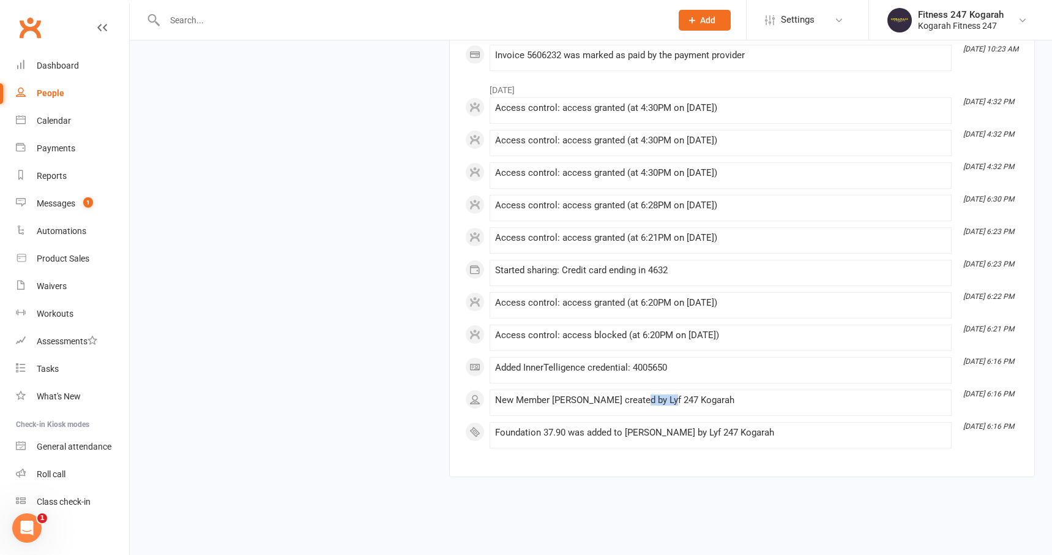
drag, startPoint x: 667, startPoint y: 399, endPoint x: 640, endPoint y: 399, distance: 27.5
click at [640, 399] on div "New Member Laura Daniela Ochoa Lopela created by Lyf 247 Kogarah" at bounding box center [720, 400] width 451 height 10
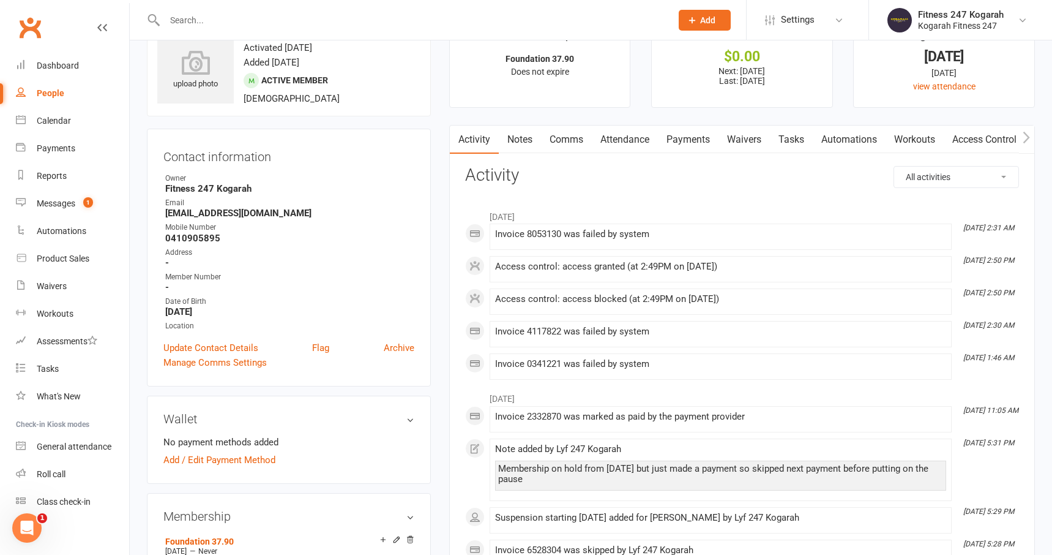
scroll to position [0, 0]
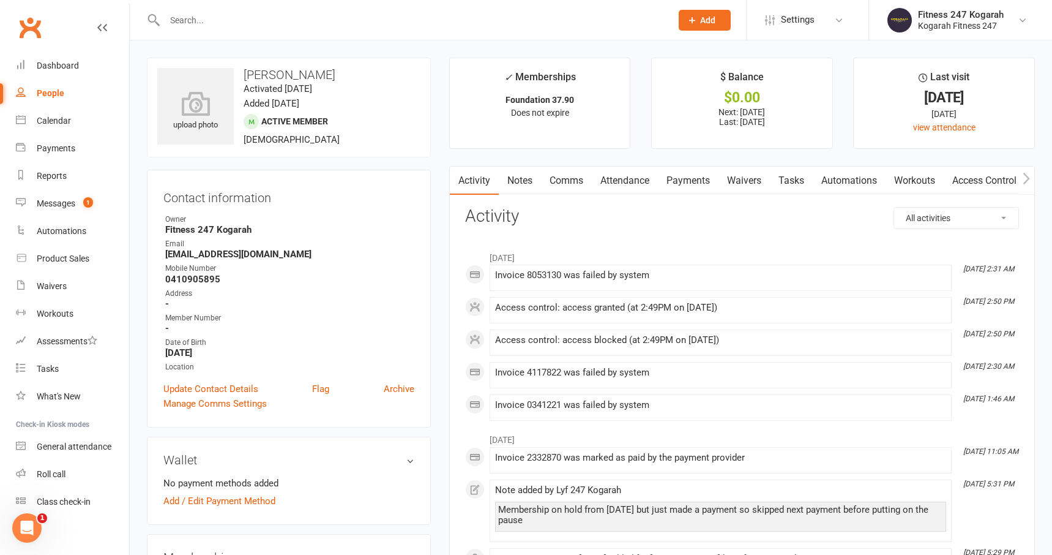
click at [233, 16] on input "text" at bounding box center [412, 20] width 502 height 17
drag, startPoint x: 280, startPoint y: 256, endPoint x: 154, endPoint y: 255, distance: 126.7
click at [154, 255] on div "Contact information Owner Fitness 247 Kogarah Email lochoaalopera@gmail.com Mob…" at bounding box center [289, 299] width 284 height 258
click at [307, 17] on input "text" at bounding box center [412, 20] width 502 height 17
paste input "lochoaalopera@gmail.com"
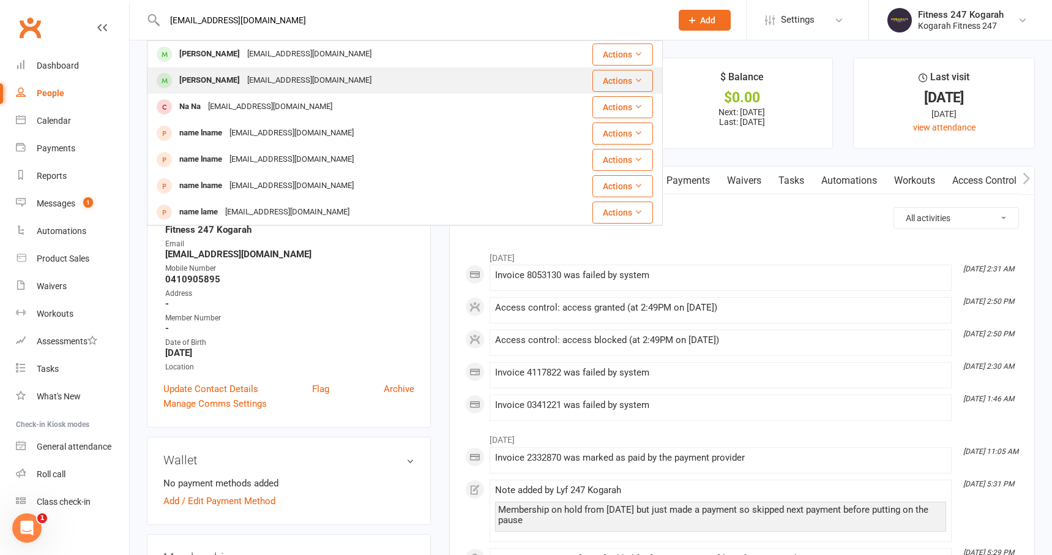
type input "lochoaalopera@gmail.com"
click at [316, 86] on div "valerialopera5@gmail.com" at bounding box center [310, 81] width 132 height 18
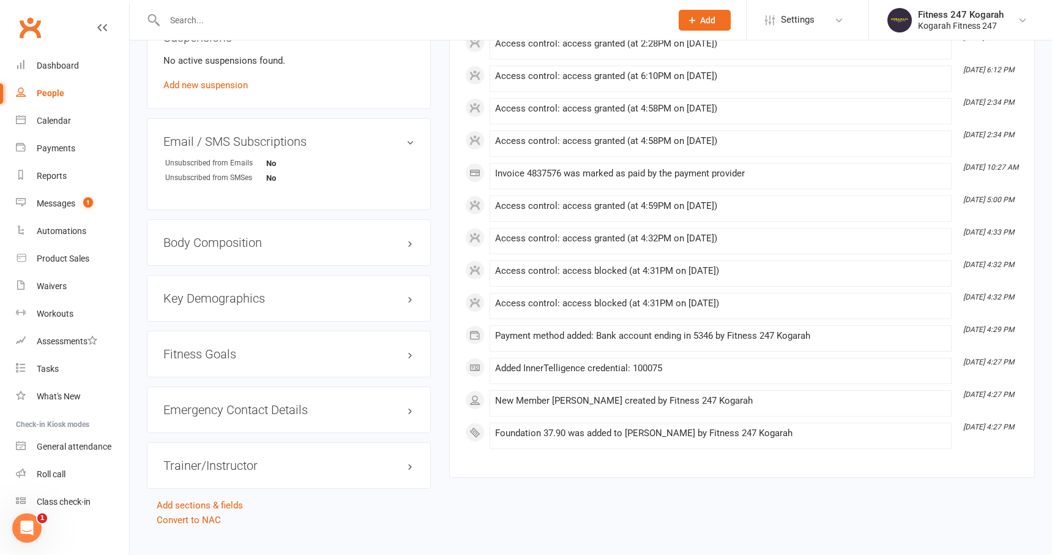
scroll to position [796, 0]
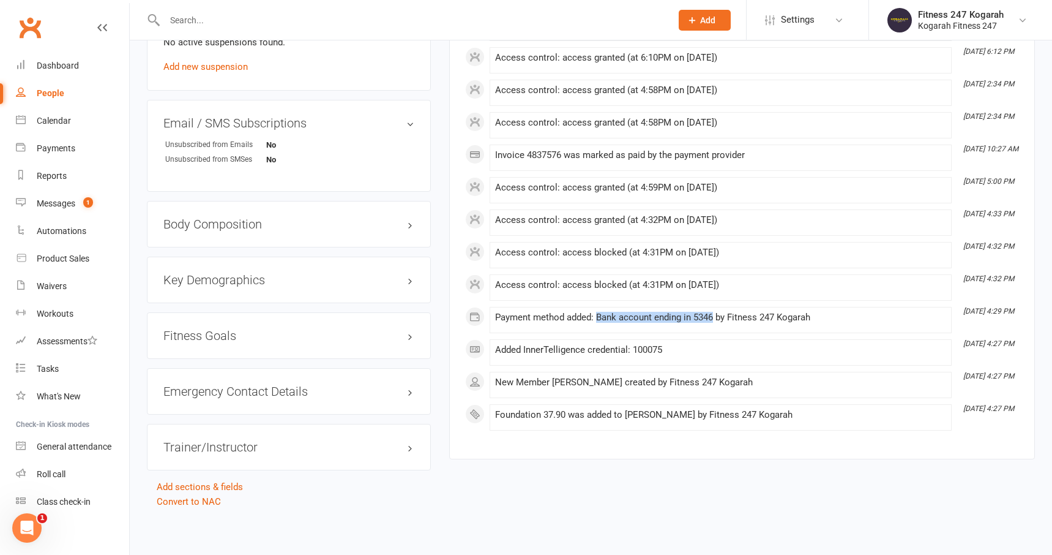
drag, startPoint x: 715, startPoint y: 321, endPoint x: 597, endPoint y: 322, distance: 118.7
click at [597, 322] on div "Payment method added: Bank account ending in 5346 by Fitness 247 Kogarah" at bounding box center [720, 317] width 451 height 10
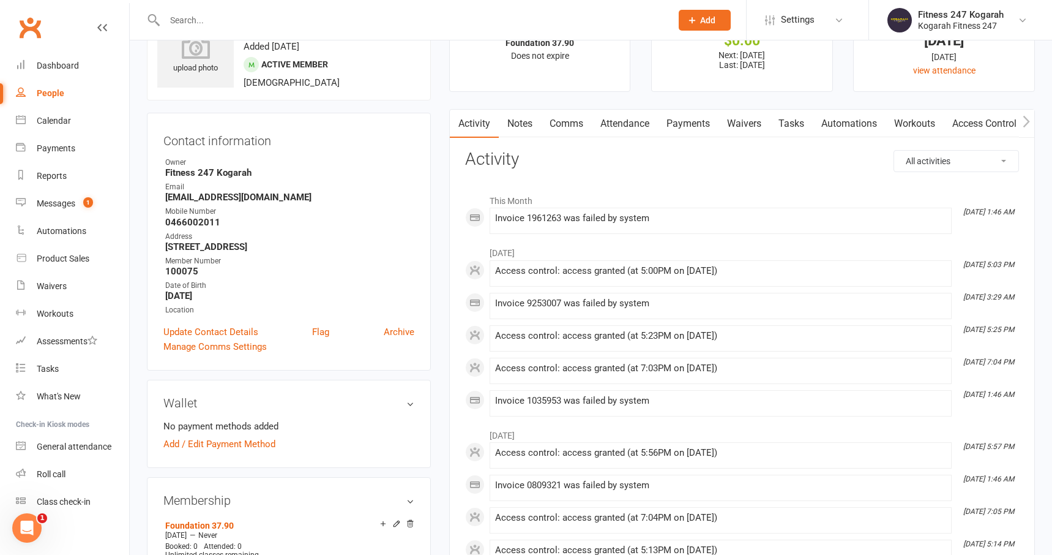
scroll to position [0, 0]
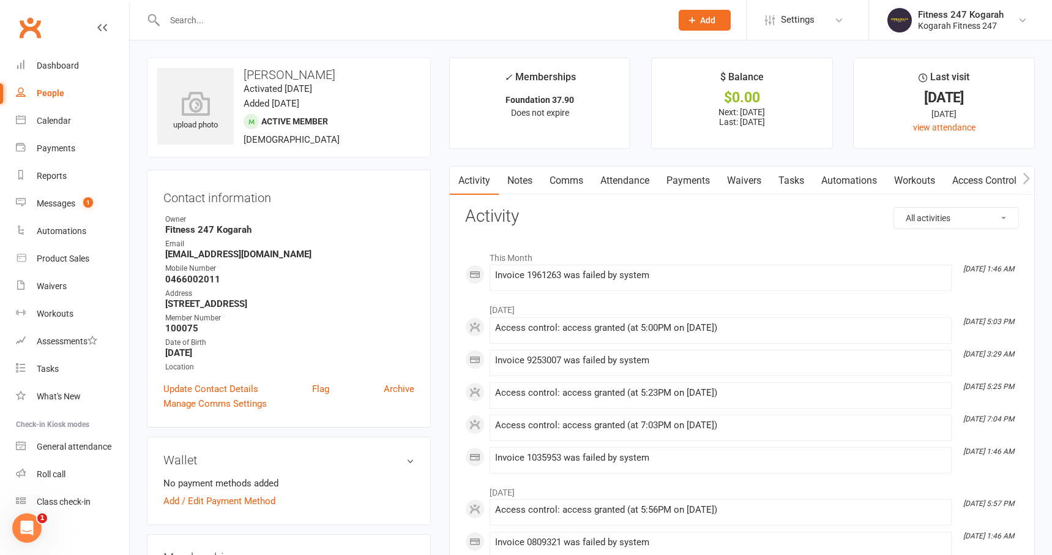
click at [992, 179] on link "Access Control" at bounding box center [984, 180] width 81 height 28
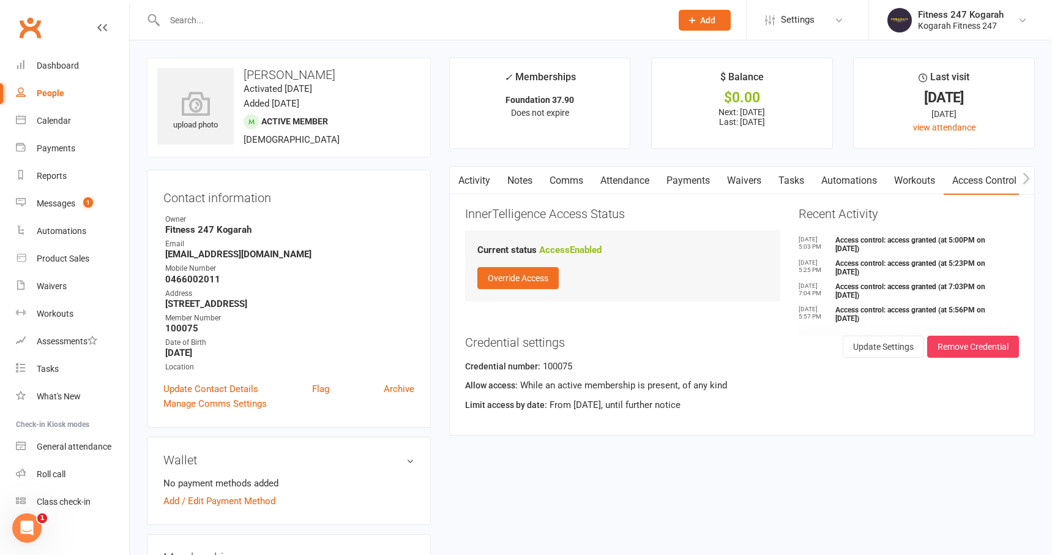
click at [235, 10] on div at bounding box center [405, 20] width 516 height 40
click at [236, 16] on input "text" at bounding box center [412, 20] width 502 height 17
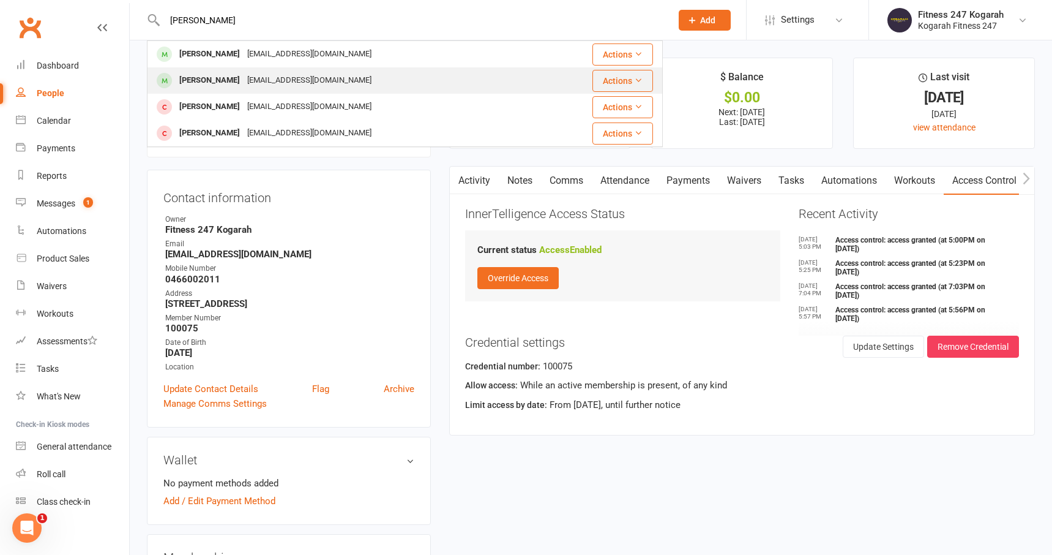
type input "lopera"
click at [244, 77] on div "Laura Daniela Ochoa Lopela" at bounding box center [210, 81] width 68 height 18
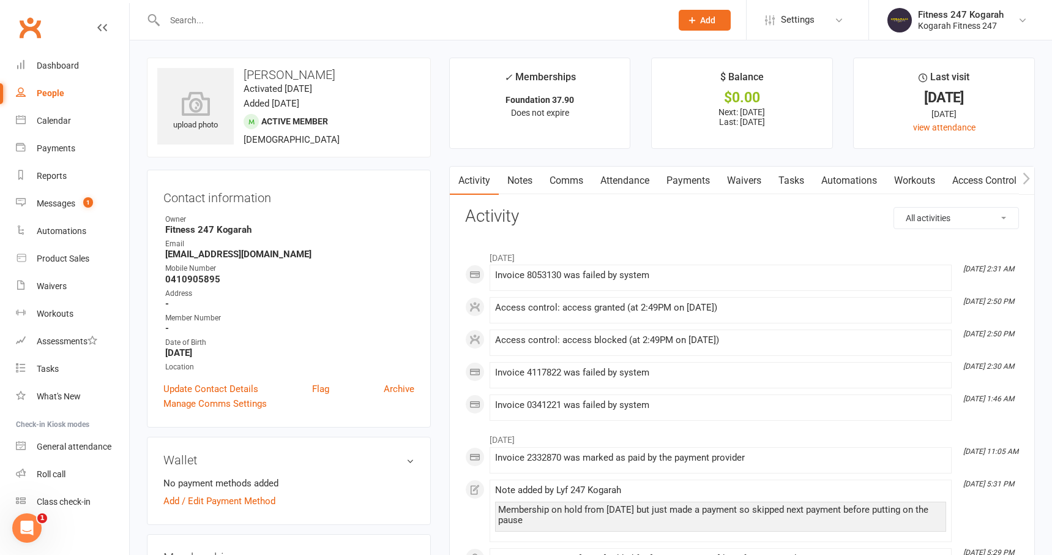
click at [985, 182] on link "Access Control" at bounding box center [984, 180] width 81 height 28
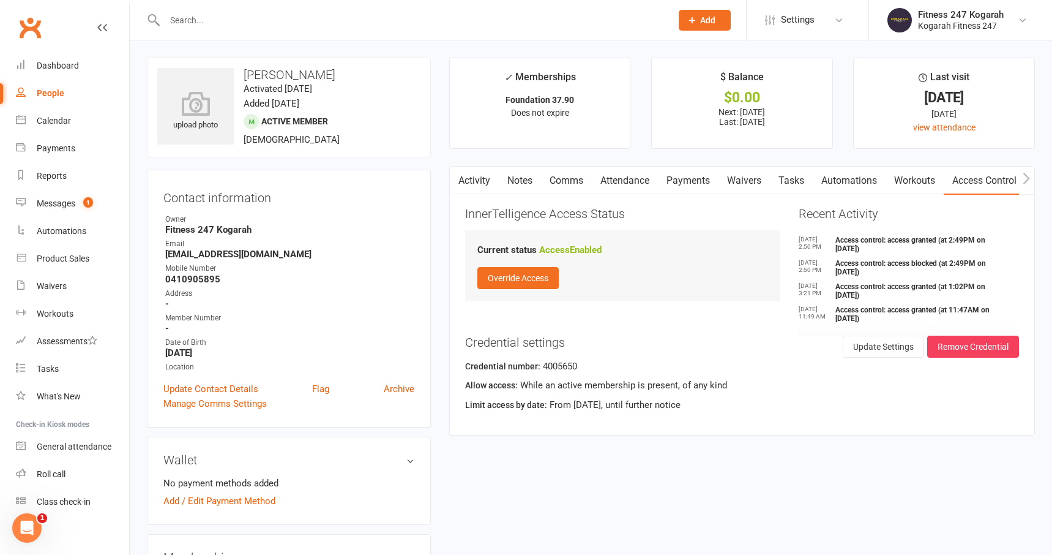
click at [237, 25] on input "text" at bounding box center [412, 20] width 502 height 17
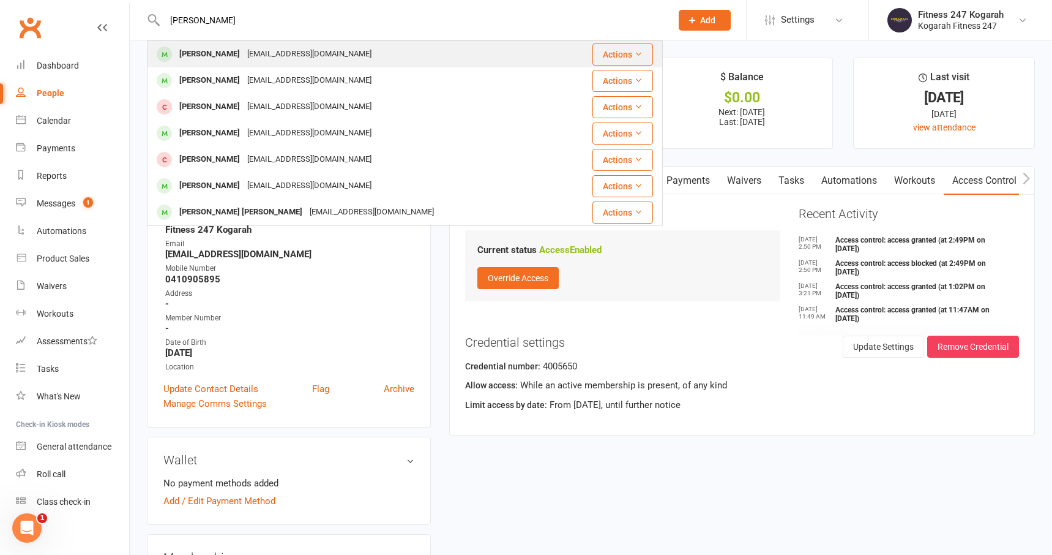
type input "john chri"
click at [244, 52] on div "John Christopher Olayta" at bounding box center [210, 54] width 68 height 18
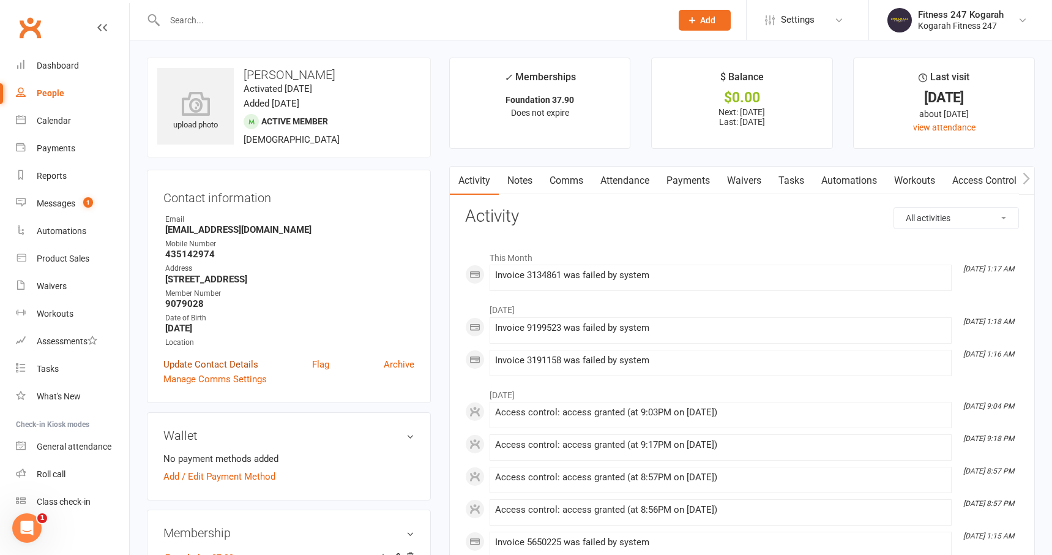
click at [245, 367] on link "Update Contact Details" at bounding box center [210, 364] width 95 height 15
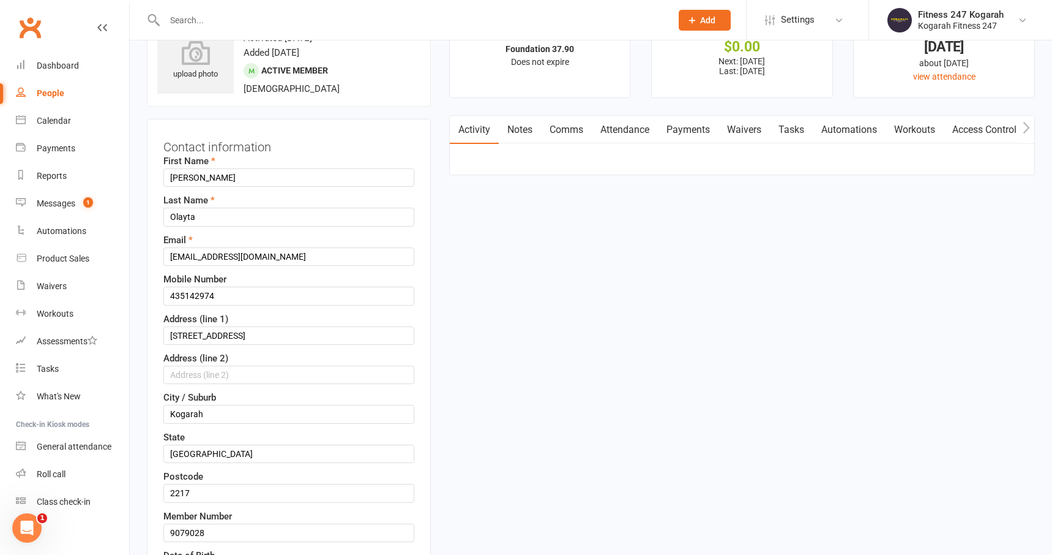
scroll to position [58, 0]
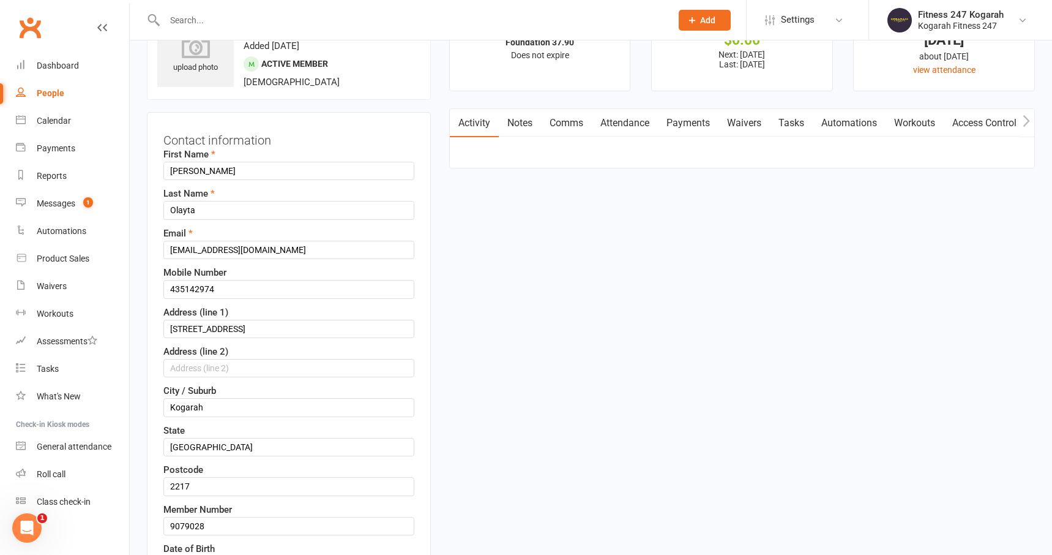
click at [204, 20] on input "text" at bounding box center [412, 20] width 502 height 17
paste input "Aayush Singh Khadka"
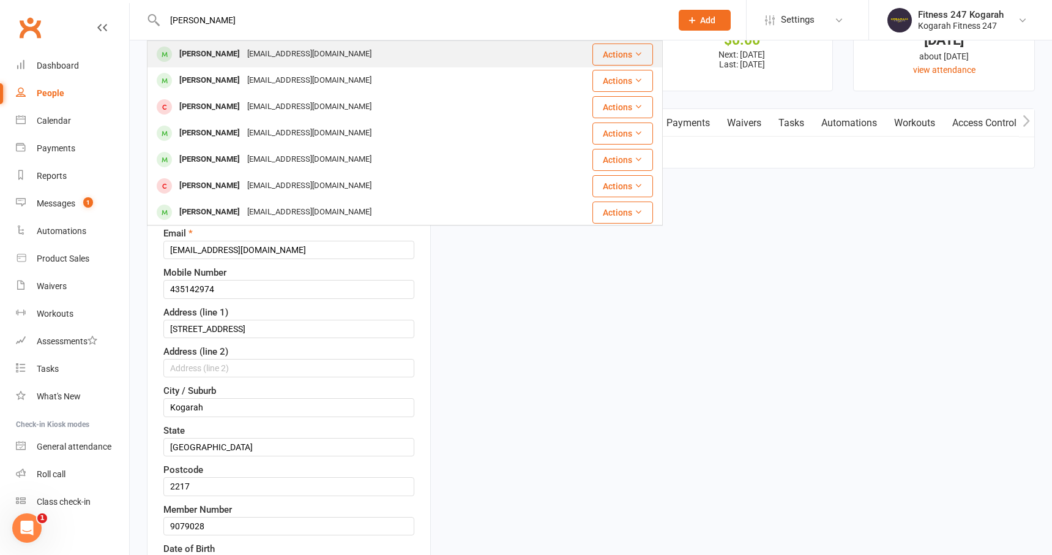
type input "Aayush Singh Khadka"
click at [236, 58] on div "Aayush Singh Khadka" at bounding box center [210, 54] width 68 height 18
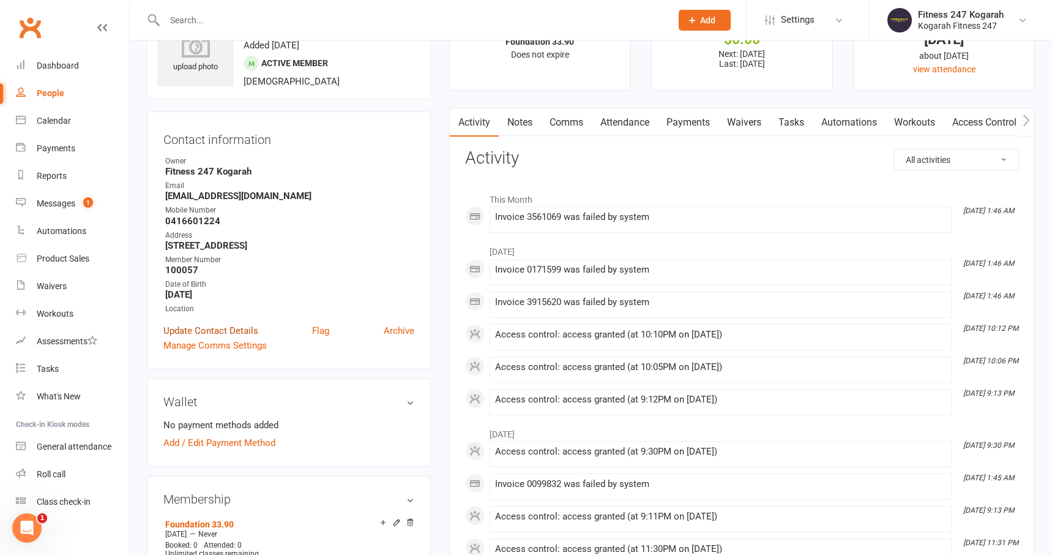
click at [241, 329] on link "Update Contact Details" at bounding box center [210, 330] width 95 height 15
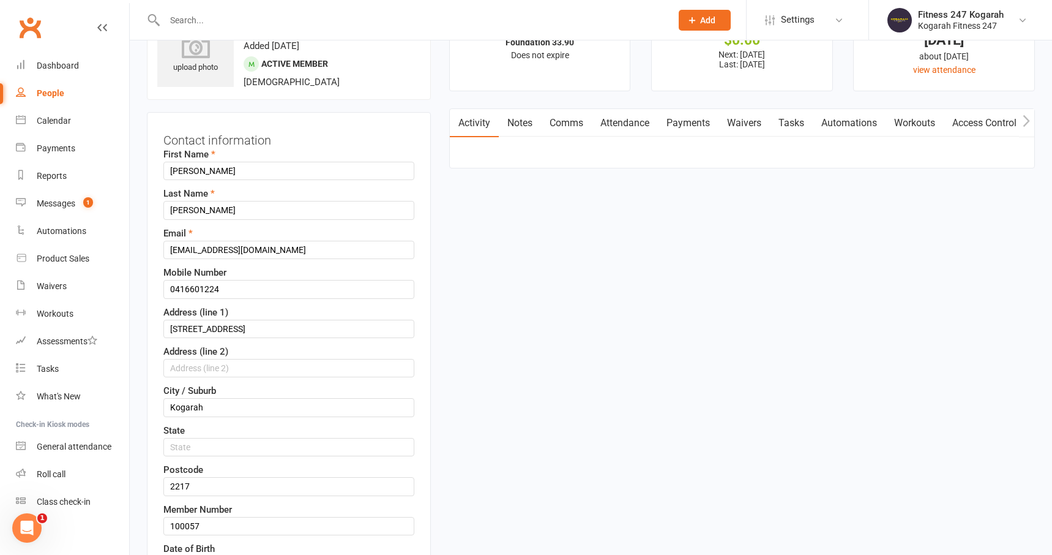
click at [199, 24] on input "text" at bounding box center [412, 20] width 502 height 17
paste input "Caroline Ferreira Pereira"
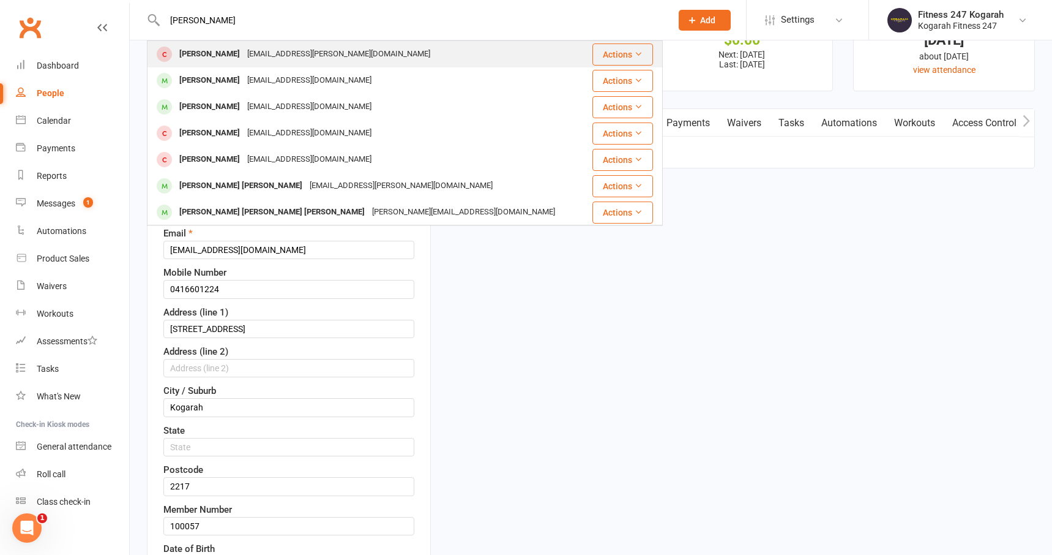
type input "Caroline Ferreira Pereira"
click at [244, 56] on div "Caroline Ferreira Pereira" at bounding box center [210, 54] width 68 height 18
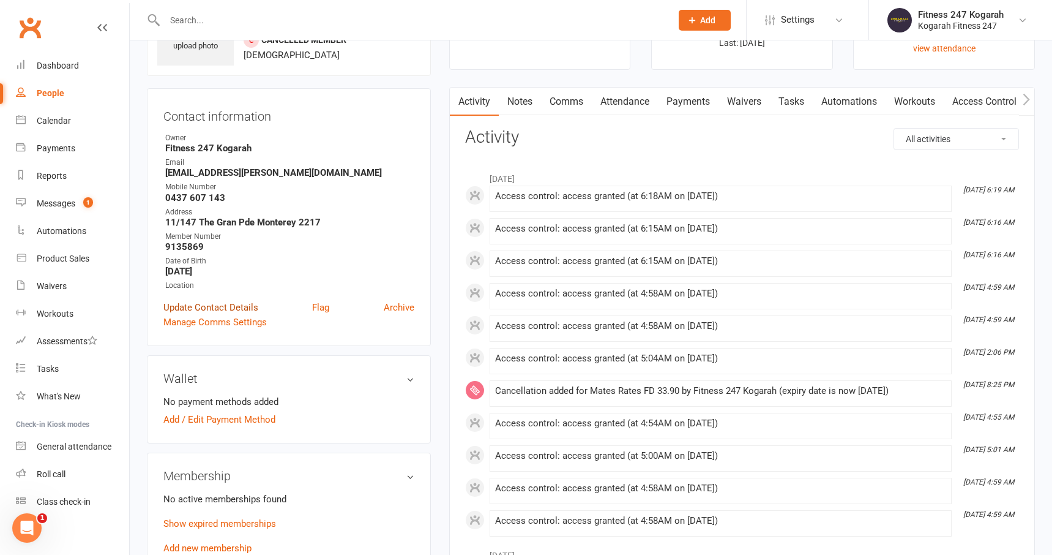
click at [236, 305] on link "Update Contact Details" at bounding box center [210, 307] width 95 height 15
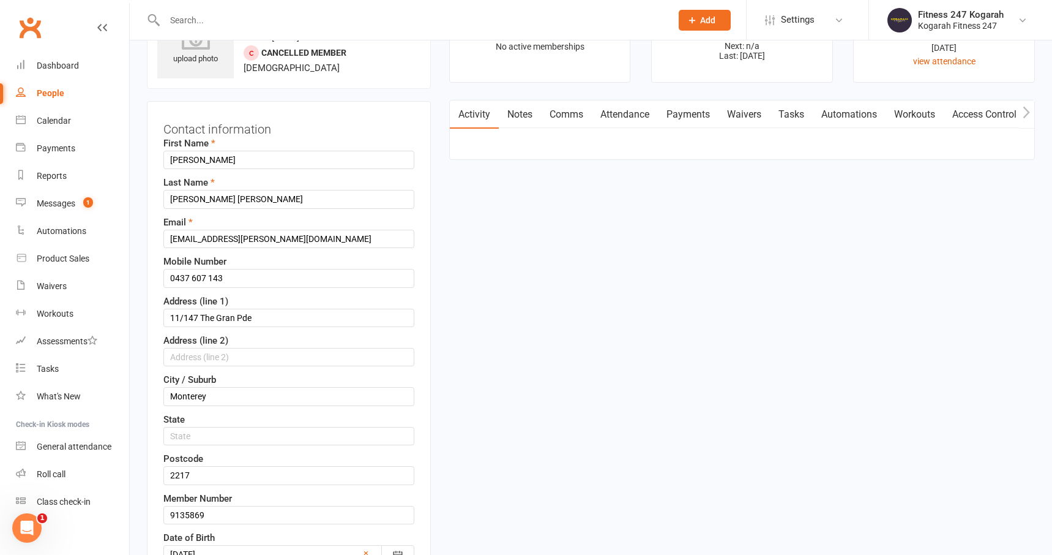
scroll to position [58, 0]
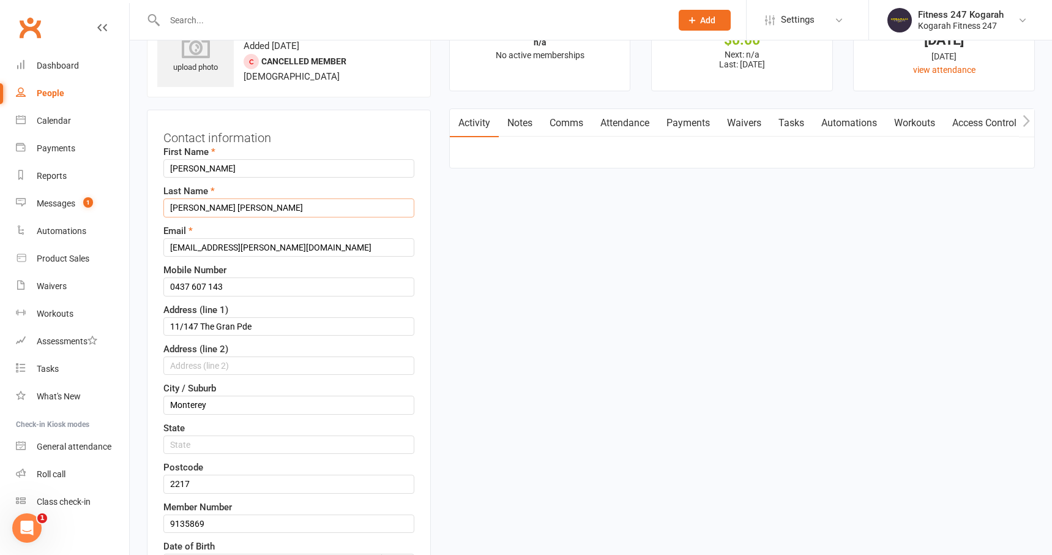
drag, startPoint x: 244, startPoint y: 211, endPoint x: 159, endPoint y: 199, distance: 85.3
click at [159, 199] on div "Contact information First Name Caroline Last Name Ferreira Pereira Email caroli…" at bounding box center [289, 406] width 284 height 593
click at [207, 20] on input "text" at bounding box center [412, 20] width 502 height 17
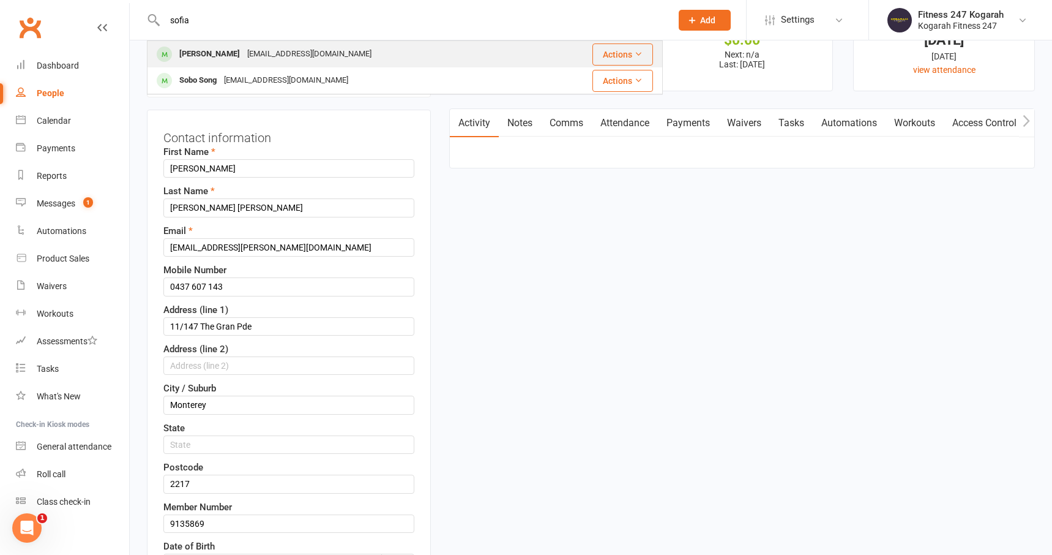
type input "sofia"
click at [219, 49] on div "Sofia Chala" at bounding box center [210, 54] width 68 height 18
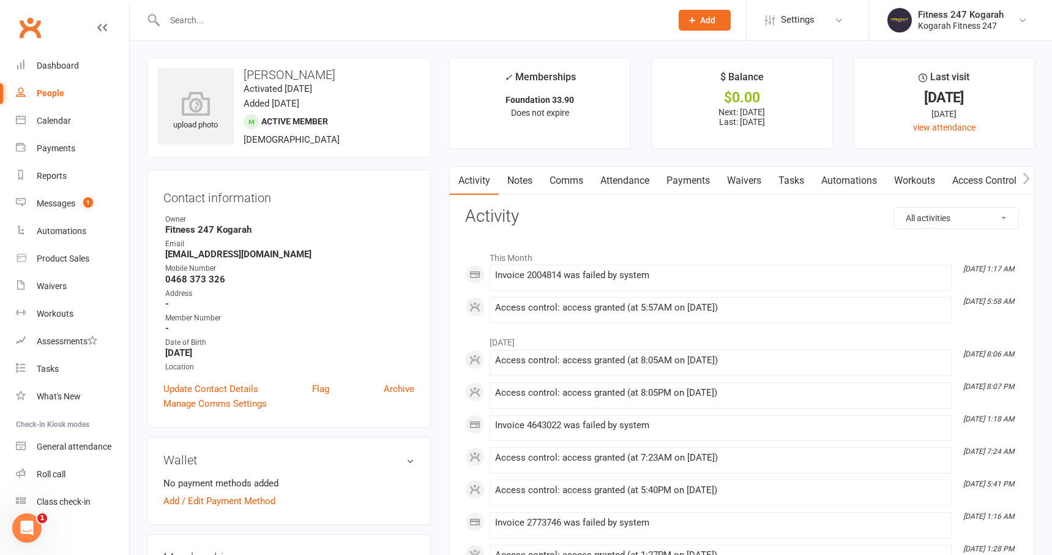
click at [312, 76] on h3 "Sofia Chala" at bounding box center [288, 74] width 263 height 13
drag, startPoint x: 315, startPoint y: 77, endPoint x: 274, endPoint y: 80, distance: 41.1
click at [274, 80] on h3 "Sofia Chala" at bounding box center [288, 74] width 263 height 13
drag, startPoint x: 264, startPoint y: 254, endPoint x: 163, endPoint y: 258, distance: 100.5
click at [163, 258] on li "Email sofiachala@hotmail.es" at bounding box center [288, 248] width 251 height 21
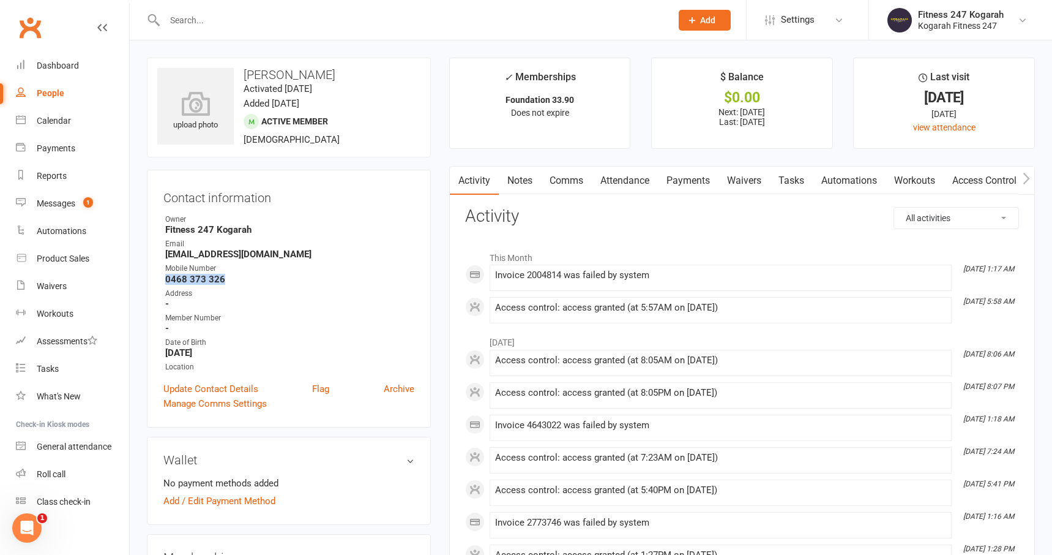
drag, startPoint x: 222, startPoint y: 280, endPoint x: 166, endPoint y: 278, distance: 56.3
click at [166, 278] on strong "0468 373 326" at bounding box center [289, 279] width 249 height 11
click at [253, 352] on strong "September 20, 1966" at bounding box center [289, 352] width 249 height 11
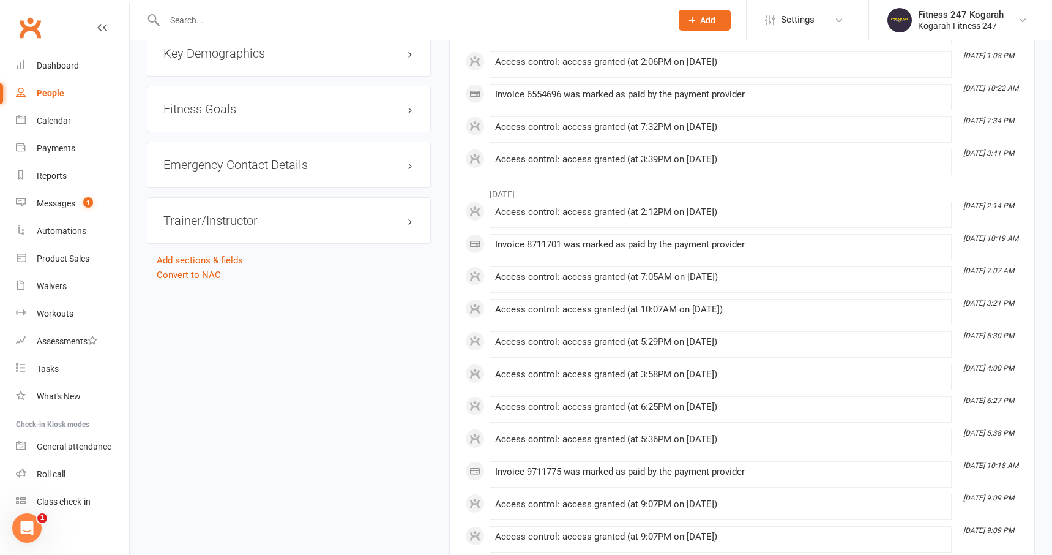
scroll to position [981, 0]
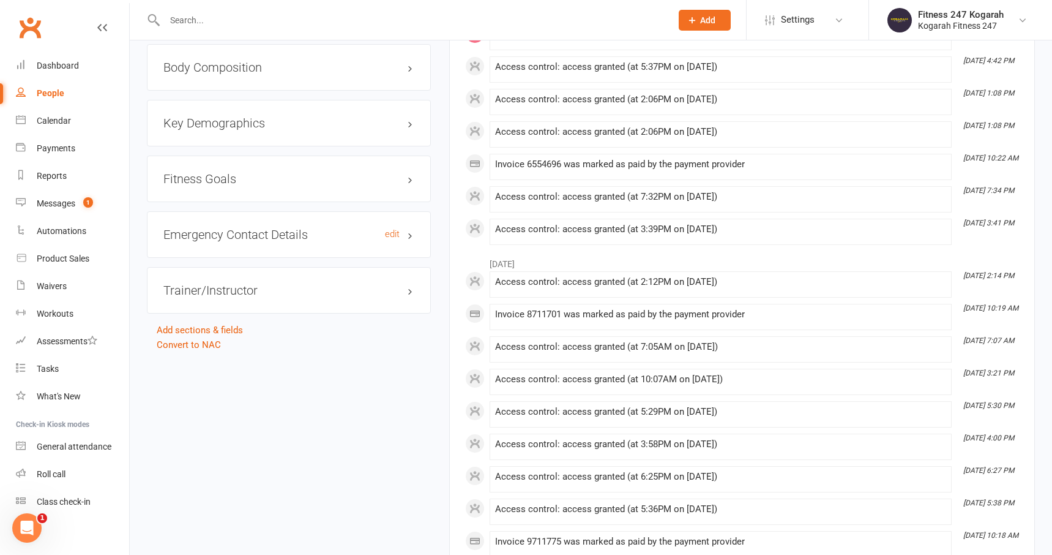
click at [406, 237] on h3 "Emergency Contact Details edit" at bounding box center [288, 234] width 251 height 13
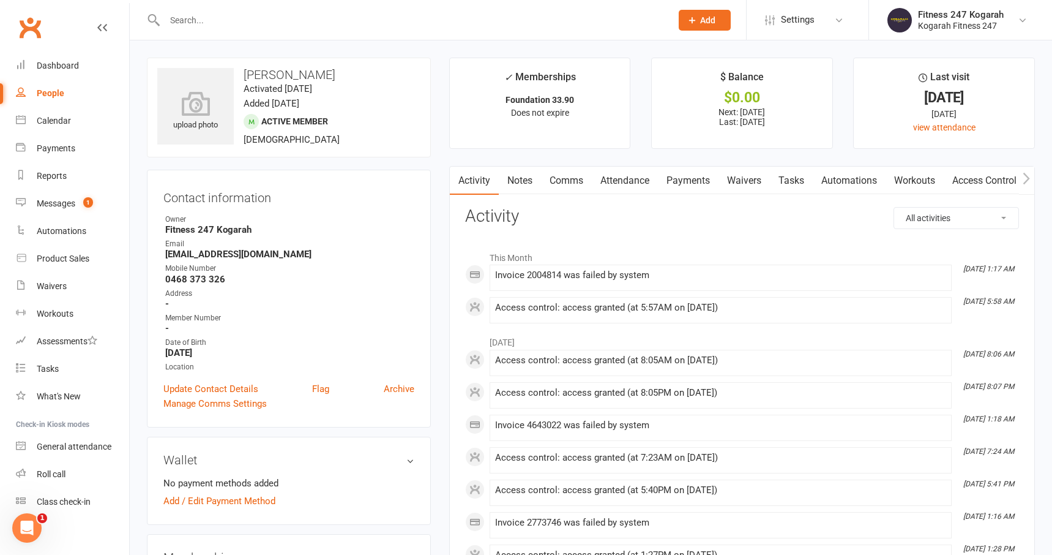
scroll to position [0, 1]
click at [703, 179] on link "Payments" at bounding box center [687, 180] width 61 height 28
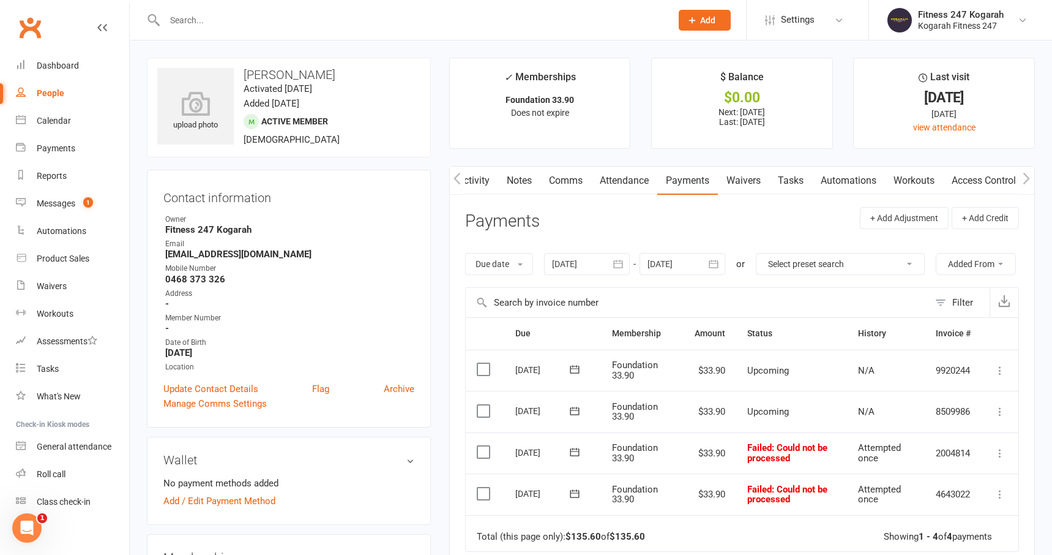
click at [979, 184] on link "Access Control" at bounding box center [983, 180] width 81 height 28
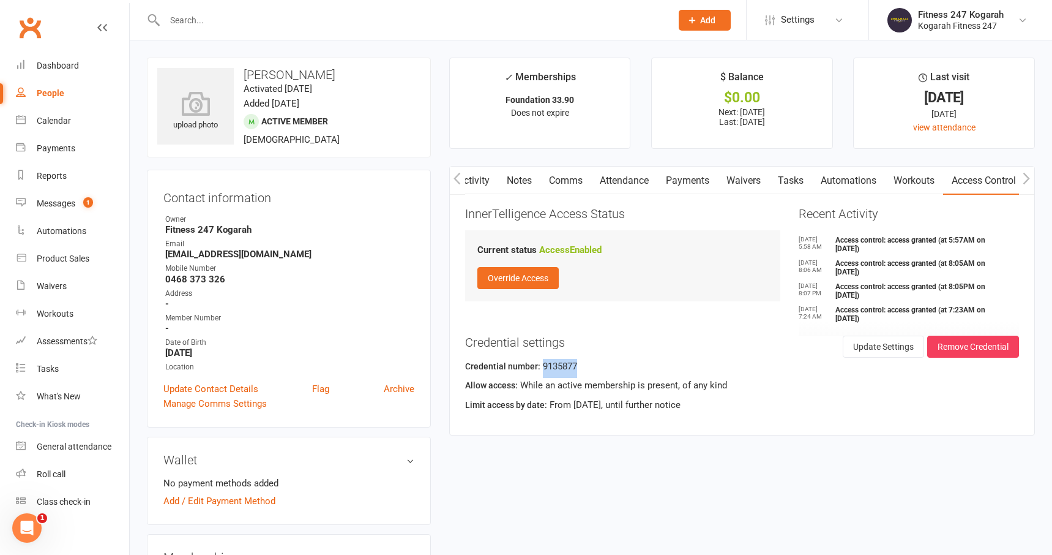
drag, startPoint x: 580, startPoint y: 367, endPoint x: 542, endPoint y: 366, distance: 37.3
click at [542, 366] on div "Credential number: 9135877" at bounding box center [742, 368] width 554 height 19
click at [241, 21] on input "text" at bounding box center [412, 20] width 502 height 17
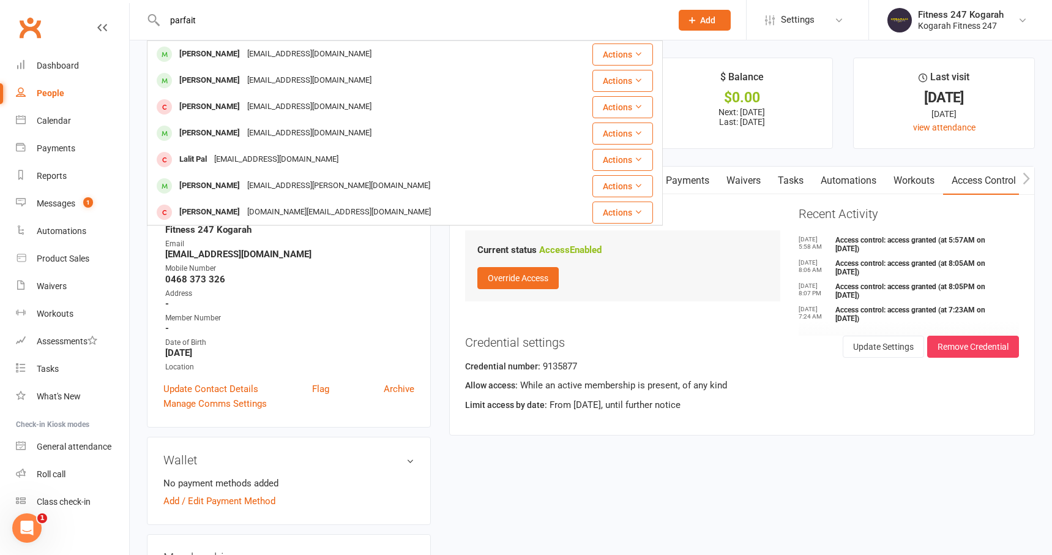
drag, startPoint x: 217, startPoint y: 17, endPoint x: 118, endPoint y: 21, distance: 98.6
click at [121, 3] on header "parfait Nicolas Parfait nparfait@gmail.com Actions Madeline Parfait msmith6473@…" at bounding box center [526, 3] width 1052 height 0
paste input "Bishwa Pratap Chaudhary"
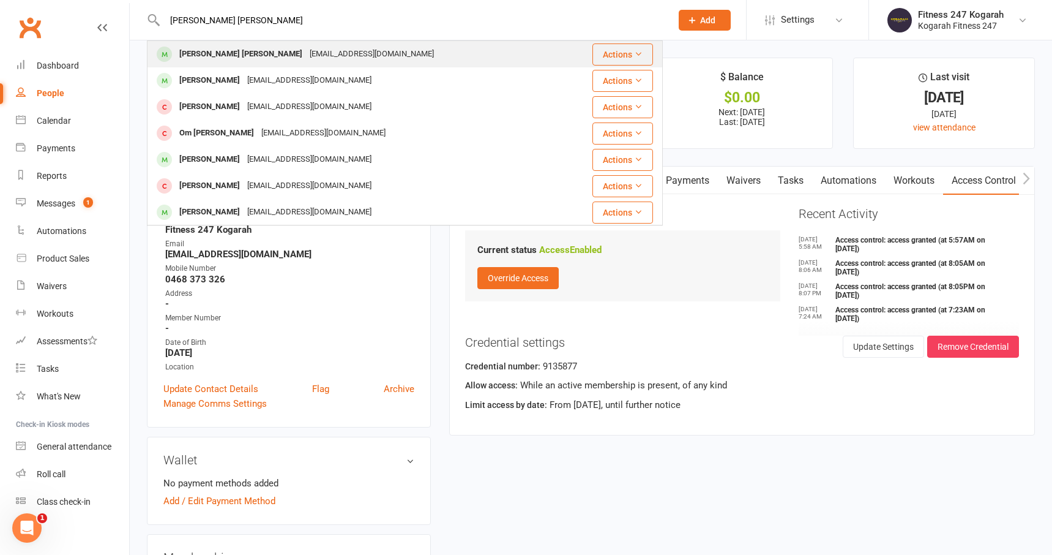
type input "Bishwa Pratap Chaudhary"
click at [309, 59] on div "bishwapratap111@gmail.com" at bounding box center [372, 54] width 132 height 18
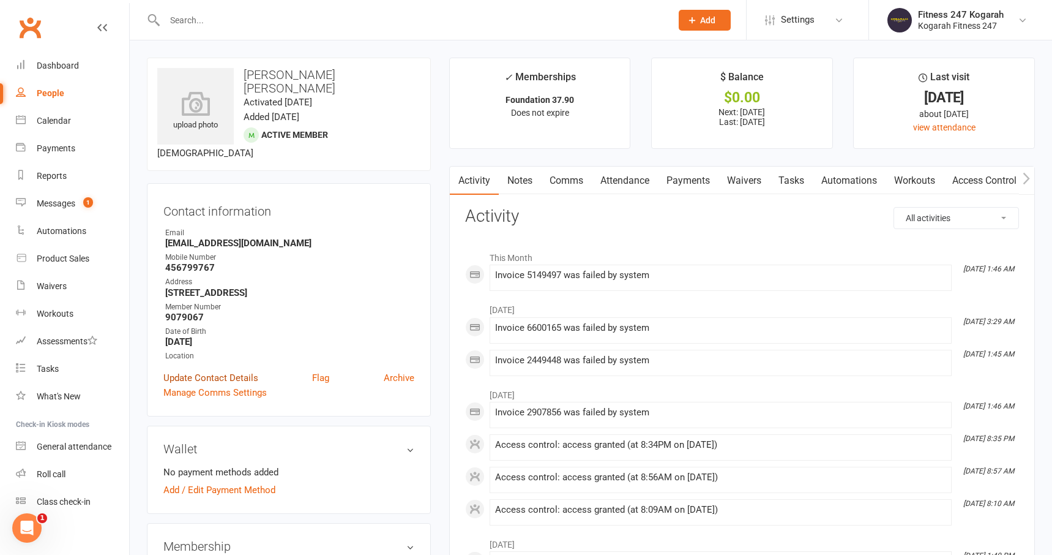
click at [234, 370] on link "Update Contact Details" at bounding box center [210, 377] width 95 height 15
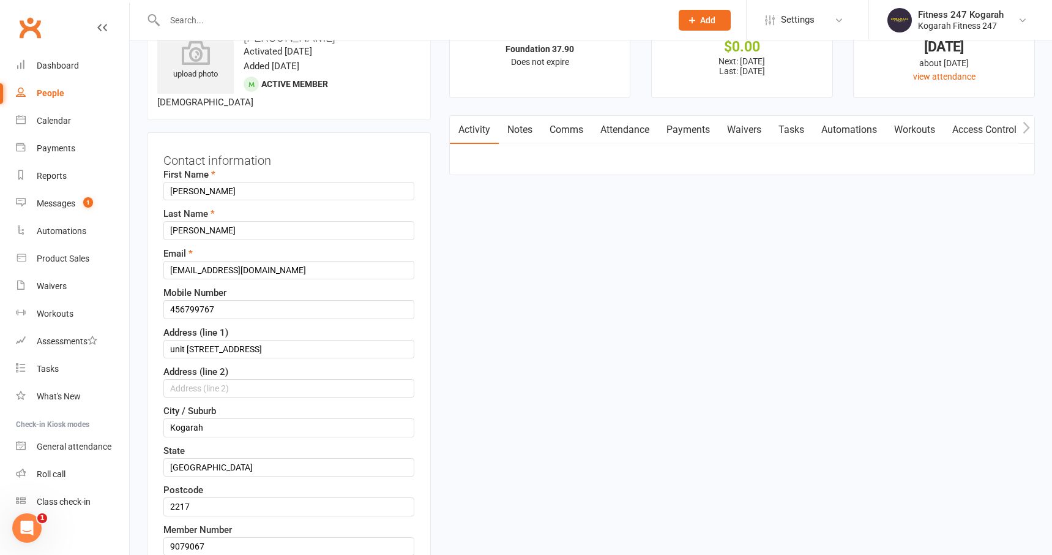
scroll to position [58, 0]
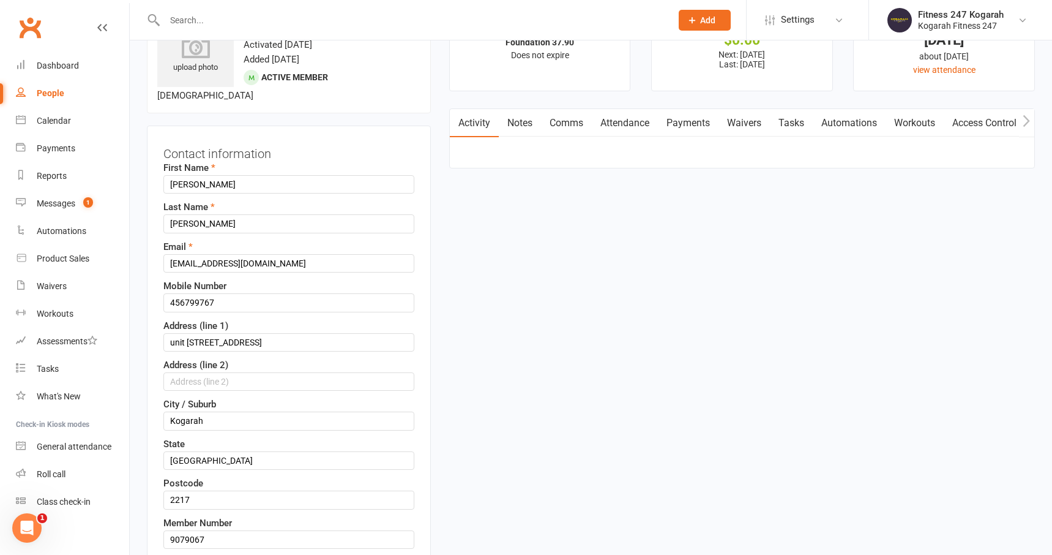
click at [209, 16] on input "text" at bounding box center [412, 20] width 502 height 17
paste input "Ramhari Sharma Sapkota"
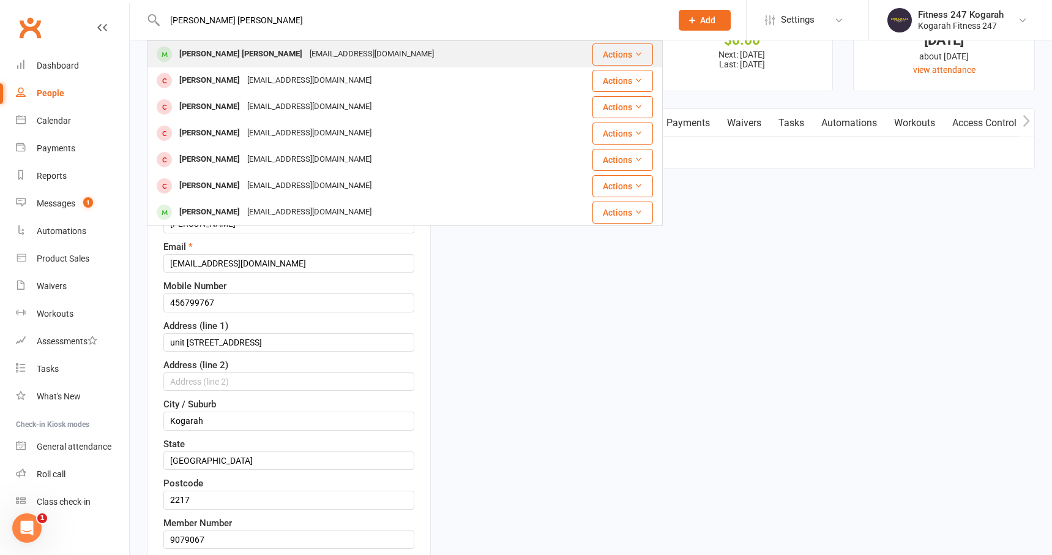
type input "Ramhari Sharma Sapkota"
click at [306, 54] on div "har@gmail.com" at bounding box center [372, 54] width 132 height 18
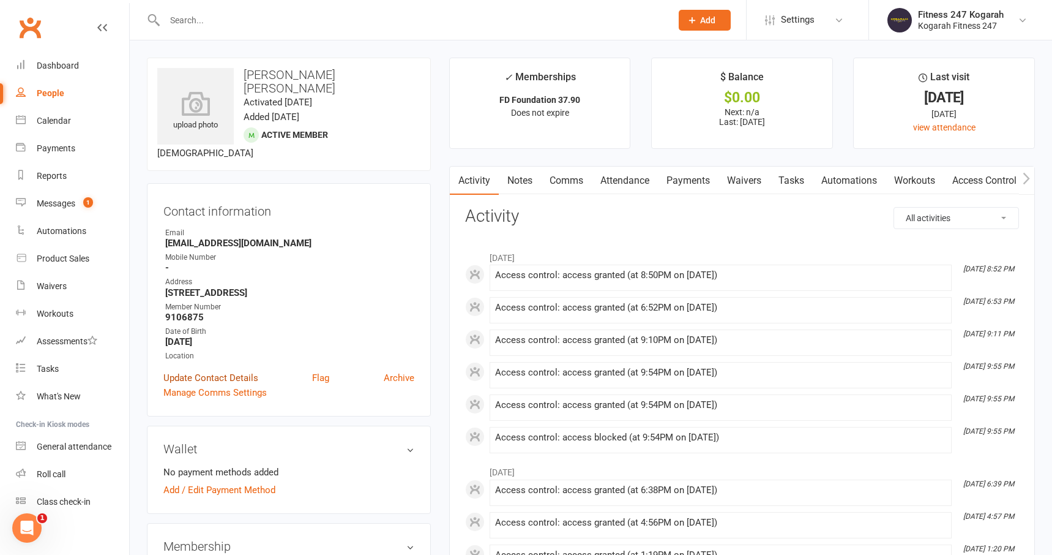
click at [241, 370] on link "Update Contact Details" at bounding box center [210, 377] width 95 height 15
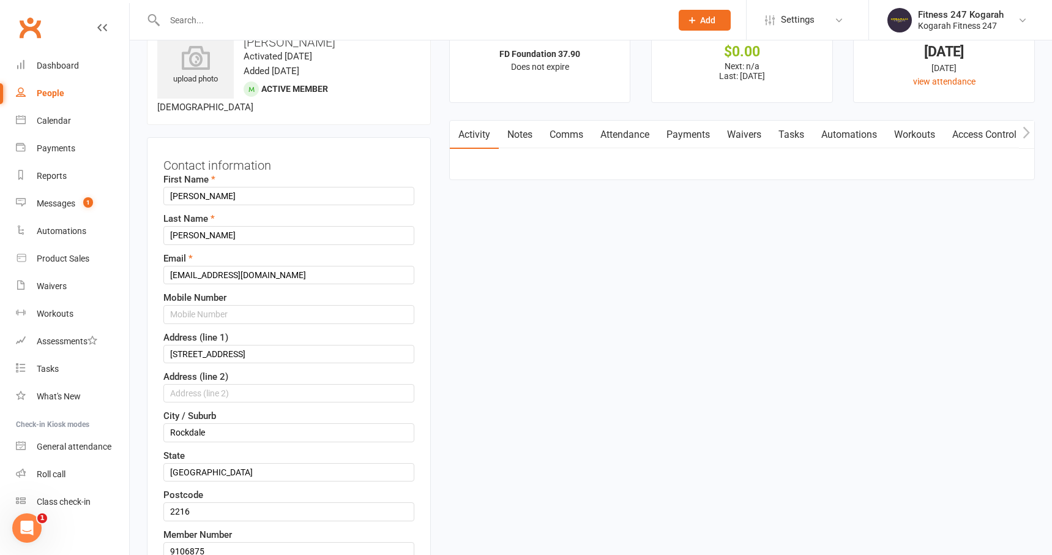
scroll to position [58, 0]
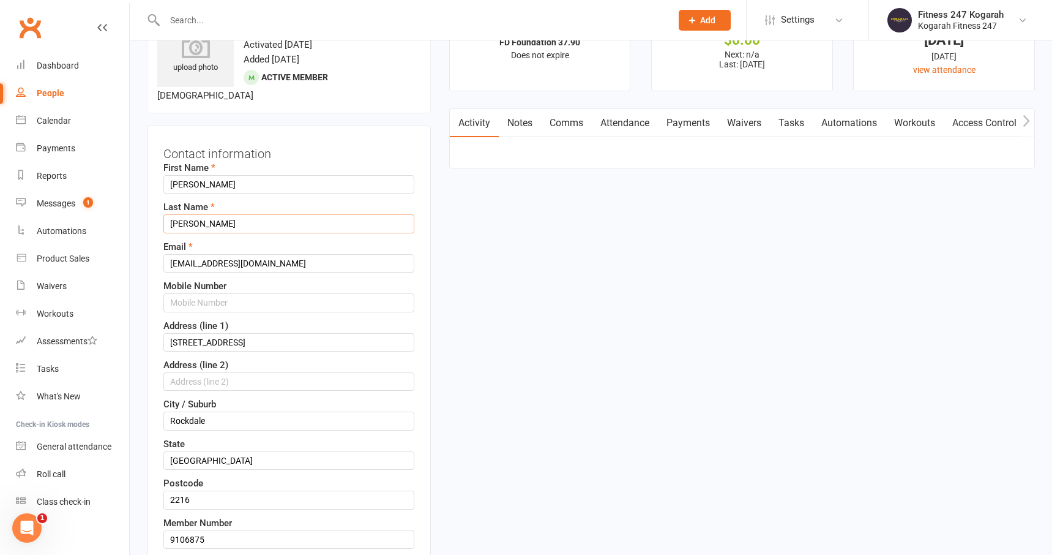
drag, startPoint x: 250, startPoint y: 212, endPoint x: 141, endPoint y: 211, distance: 108.3
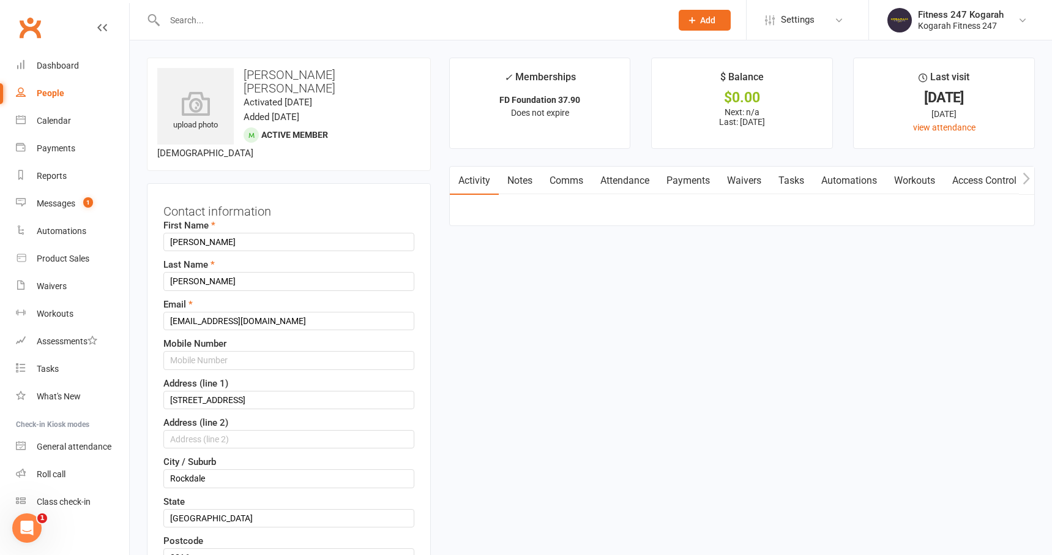
click at [206, 7] on div at bounding box center [405, 20] width 516 height 40
click at [212, 24] on input "text" at bounding box center [412, 20] width 502 height 17
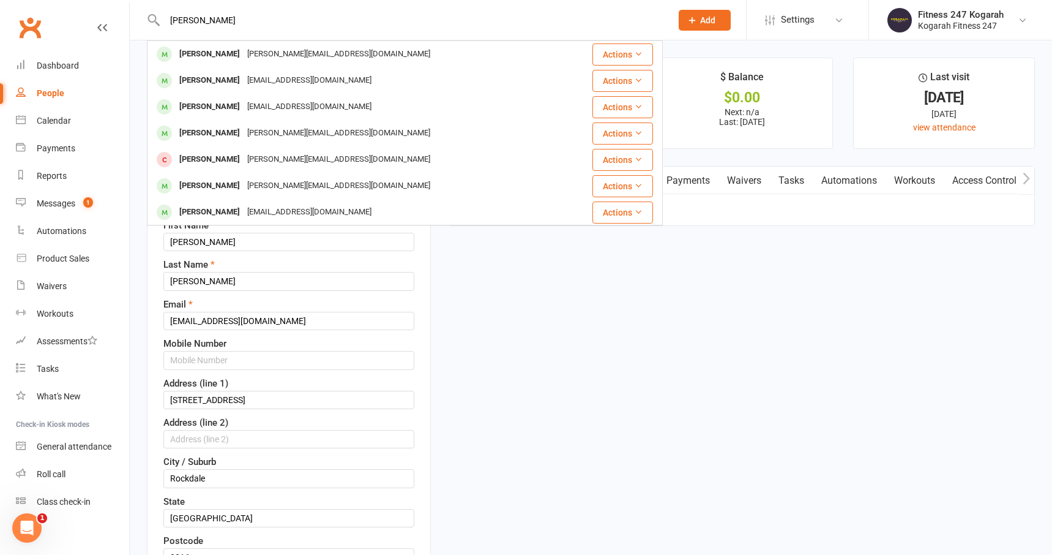
click at [212, 24] on input "matthew mis" at bounding box center [412, 20] width 502 height 17
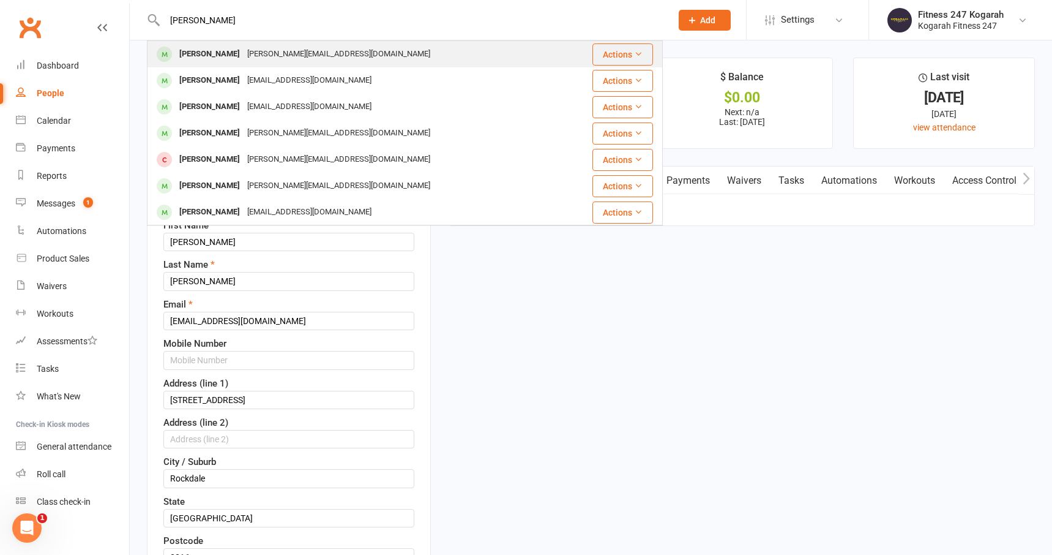
type input "matthew mis"
click at [218, 61] on div "Matthew Misherski" at bounding box center [210, 54] width 68 height 18
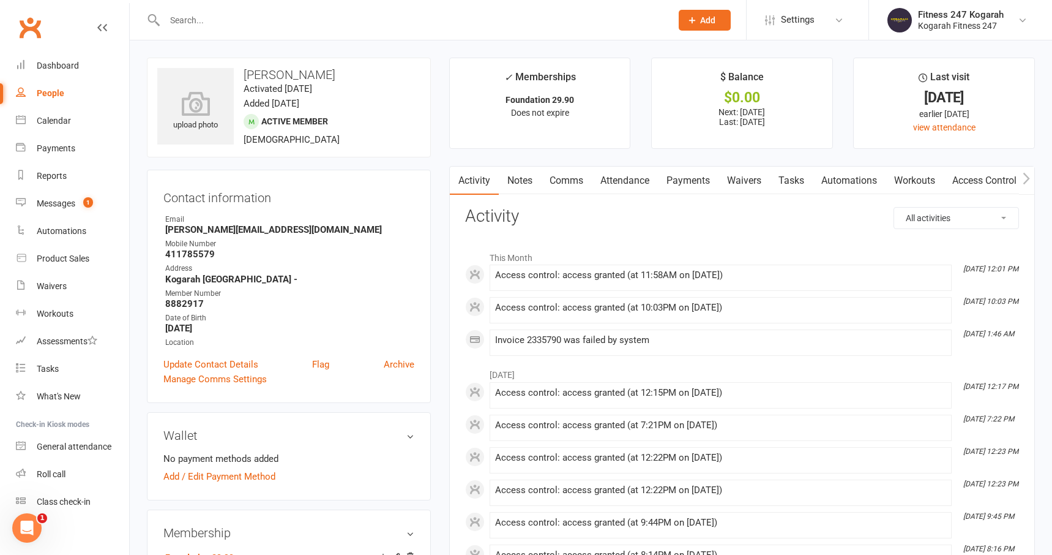
drag, startPoint x: 349, startPoint y: 79, endPoint x: 248, endPoint y: 70, distance: 102.0
click at [248, 70] on h3 "Matthew Misherski" at bounding box center [288, 74] width 263 height 13
click at [324, 242] on div "Mobile Number" at bounding box center [289, 244] width 249 height 12
drag, startPoint x: 299, startPoint y: 227, endPoint x: 166, endPoint y: 229, distance: 133.4
click at [166, 229] on strong "matthew.misherski@gmail.com" at bounding box center [289, 229] width 249 height 11
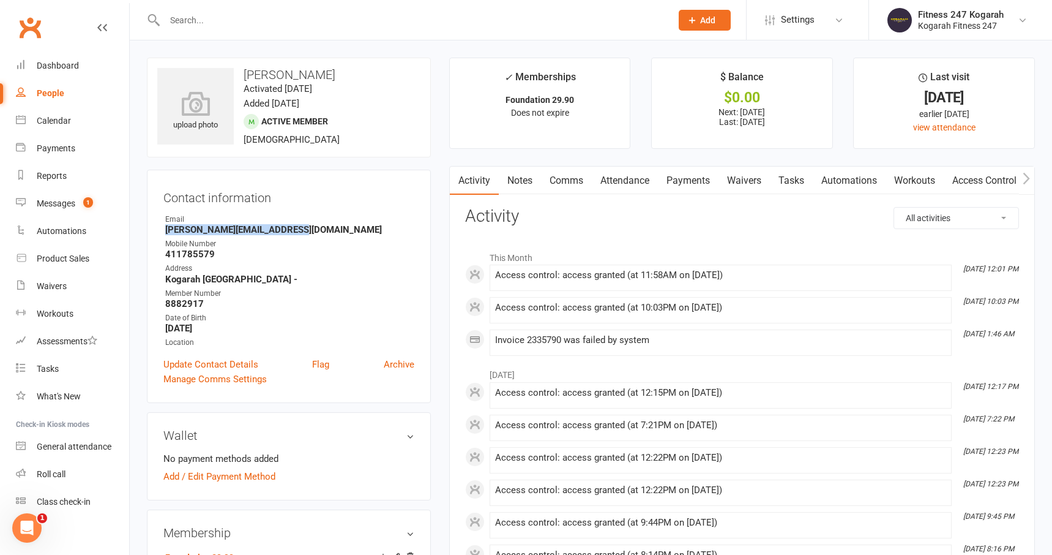
click at [692, 184] on link "Payments" at bounding box center [688, 180] width 61 height 28
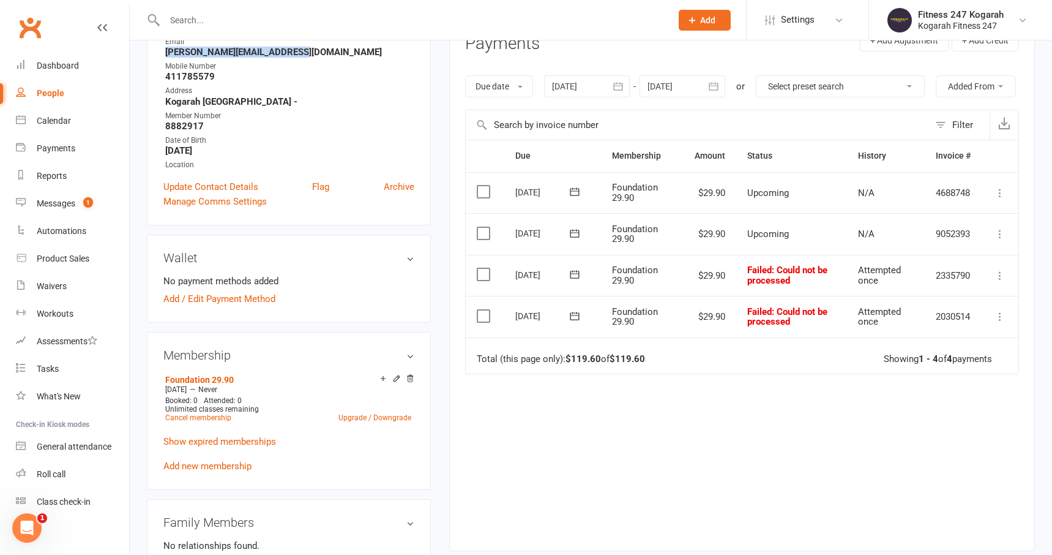
scroll to position [187, 0]
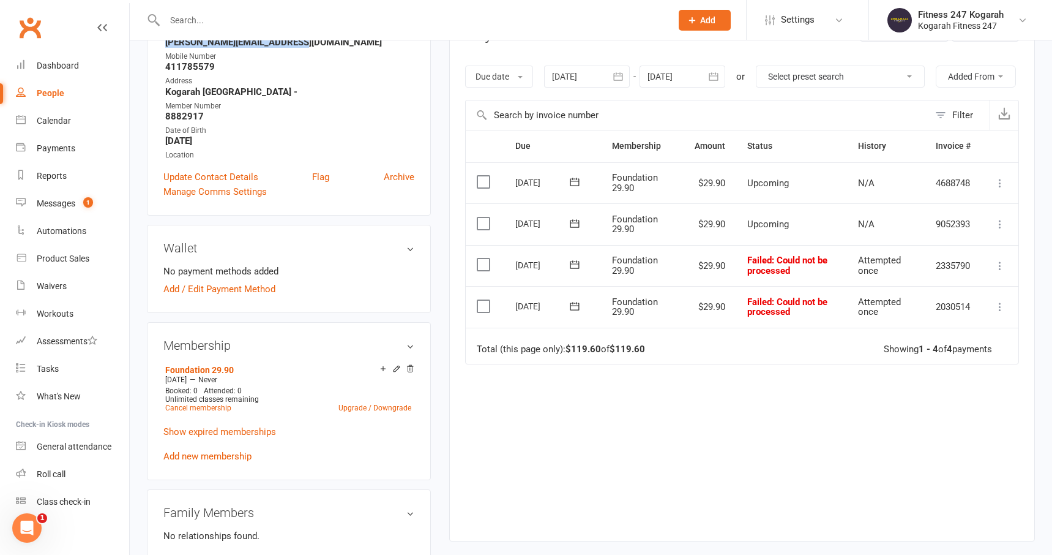
click at [618, 78] on icon "button" at bounding box center [618, 76] width 12 height 12
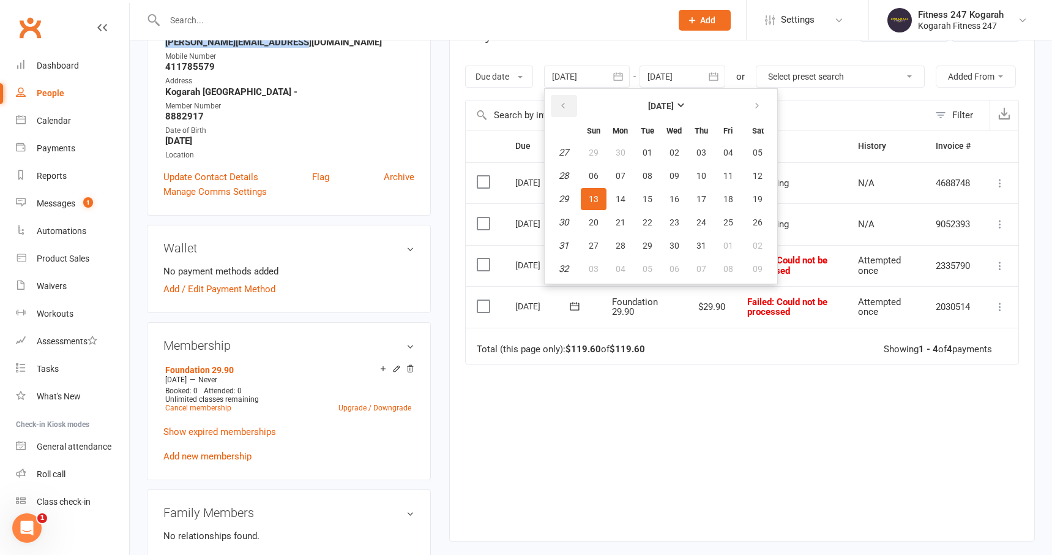
click at [567, 106] on icon "button" at bounding box center [563, 106] width 9 height 10
click at [597, 152] on span "01" at bounding box center [594, 152] width 10 height 10
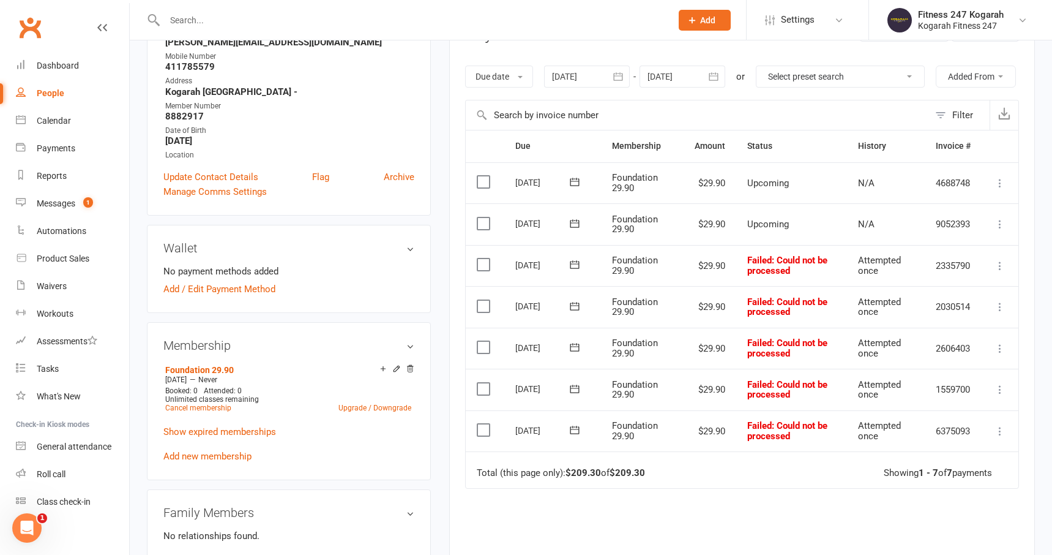
click at [624, 77] on icon "button" at bounding box center [618, 76] width 12 height 12
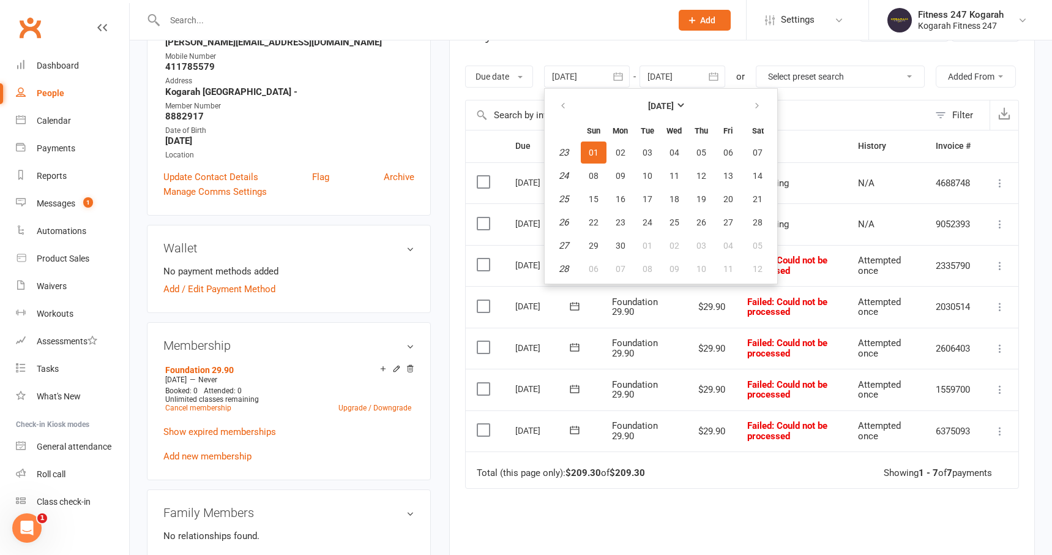
click at [504, 162] on th "Due" at bounding box center [552, 145] width 97 height 31
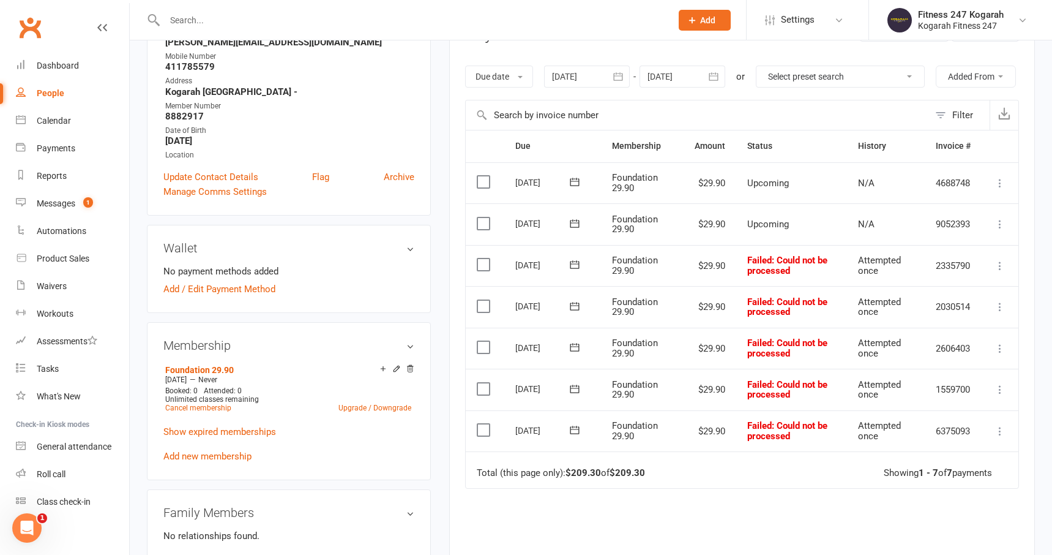
click at [621, 81] on button "button" at bounding box center [619, 76] width 22 height 22
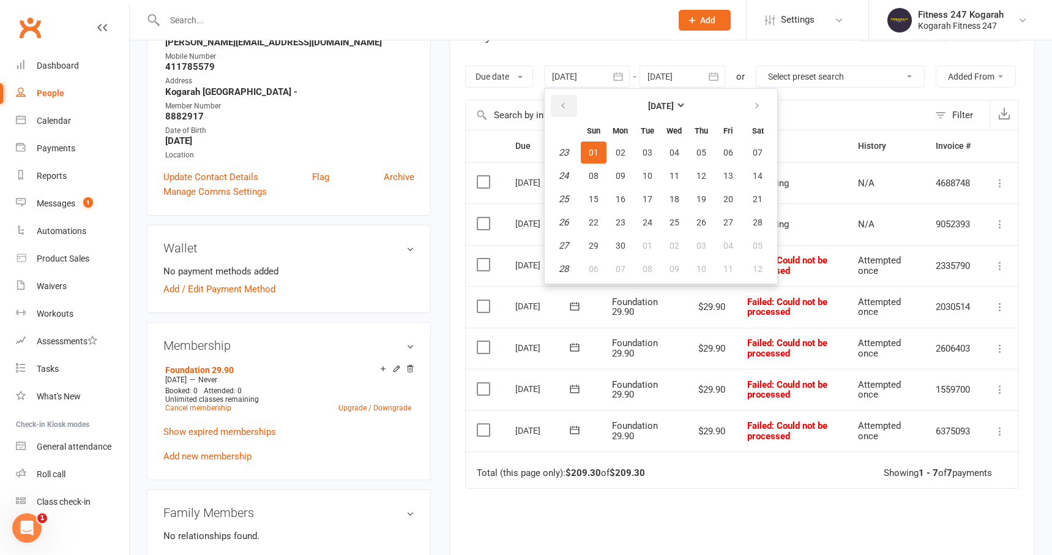
click at [561, 101] on icon "button" at bounding box center [563, 106] width 9 height 10
click at [695, 152] on button "01" at bounding box center [702, 152] width 26 height 22
type input "01 May 2025"
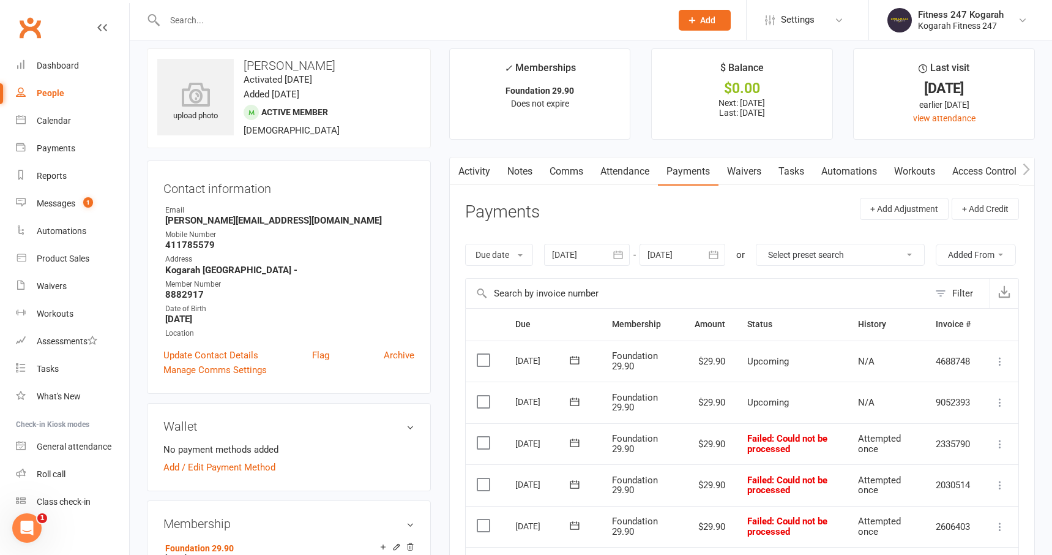
scroll to position [5, 0]
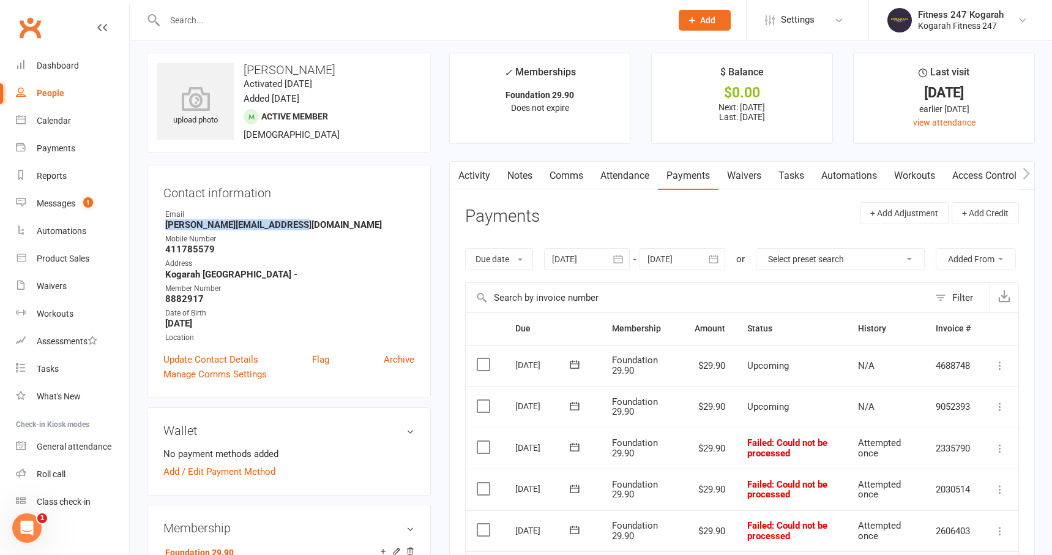
drag, startPoint x: 295, startPoint y: 225, endPoint x: 166, endPoint y: 225, distance: 129.1
click at [166, 225] on strong "matthew.misherski@gmail.com" at bounding box center [289, 224] width 249 height 11
drag, startPoint x: 218, startPoint y: 253, endPoint x: 164, endPoint y: 251, distance: 53.9
click at [164, 251] on li "Mobile Number 411785579" at bounding box center [288, 243] width 251 height 21
click at [241, 324] on strong "October 26, 1997" at bounding box center [289, 323] width 249 height 11
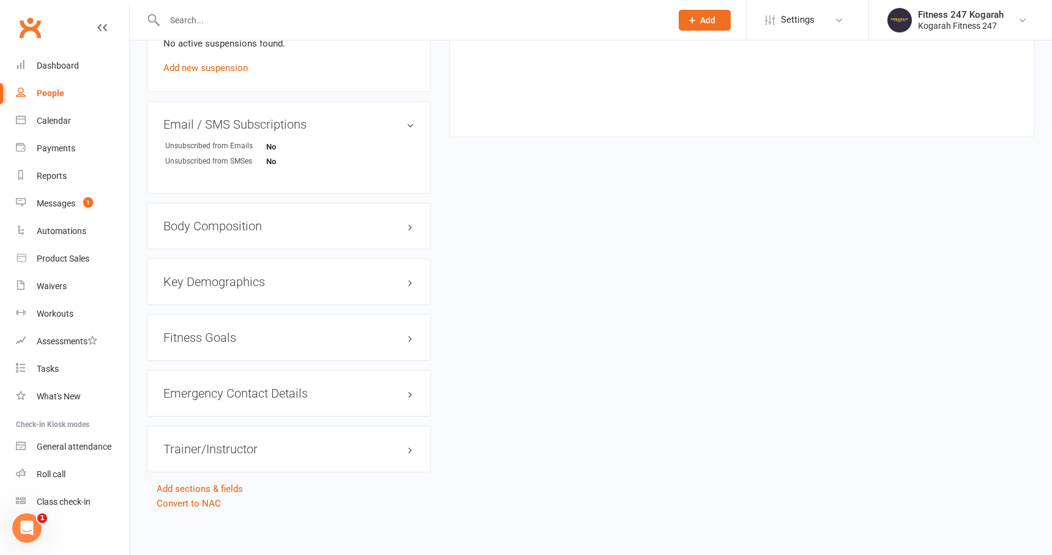
scroll to position [801, 0]
click at [408, 386] on h3 "Emergency Contact Details edit" at bounding box center [288, 390] width 251 height 13
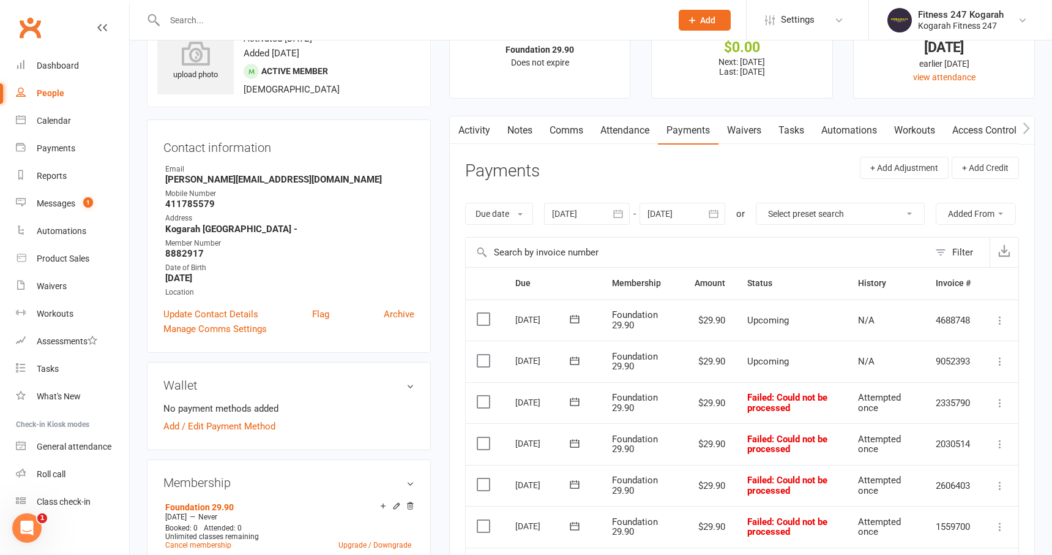
scroll to position [0, 0]
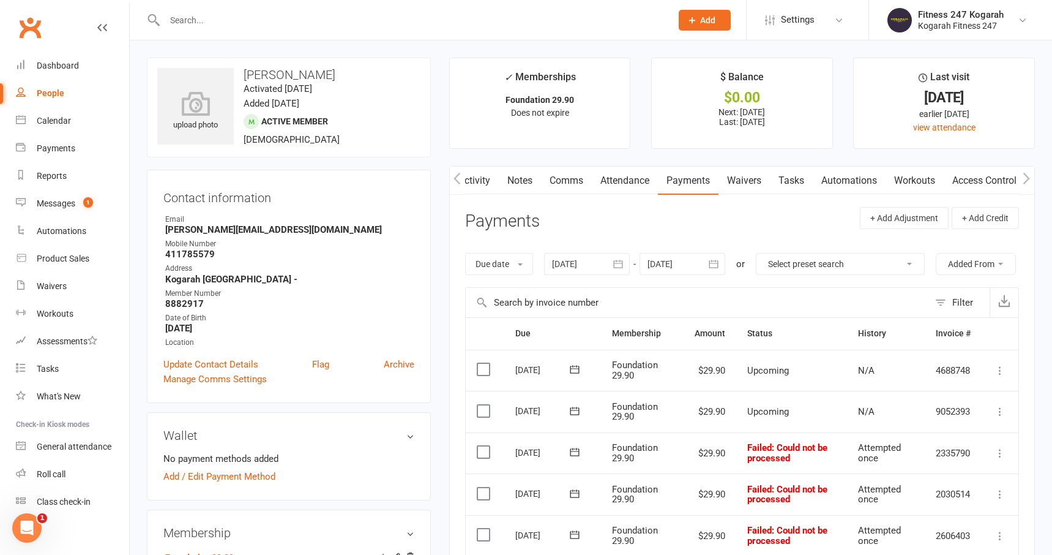
click at [975, 177] on link "Access Control" at bounding box center [984, 180] width 81 height 28
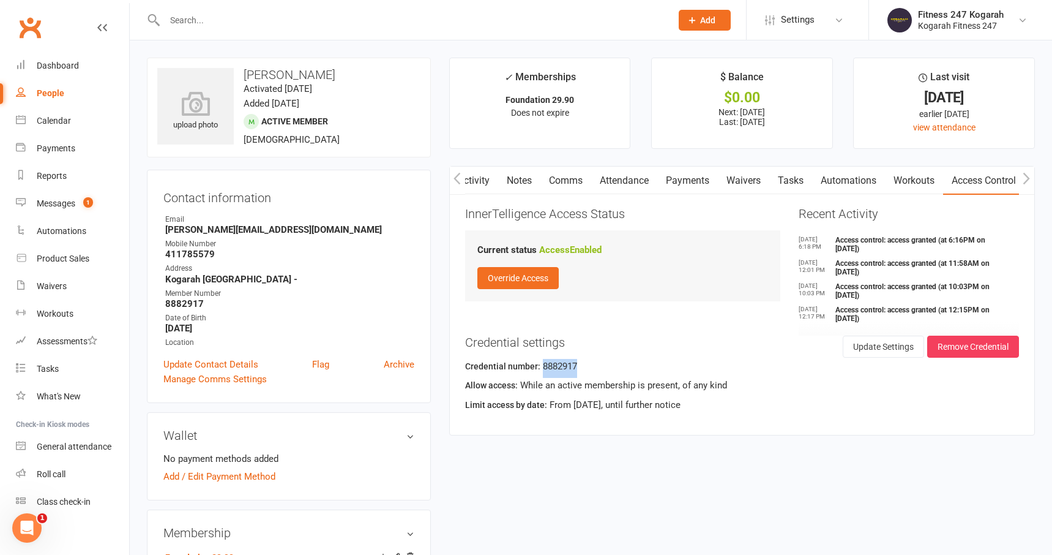
drag, startPoint x: 582, startPoint y: 368, endPoint x: 541, endPoint y: 367, distance: 41.0
click at [541, 367] on div "Credential number: 8882917" at bounding box center [742, 368] width 554 height 19
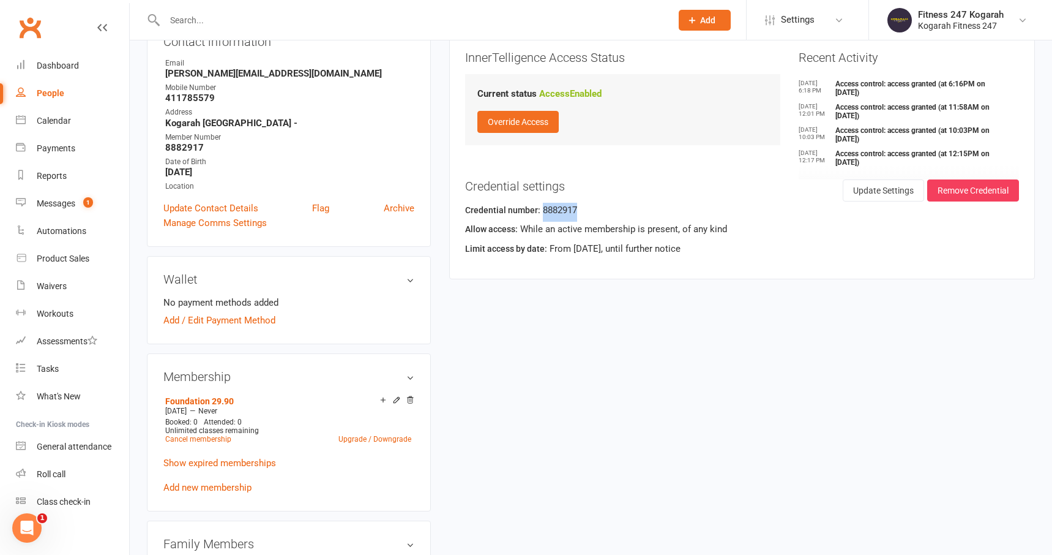
scroll to position [200, 0]
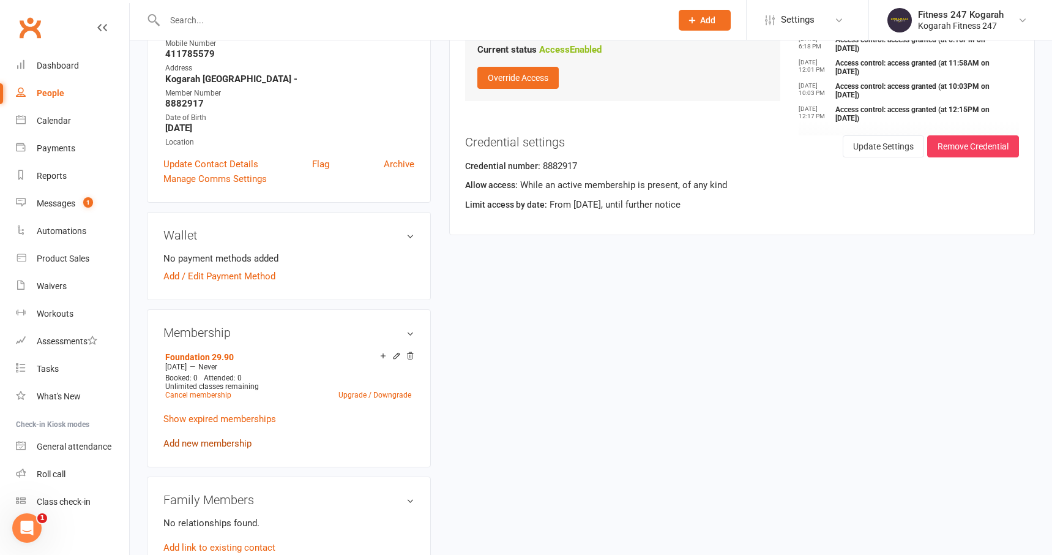
click at [224, 439] on link "Add new membership" at bounding box center [207, 443] width 88 height 11
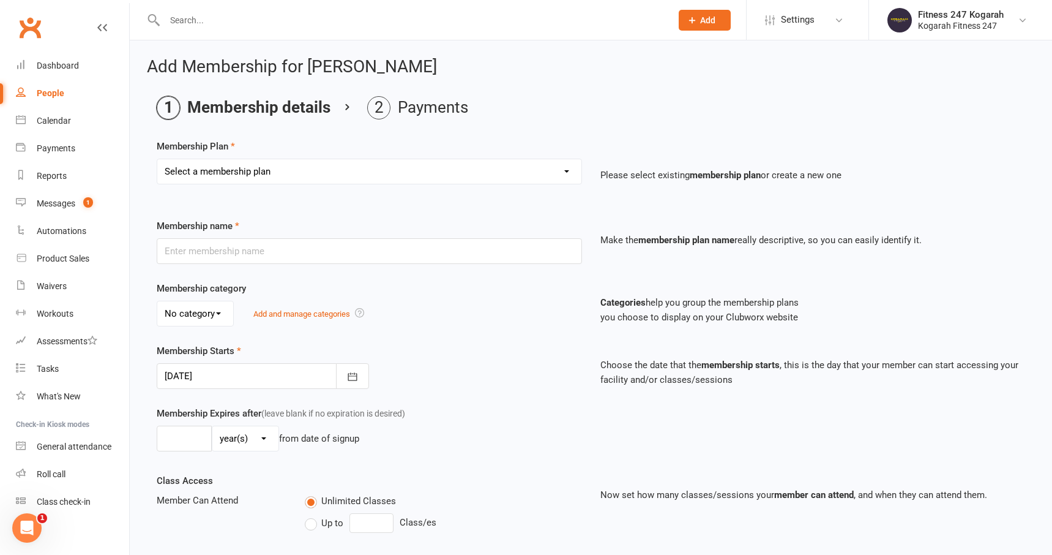
click at [354, 174] on select "Select a membership plan Create new Membership Plan Foundation 19.45 Foundation…" at bounding box center [369, 171] width 424 height 24
select select "18"
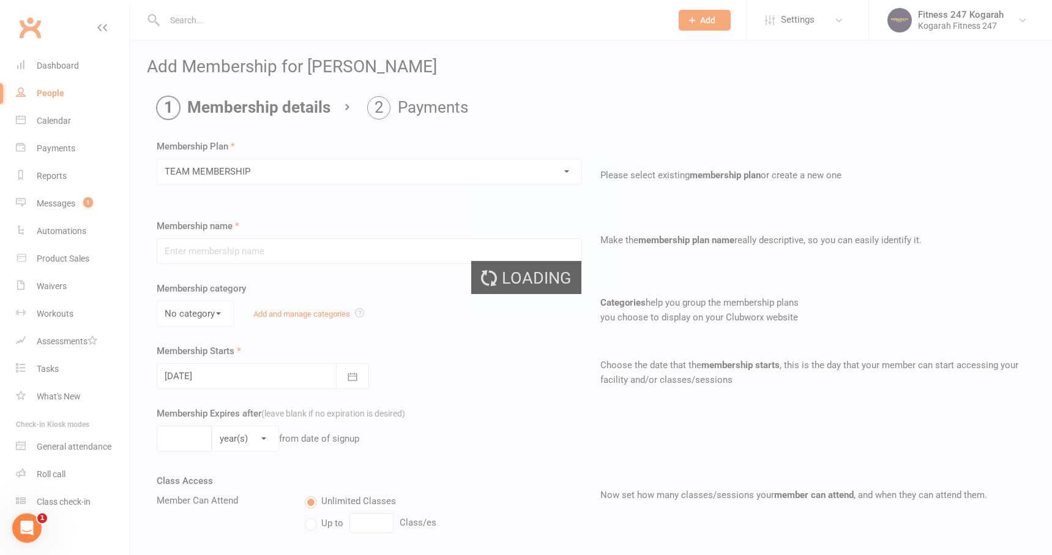
type input "TEAM MEMBERSHIP"
select select "2"
type input "0"
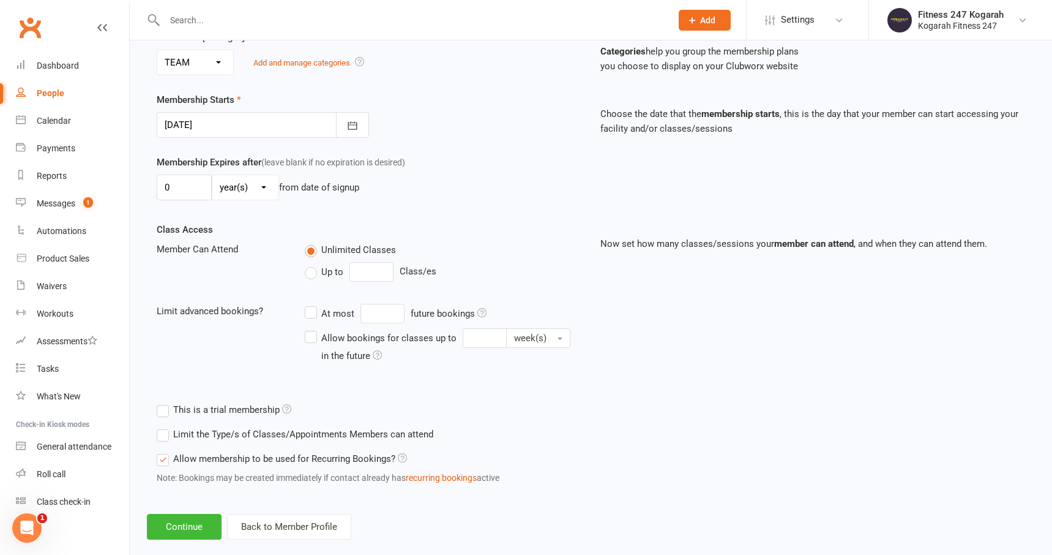
scroll to position [271, 0]
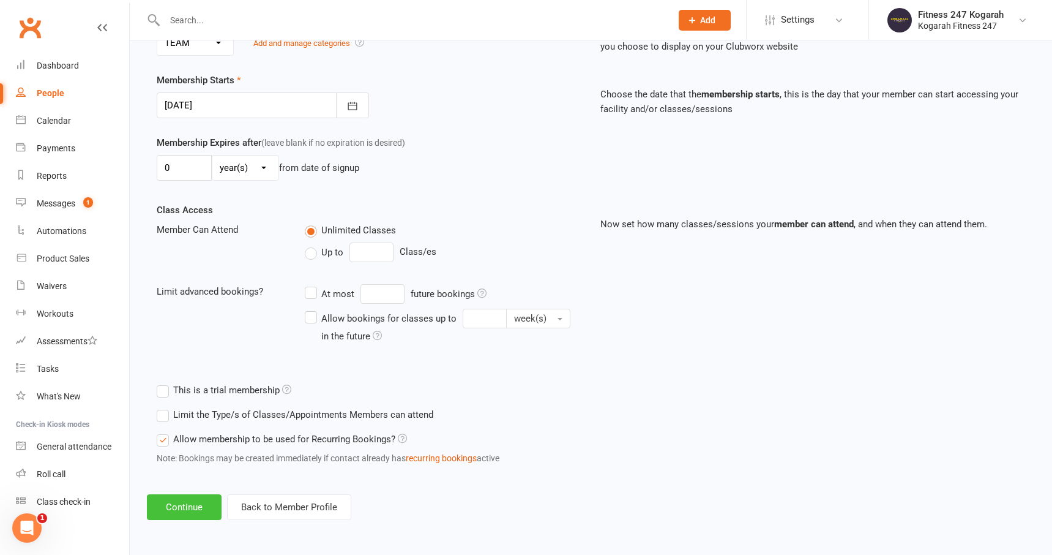
click at [184, 509] on button "Continue" at bounding box center [184, 507] width 75 height 26
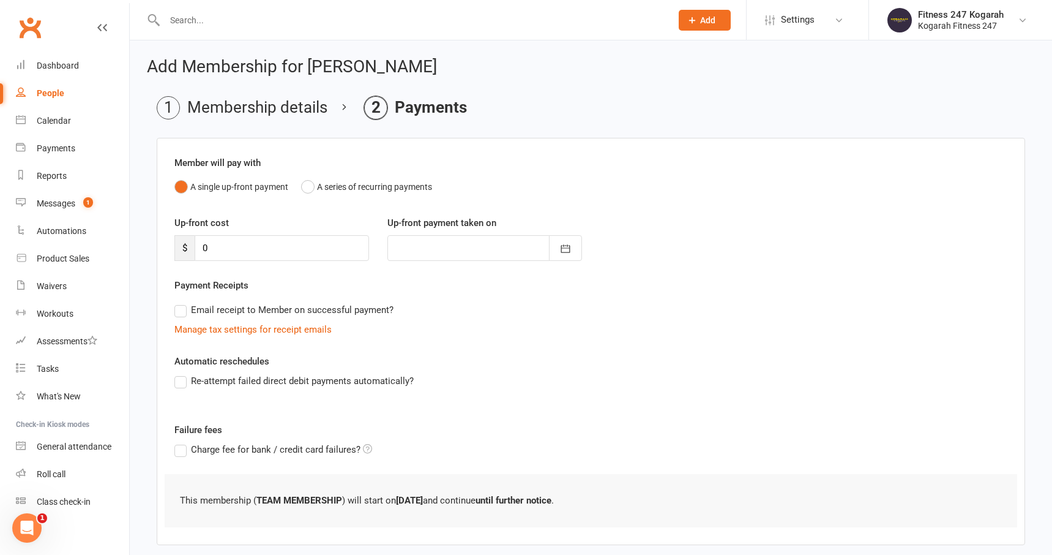
scroll to position [63, 0]
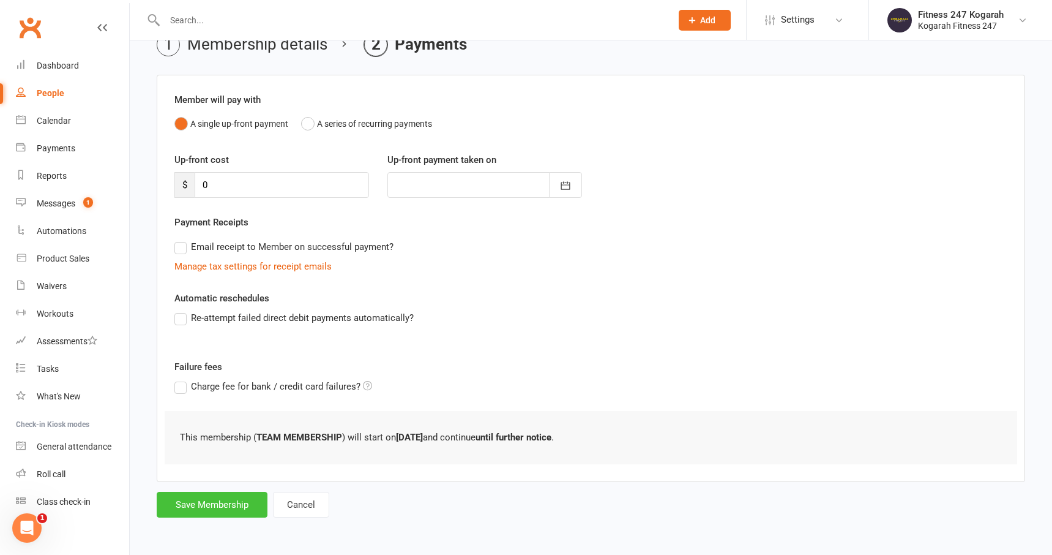
click at [241, 510] on button "Save Membership" at bounding box center [212, 504] width 111 height 26
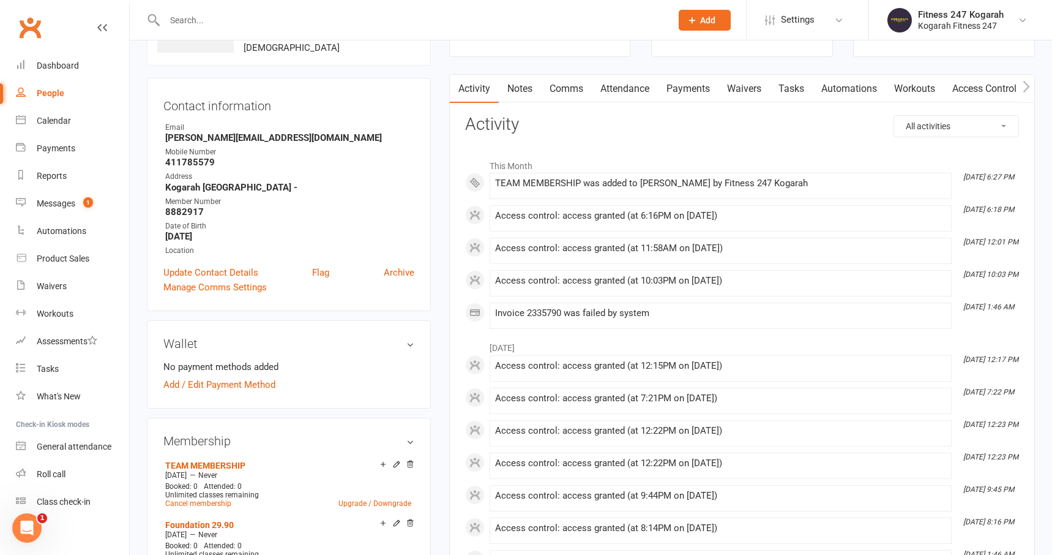
scroll to position [123, 0]
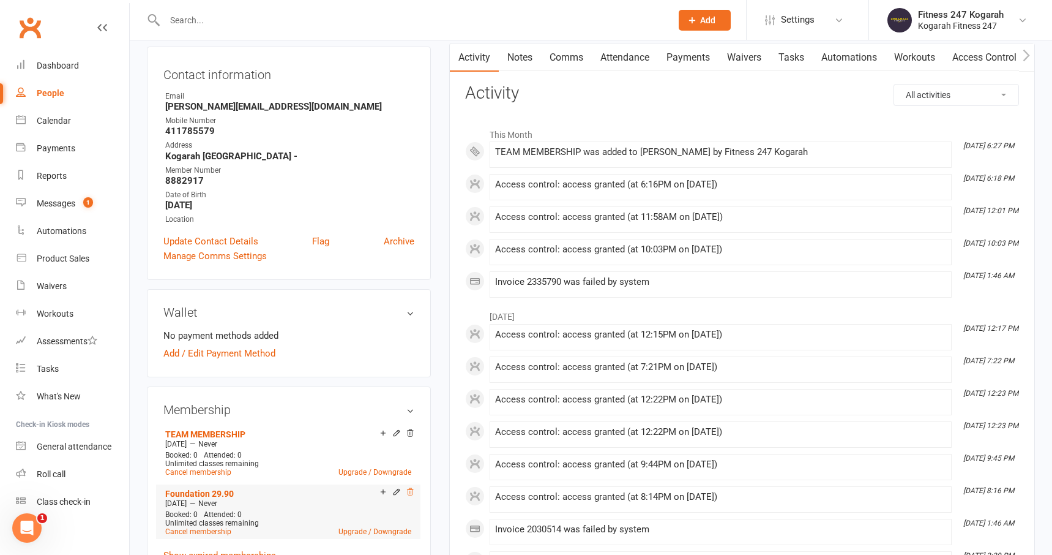
click at [411, 493] on icon at bounding box center [410, 491] width 6 height 7
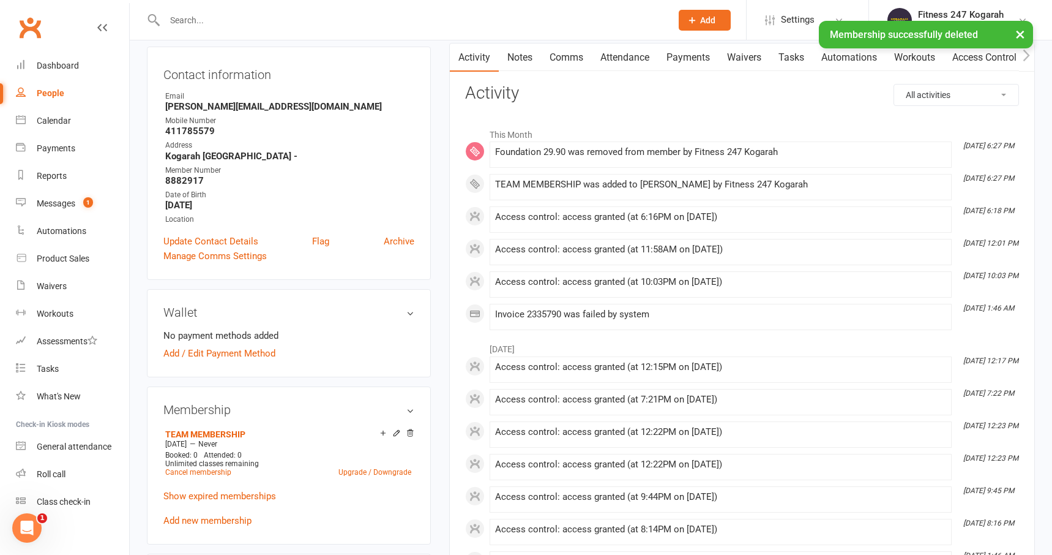
click at [692, 61] on link "Payments" at bounding box center [688, 57] width 61 height 28
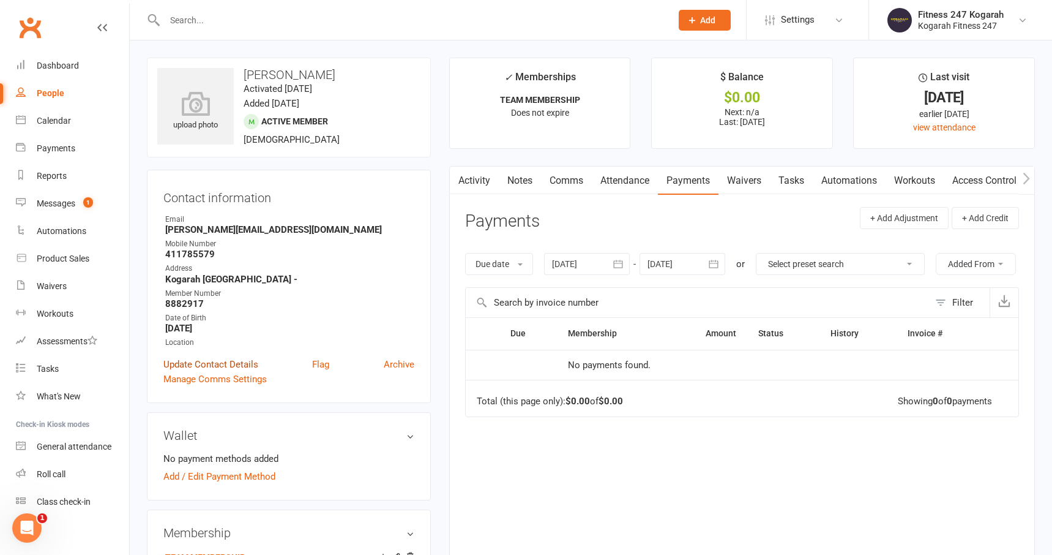
click at [226, 361] on link "Update Contact Details" at bounding box center [210, 364] width 95 height 15
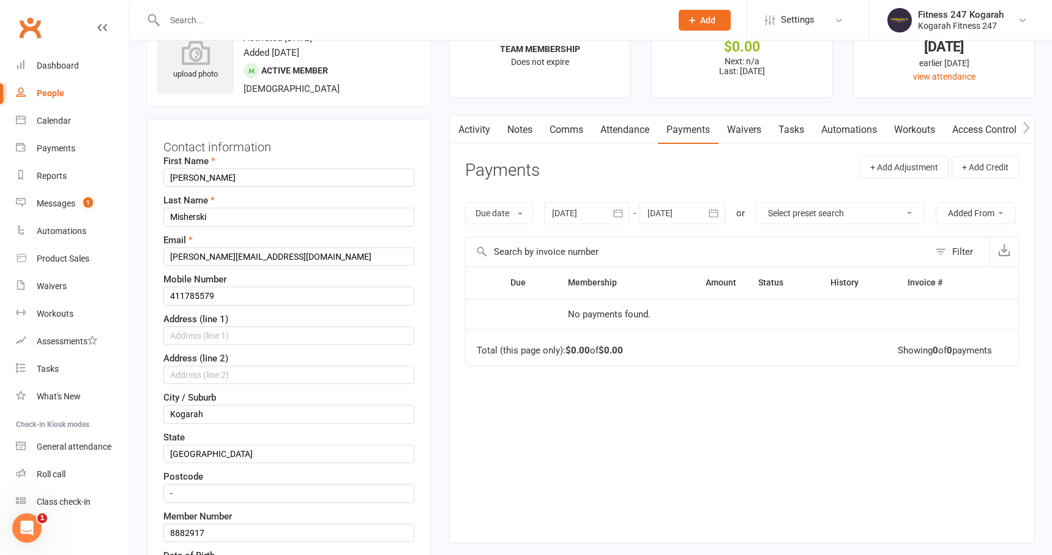
scroll to position [58, 0]
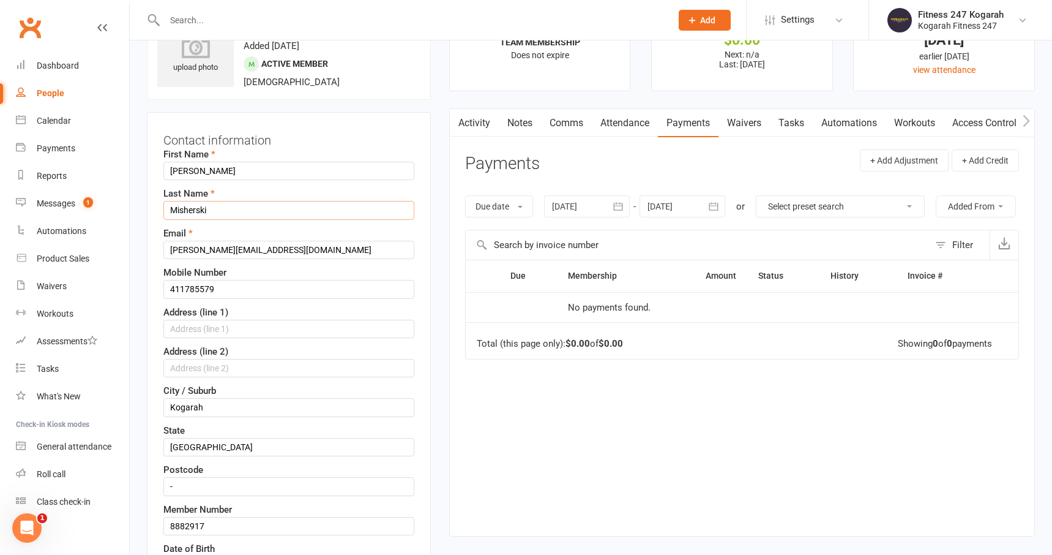
click at [193, 214] on input "Misherski" at bounding box center [288, 210] width 251 height 18
type input "Mishevski"
click at [308, 229] on div "Email matthew.misherski@gmail.com" at bounding box center [288, 242] width 251 height 33
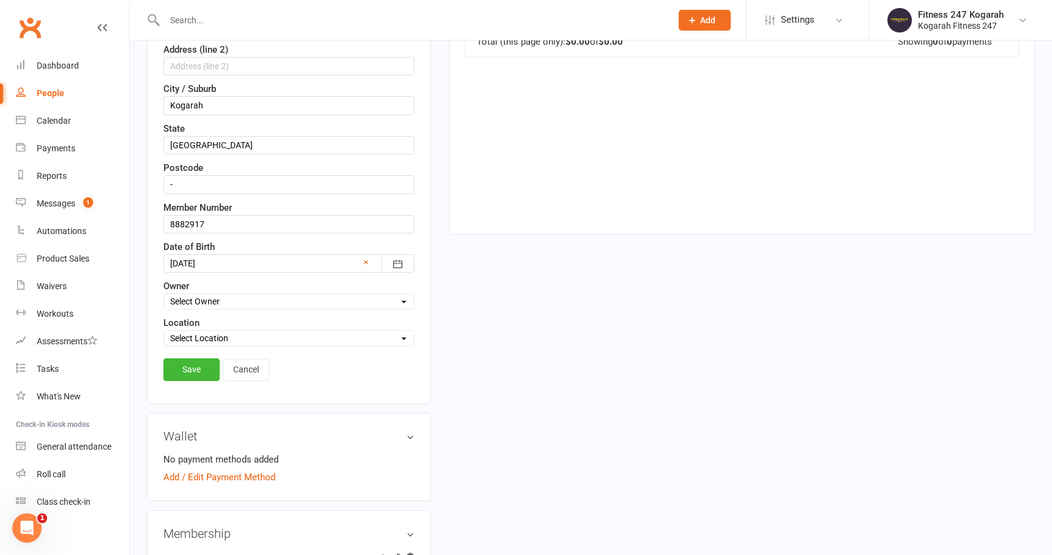
scroll to position [379, 0]
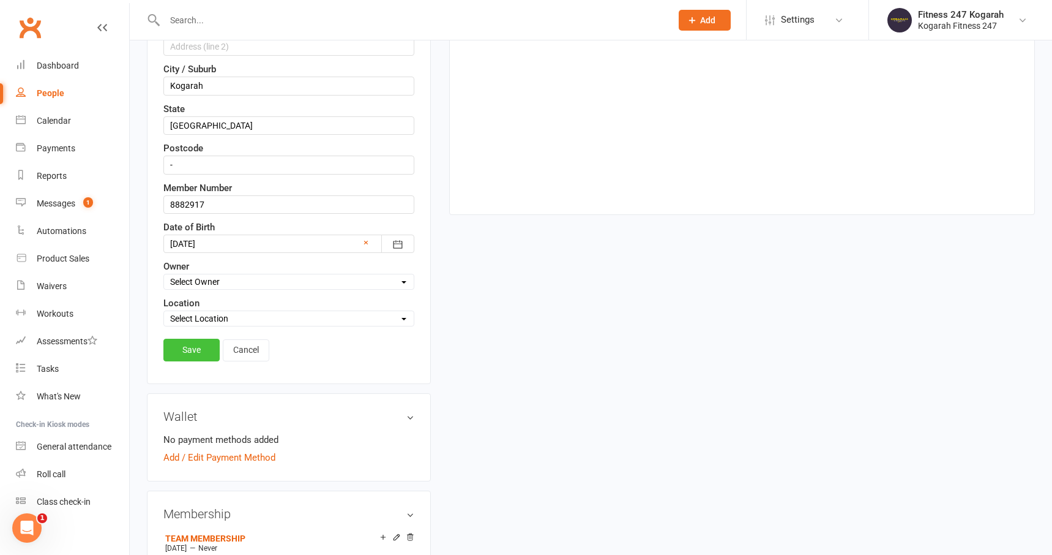
click at [194, 360] on link "Save" at bounding box center [191, 349] width 56 height 22
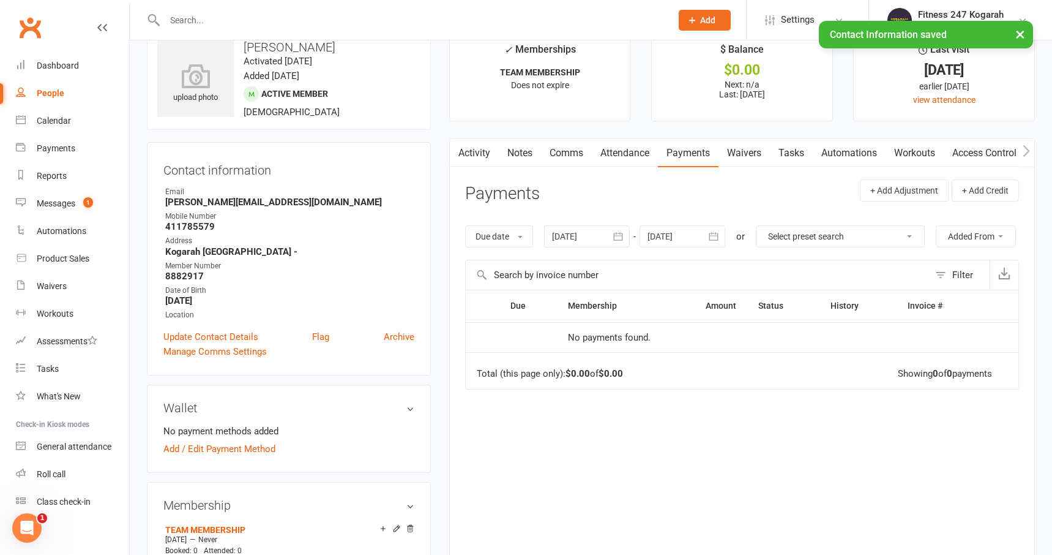
scroll to position [0, 0]
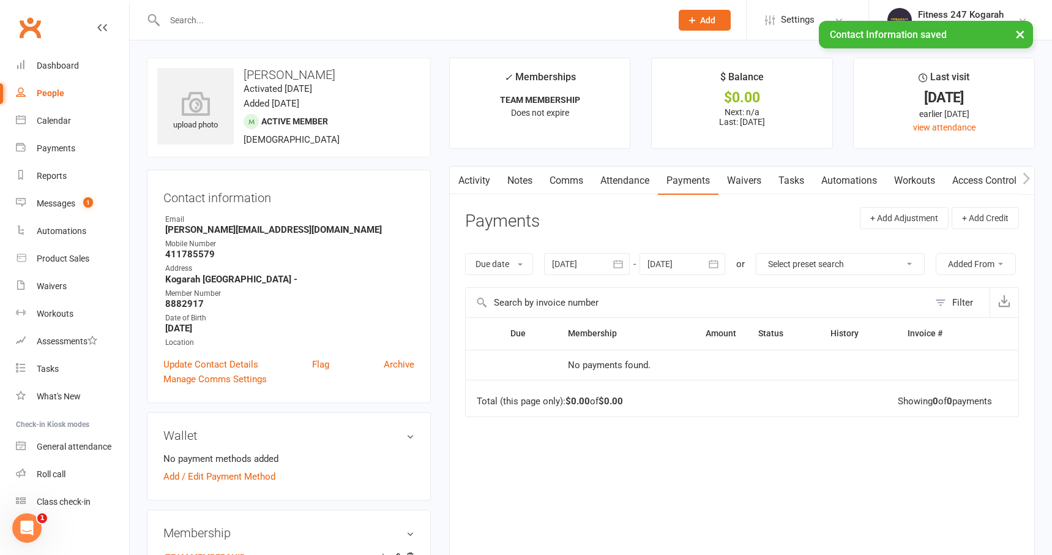
drag, startPoint x: 357, startPoint y: 75, endPoint x: 245, endPoint y: 78, distance: 111.5
click at [245, 78] on h3 "Matthew Mishevski" at bounding box center [288, 74] width 263 height 13
